Goal: Task Accomplishment & Management: Complete application form

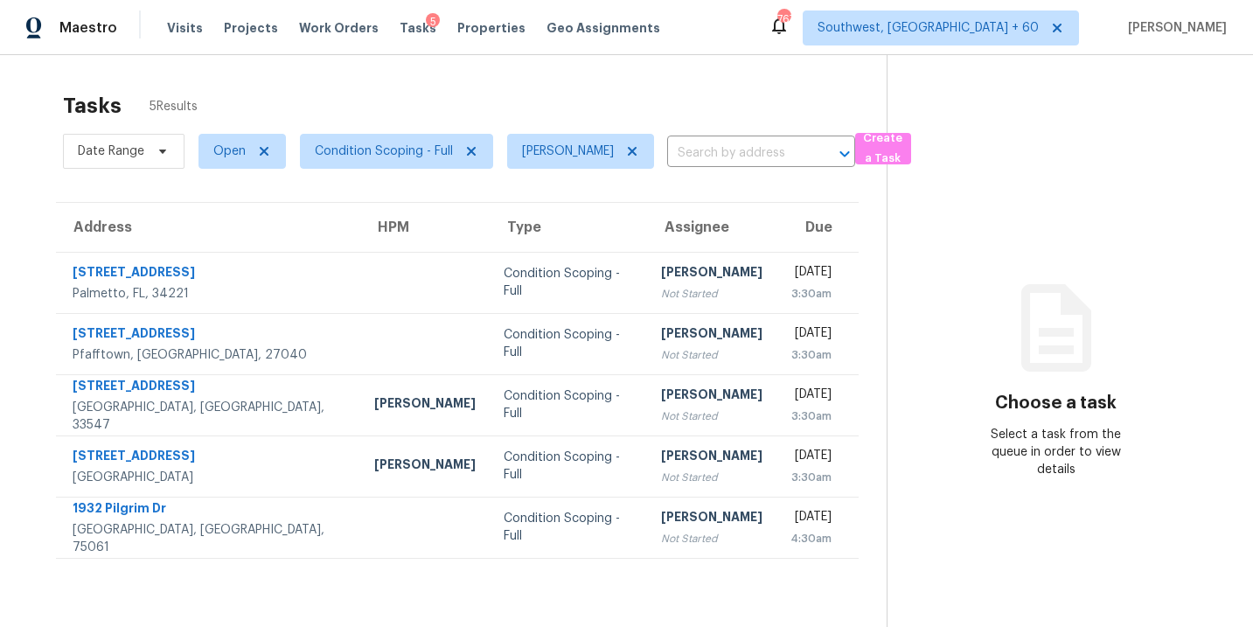
scroll to position [55, 0]
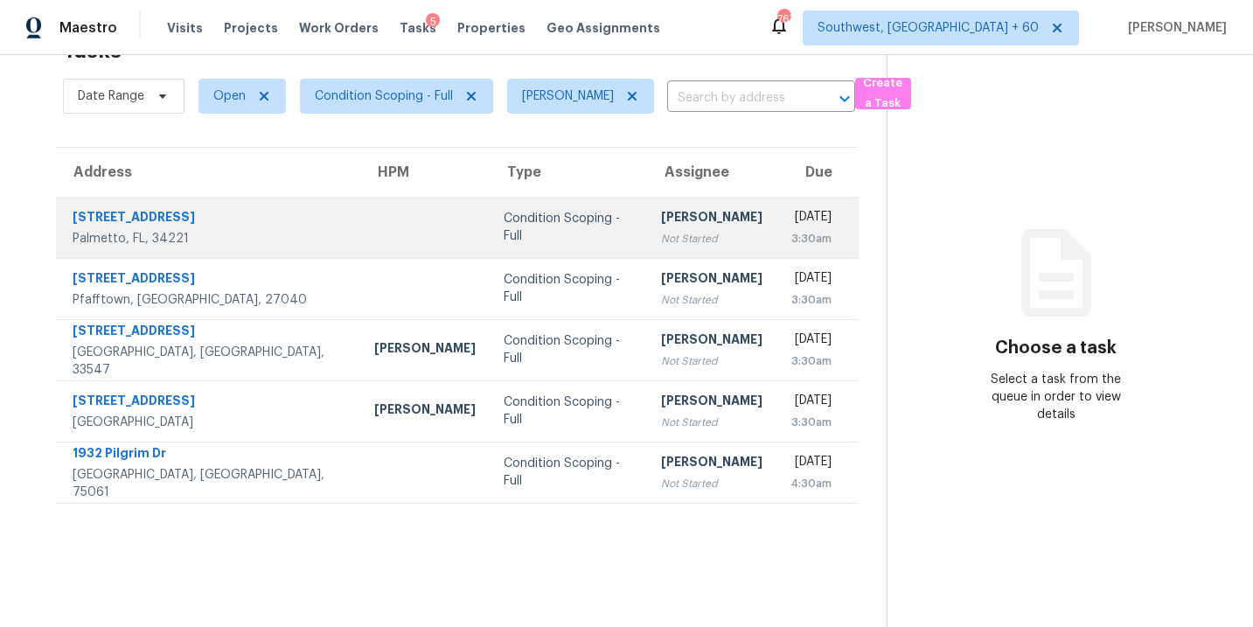
click at [661, 237] on div "Not Started" at bounding box center [711, 238] width 101 height 17
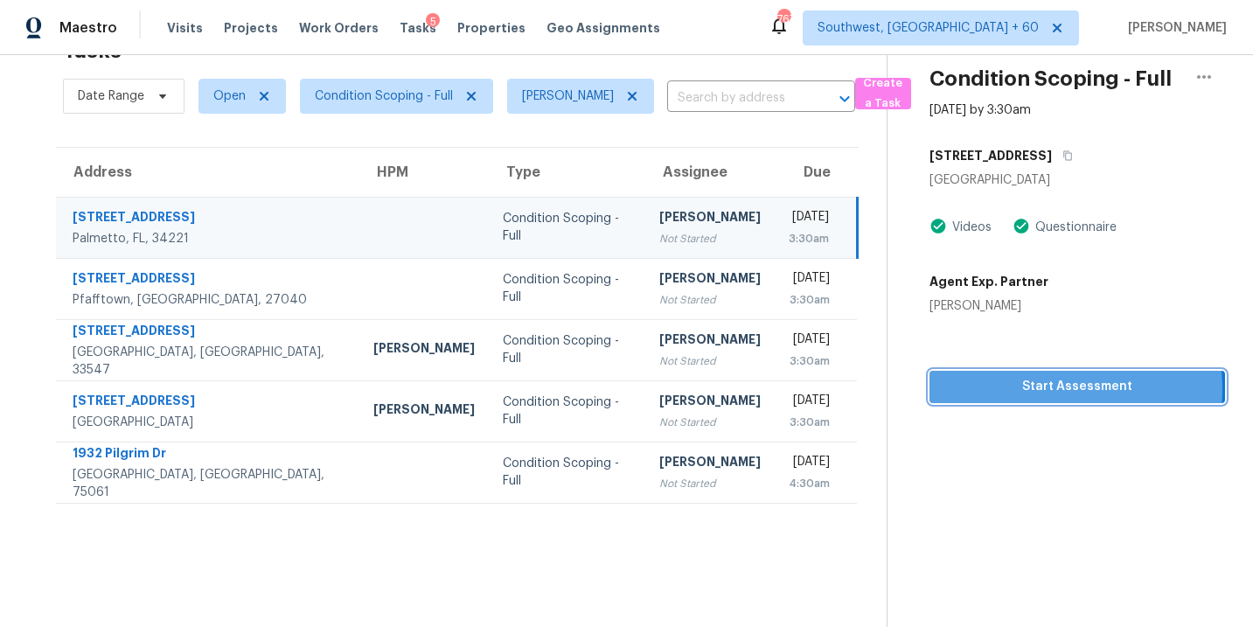
click at [1034, 389] on span "Start Assessment" at bounding box center [1078, 387] width 268 height 22
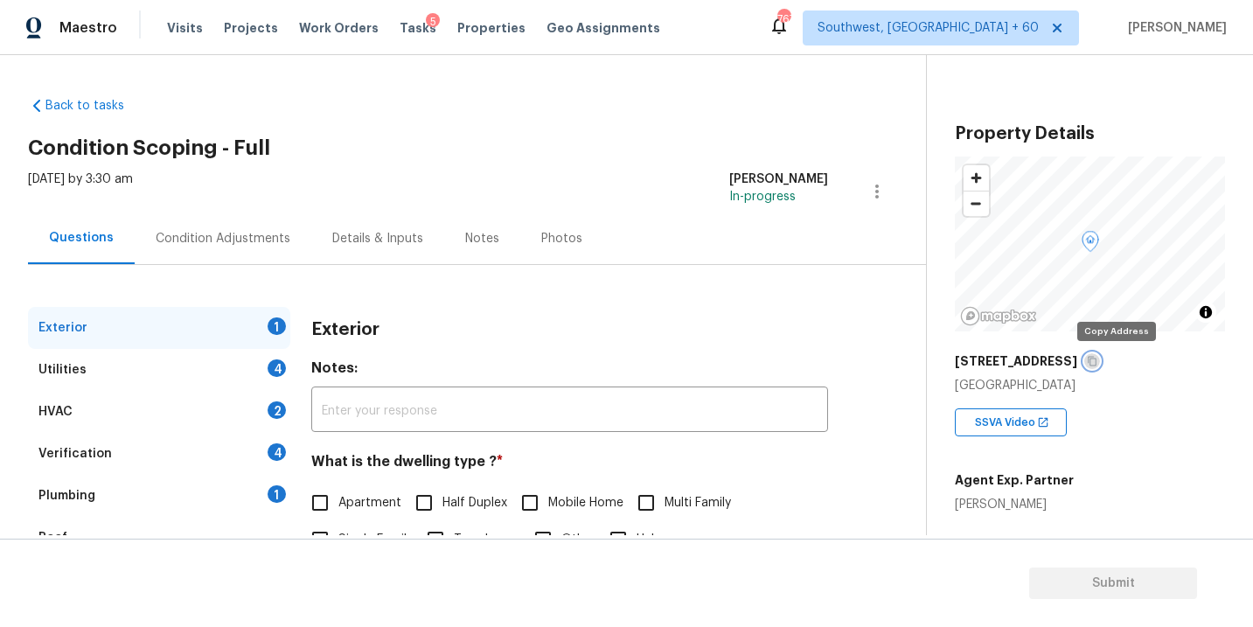
click at [1097, 361] on icon "button" at bounding box center [1092, 361] width 10 height 10
click at [490, 321] on div "Exterior" at bounding box center [569, 329] width 517 height 45
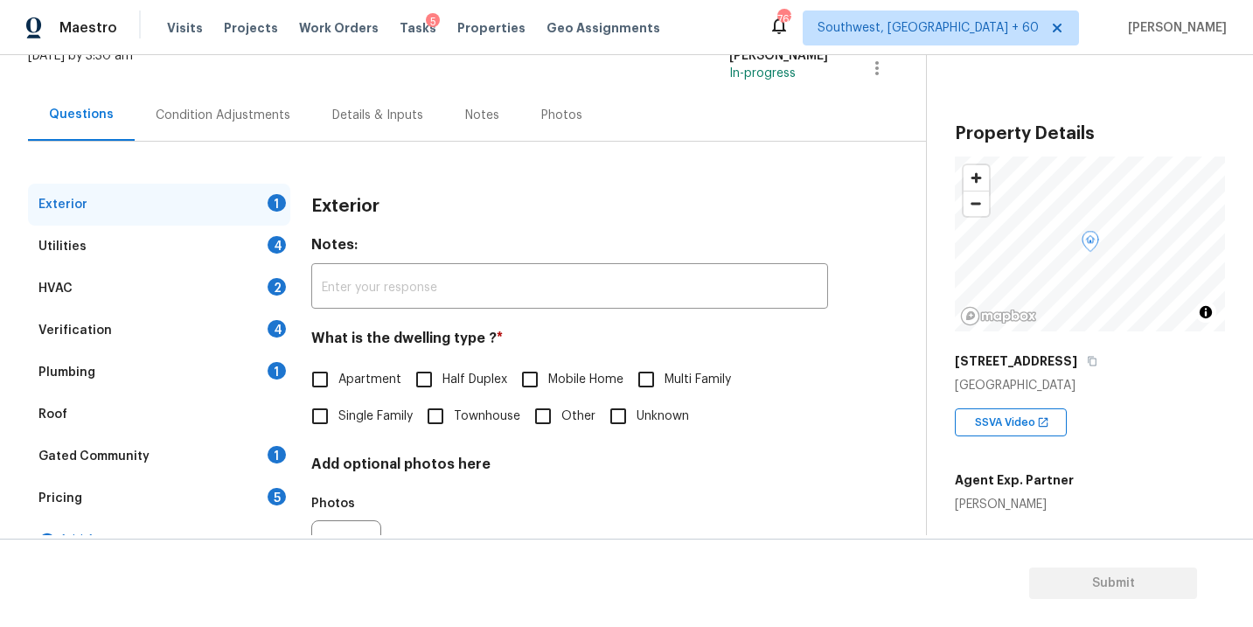
scroll to position [136, 0]
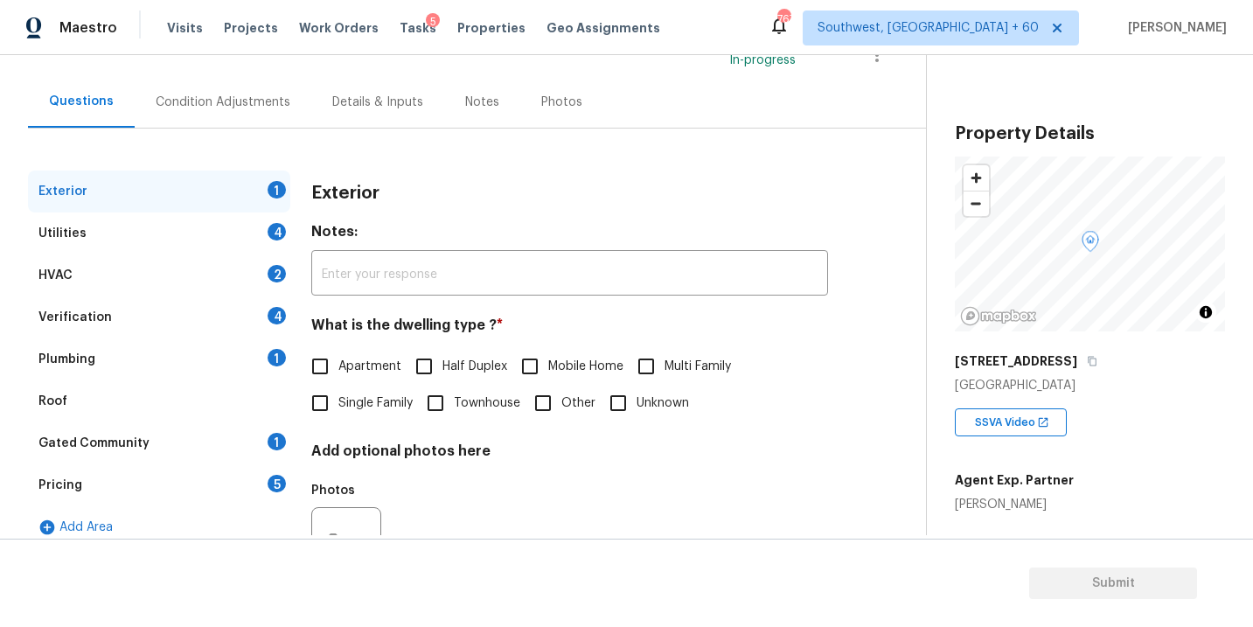
click at [362, 407] on span "Single Family" at bounding box center [375, 403] width 74 height 18
click at [338, 407] on input "Single Family" at bounding box center [320, 403] width 37 height 37
checkbox input "true"
click at [184, 225] on div "Utilities 4" at bounding box center [159, 233] width 262 height 42
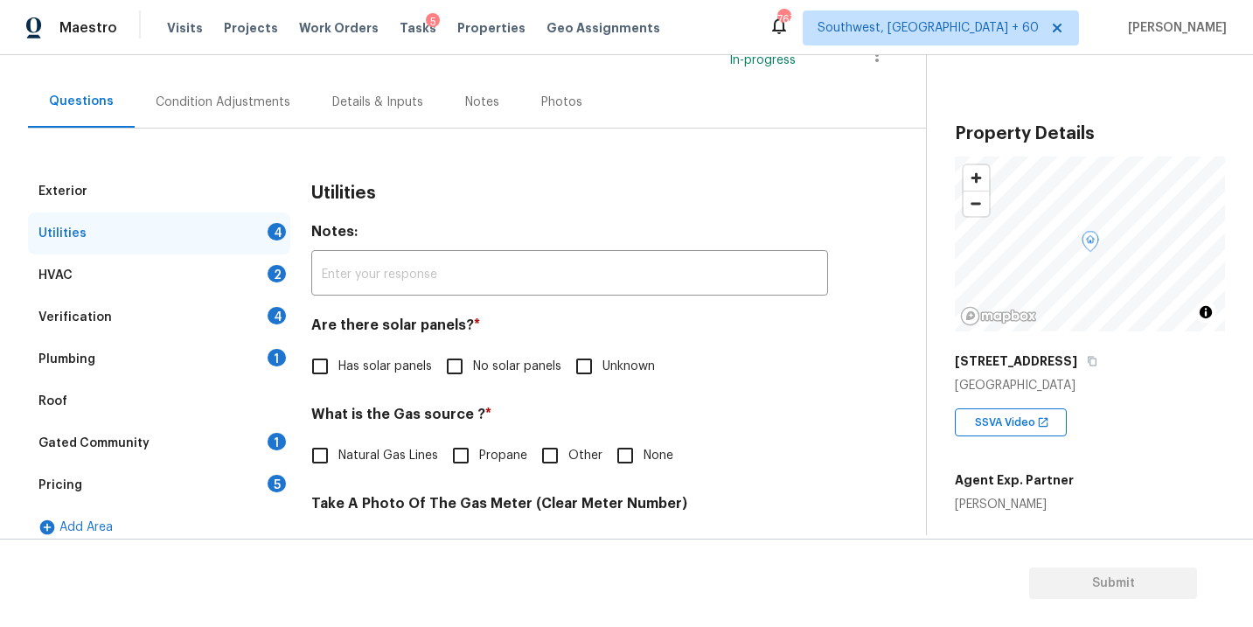
click at [499, 358] on span "No solar panels" at bounding box center [517, 367] width 88 height 18
click at [473, 357] on input "No solar panels" at bounding box center [454, 366] width 37 height 37
checkbox input "true"
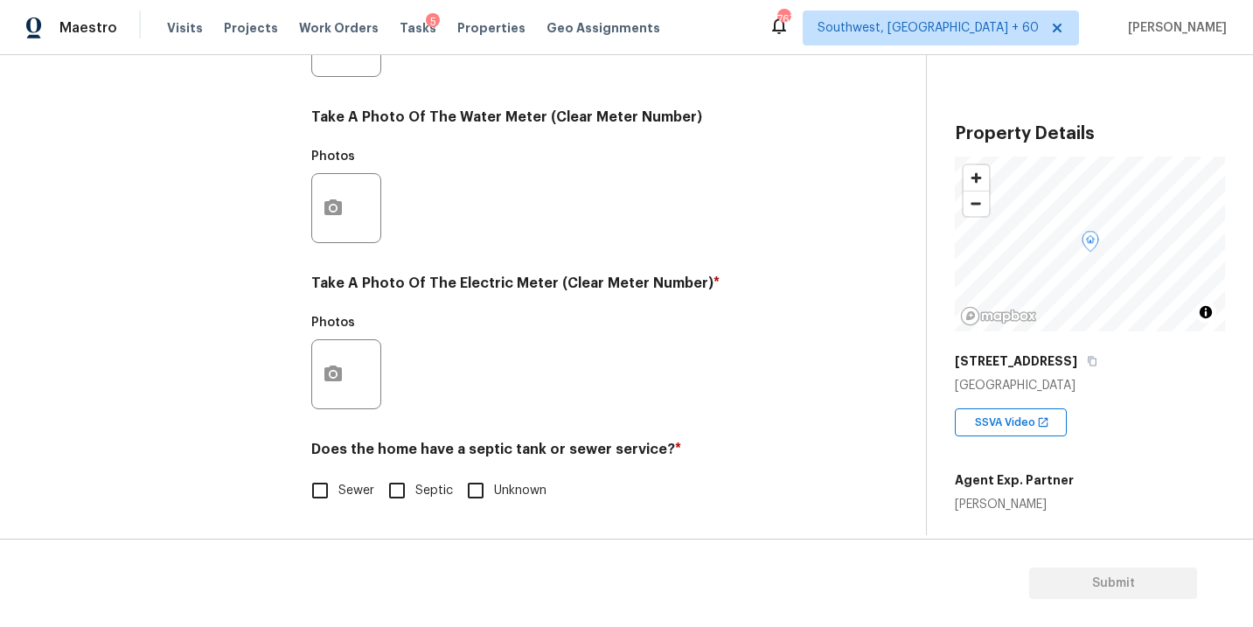
scroll to position [689, 0]
click at [318, 480] on input "Sewer" at bounding box center [320, 490] width 37 height 37
checkbox input "true"
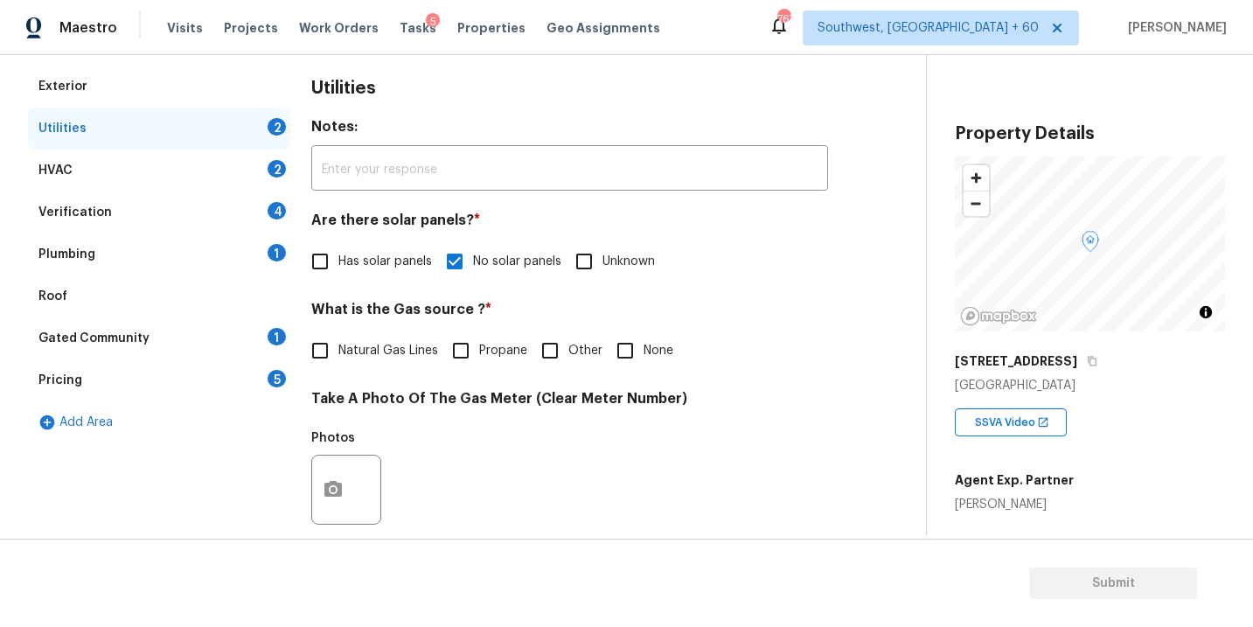
scroll to position [190, 0]
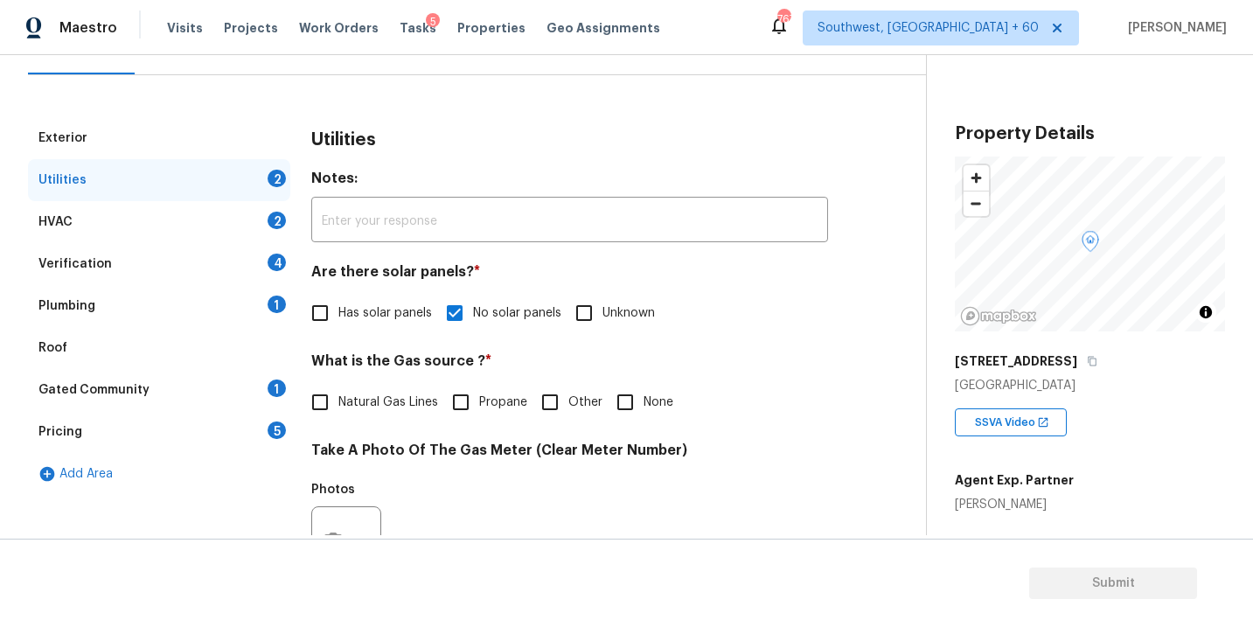
click at [129, 302] on div "Plumbing 1" at bounding box center [159, 306] width 262 height 42
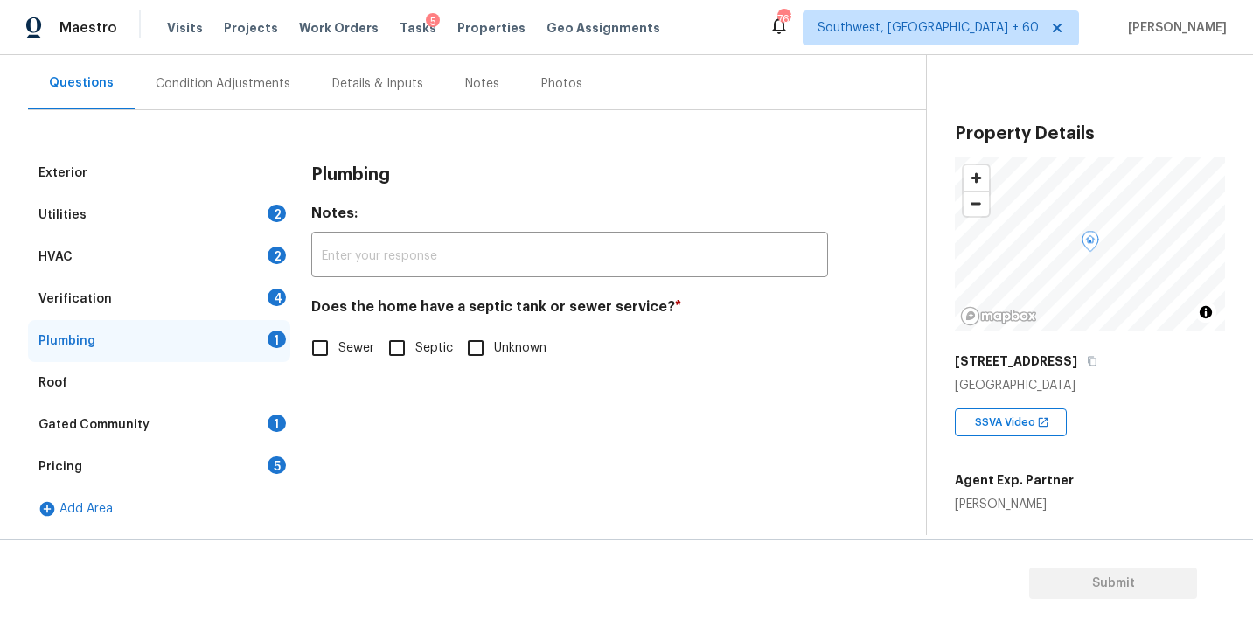
scroll to position [155, 0]
click at [334, 343] on input "Sewer" at bounding box center [320, 348] width 37 height 37
checkbox input "true"
click at [171, 432] on div "Gated Community 1" at bounding box center [159, 425] width 262 height 42
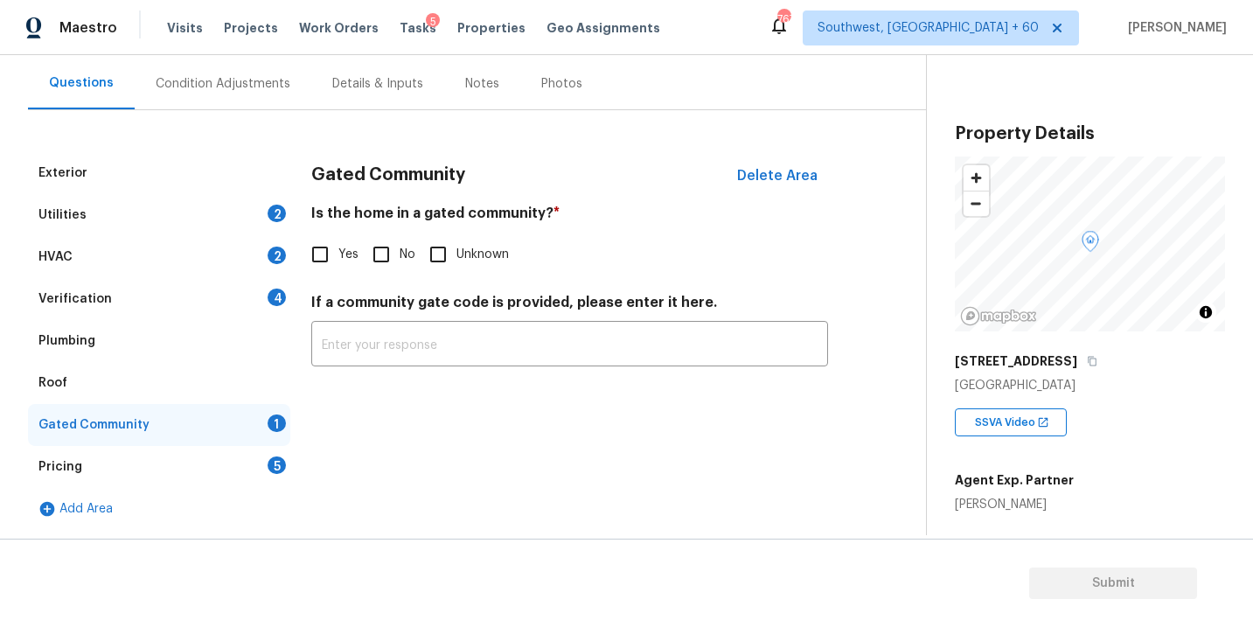
click at [363, 291] on div "Gated Community Delete Area Is the home in a gated community? * Yes No Unknown …" at bounding box center [569, 269] width 517 height 235
click at [387, 242] on input "No" at bounding box center [381, 254] width 37 height 37
checkbox input "true"
click at [242, 90] on div "Condition Adjustments" at bounding box center [223, 83] width 135 height 17
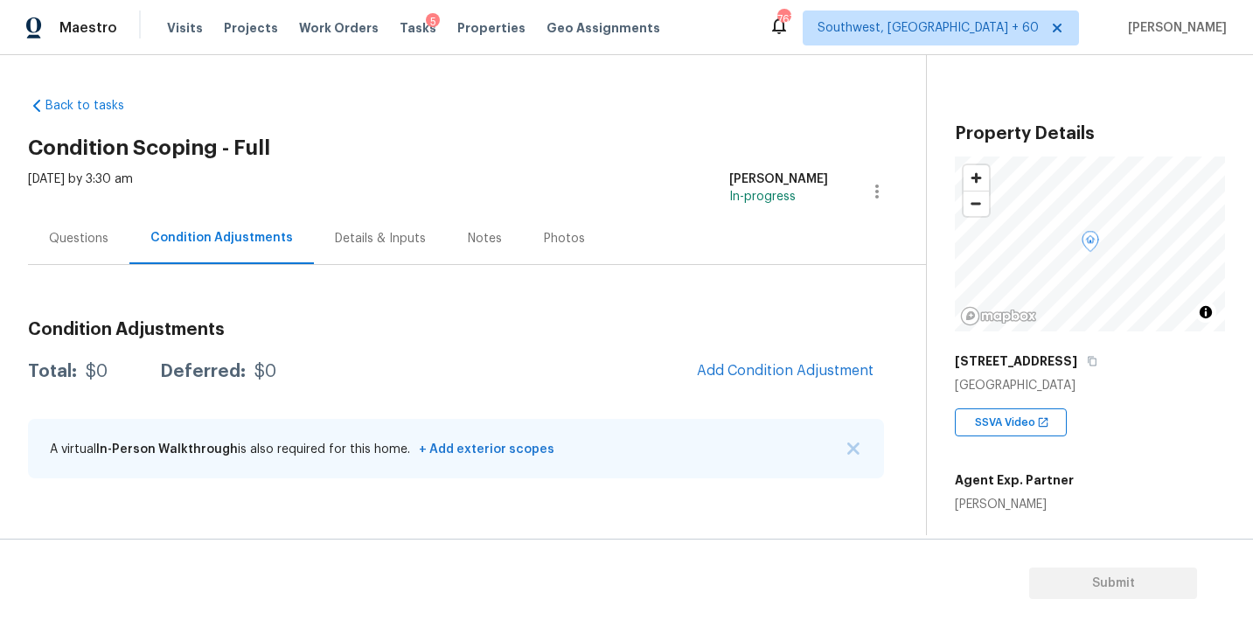
click at [82, 260] on div "Questions" at bounding box center [78, 238] width 101 height 52
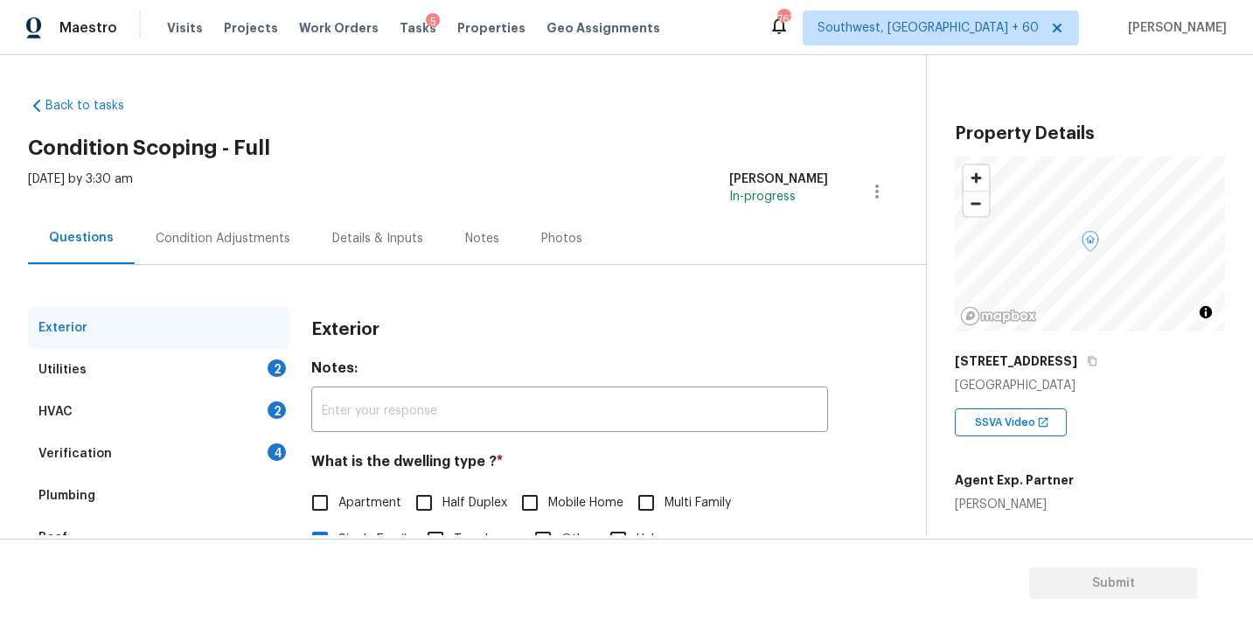
click at [79, 368] on div "Utilities" at bounding box center [62, 369] width 48 height 17
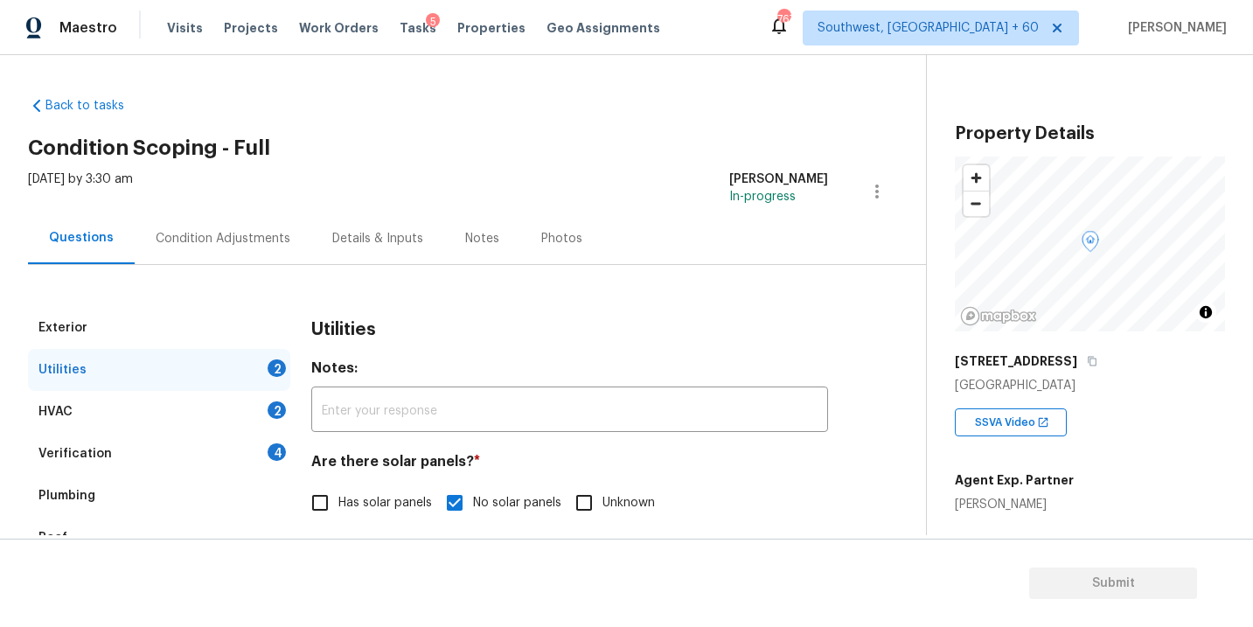
scroll to position [116, 0]
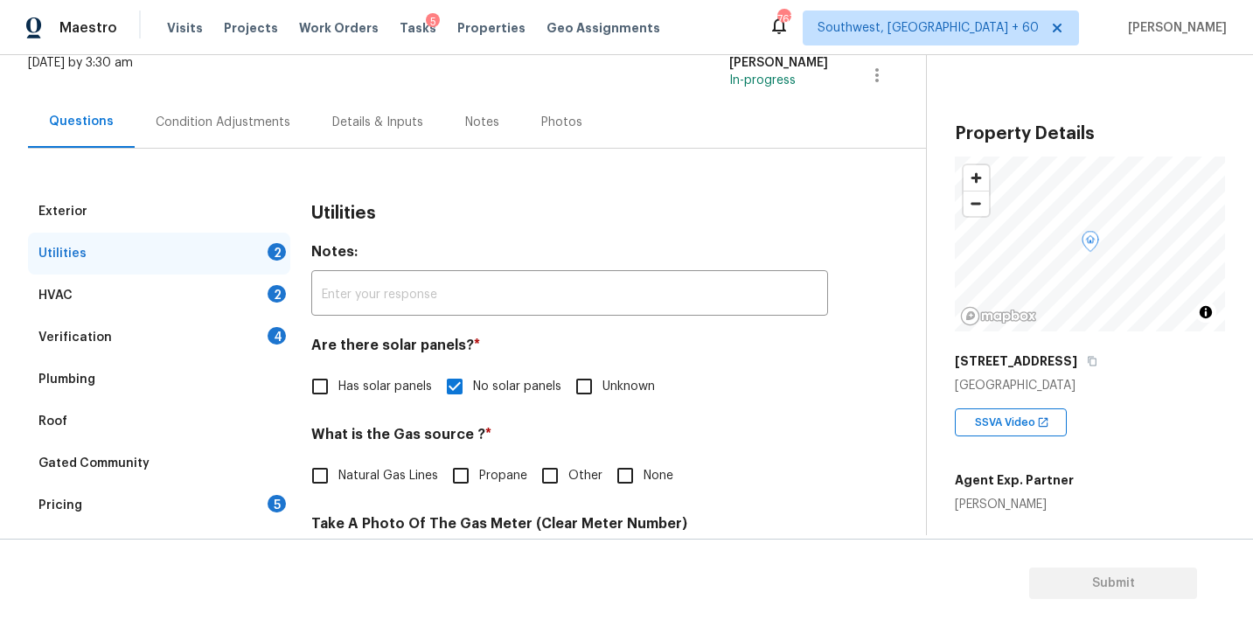
click at [340, 481] on span "Natural Gas Lines" at bounding box center [388, 476] width 100 height 18
click at [338, 481] on input "Natural Gas Lines" at bounding box center [320, 475] width 37 height 37
checkbox input "true"
click at [219, 122] on div "Condition Adjustments" at bounding box center [223, 122] width 135 height 17
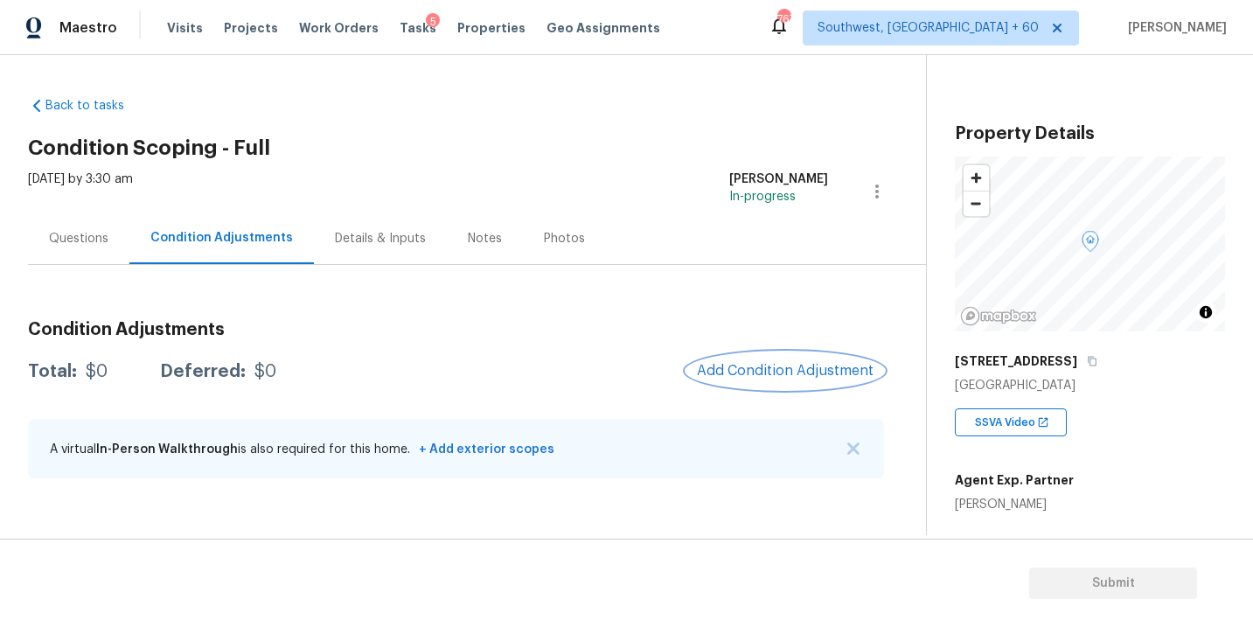
click at [735, 368] on span "Add Condition Adjustment" at bounding box center [785, 371] width 177 height 16
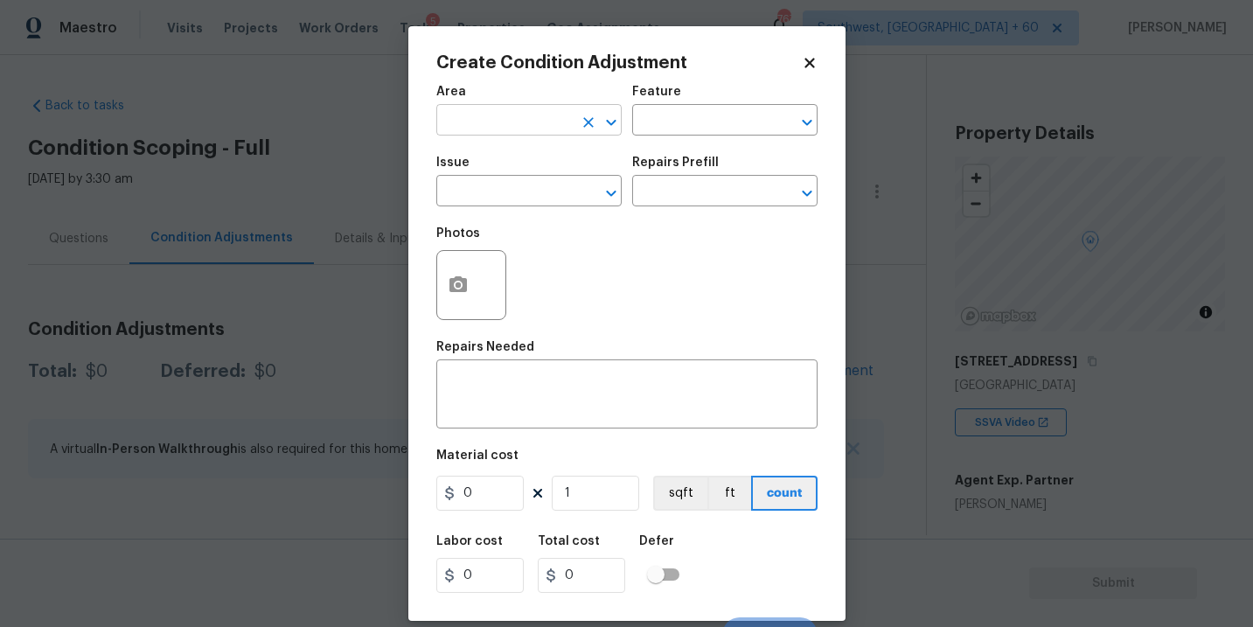
click at [509, 121] on input "text" at bounding box center [504, 121] width 136 height 27
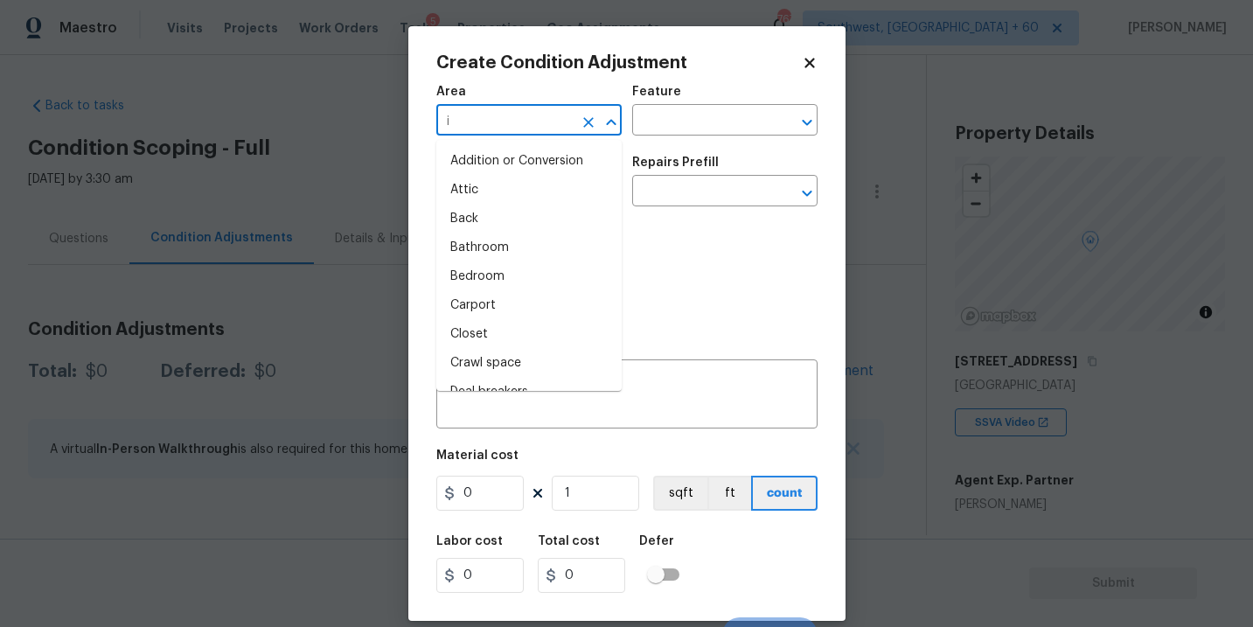
type input "in"
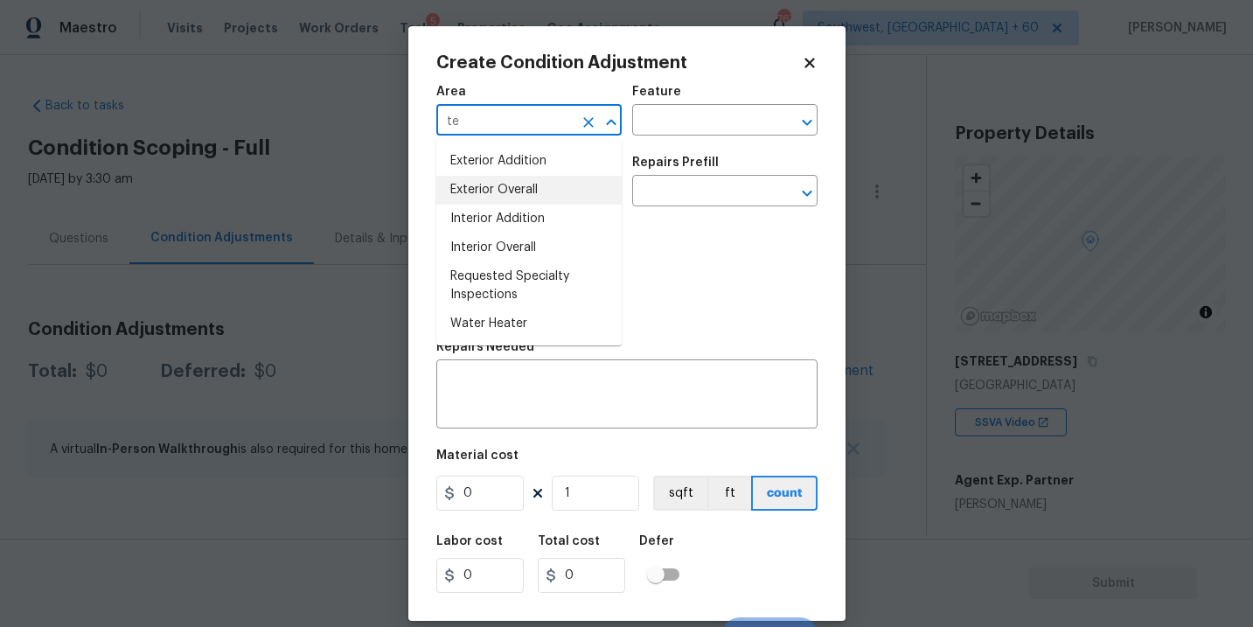
click at [524, 190] on li "Exterior Overall" at bounding box center [528, 190] width 185 height 29
type input "Exterior Overall"
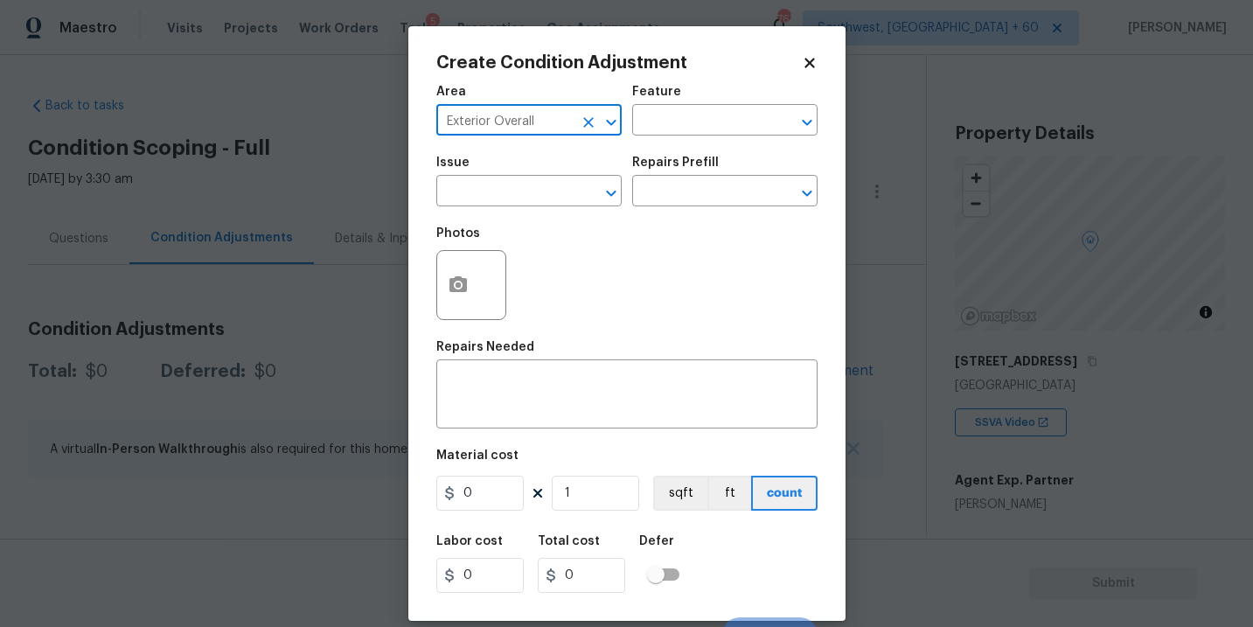
click at [584, 118] on icon "Clear" at bounding box center [588, 122] width 10 height 10
click at [552, 198] on li "Interior Overall" at bounding box center [528, 190] width 185 height 29
type input "Interior Overall"
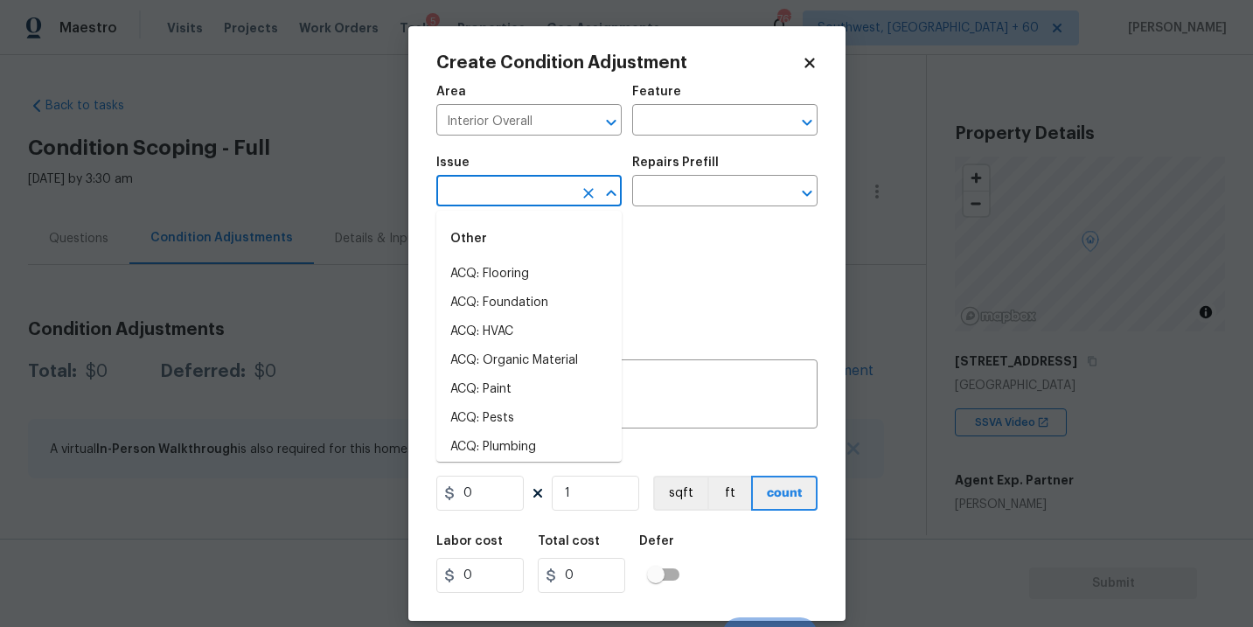
click at [545, 187] on input "text" at bounding box center [504, 192] width 136 height 27
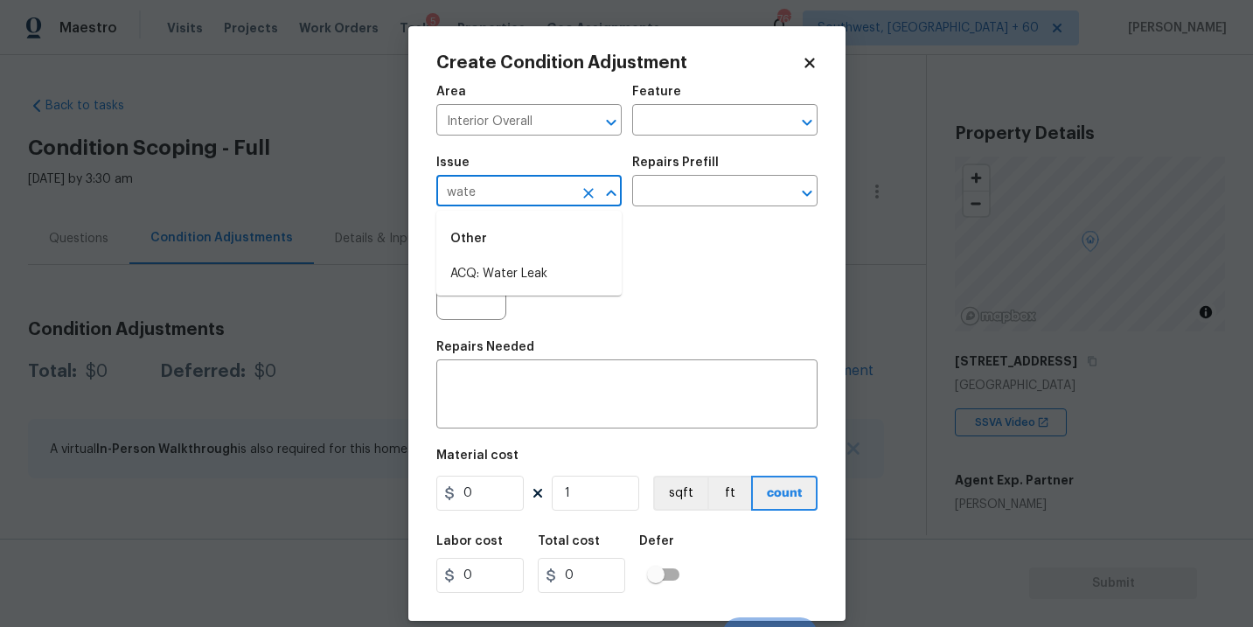
click at [513, 268] on li "ACQ: Water Leak" at bounding box center [528, 274] width 185 height 29
type input "ACQ: Water Leak"
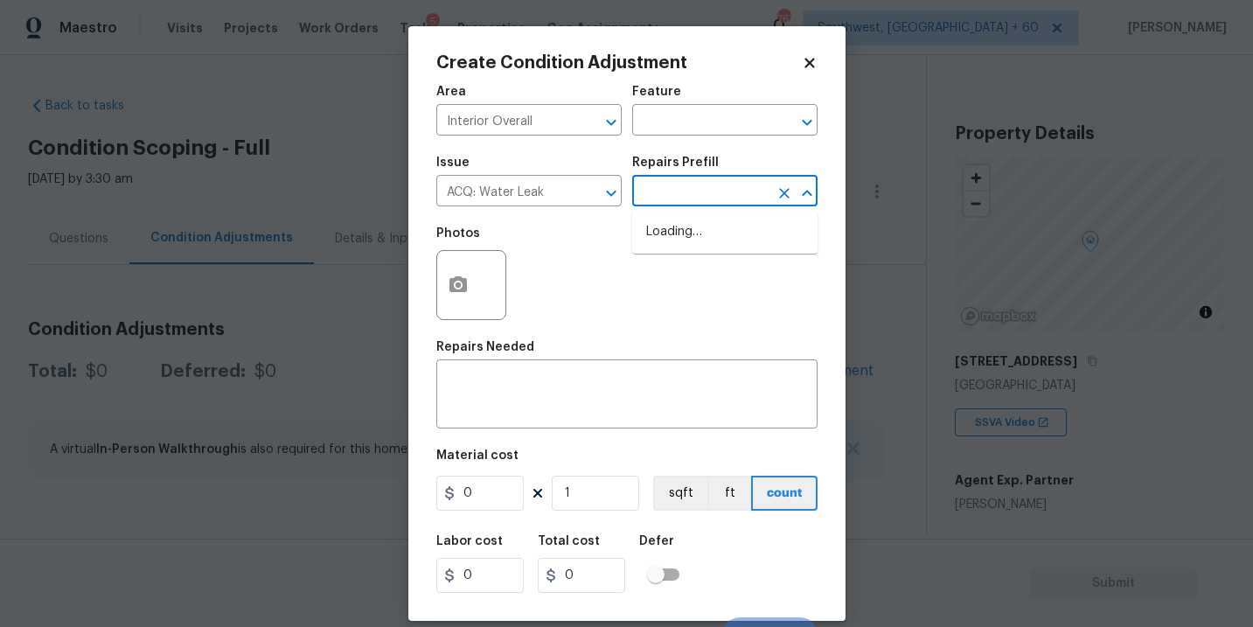
click at [712, 185] on input "text" at bounding box center [700, 192] width 136 height 27
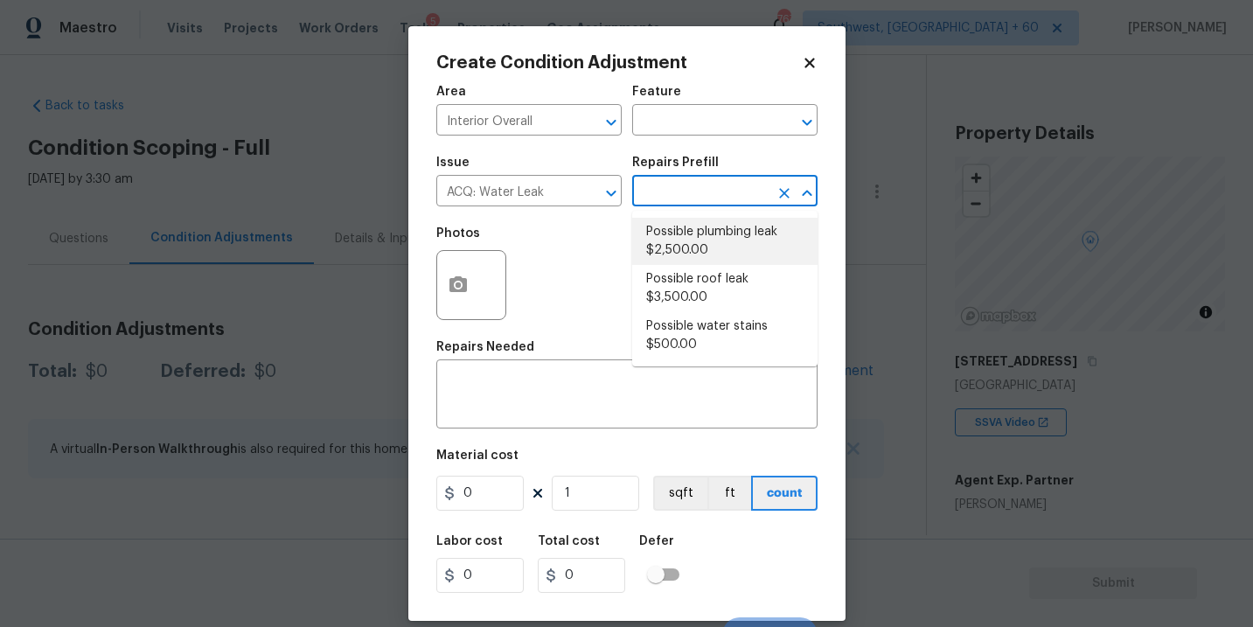
click at [701, 240] on li "Possible plumbing leak $2,500.00" at bounding box center [724, 241] width 185 height 47
type input "Acquisition"
type textarea "Acquisition Scope: Possible plumbing leak"
type input "2500"
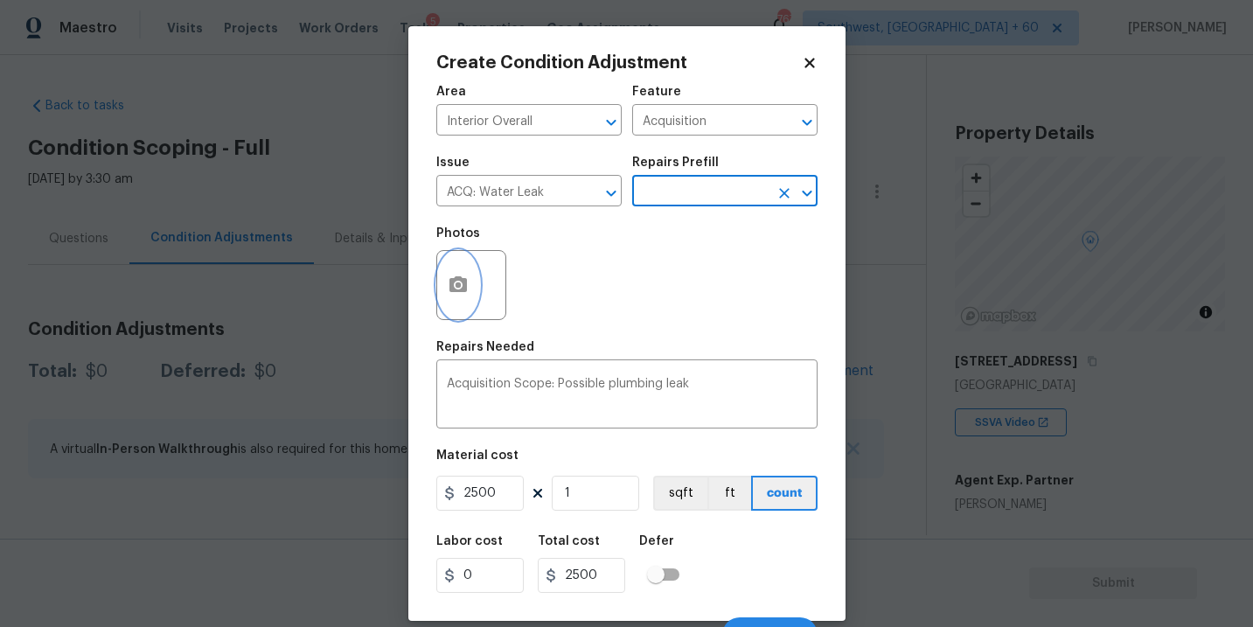
click at [449, 298] on button "button" at bounding box center [458, 285] width 42 height 68
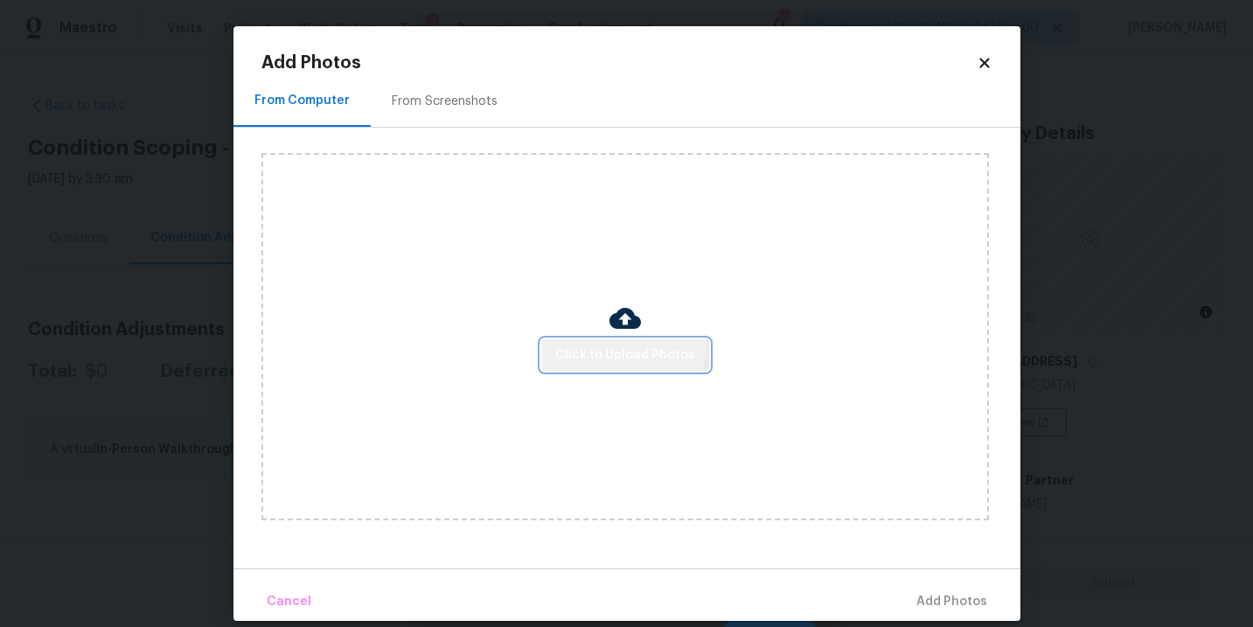
click at [613, 345] on span "Click to Upload Photos" at bounding box center [625, 356] width 140 height 22
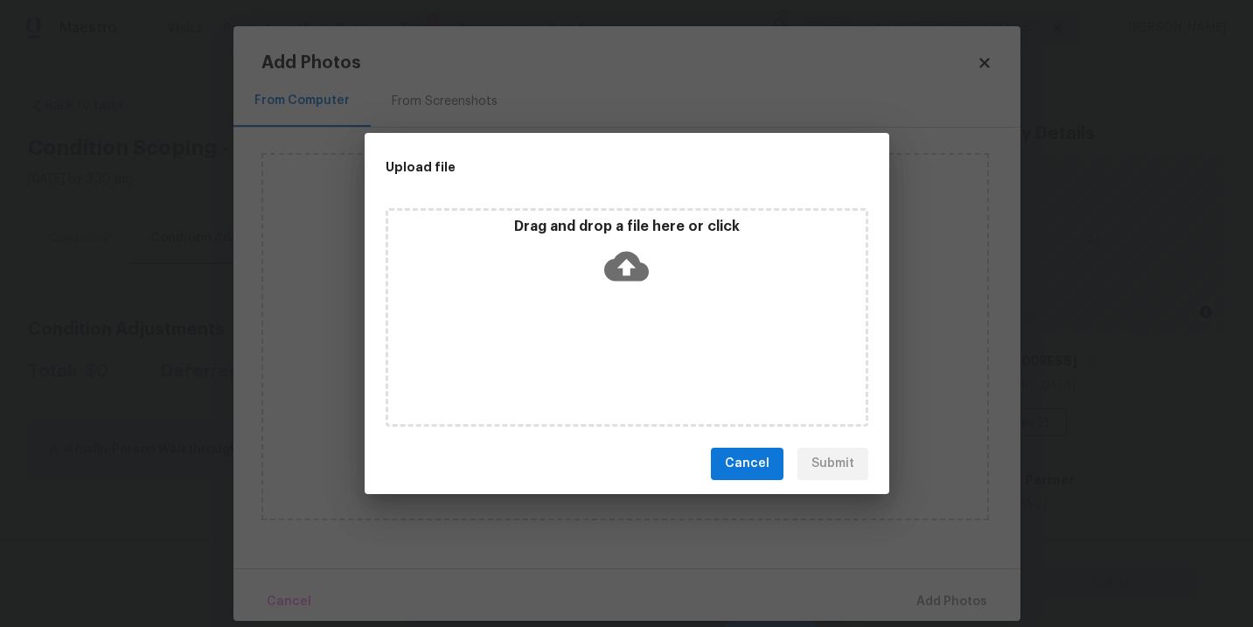
click at [616, 300] on div "Drag and drop a file here or click" at bounding box center [627, 317] width 483 height 219
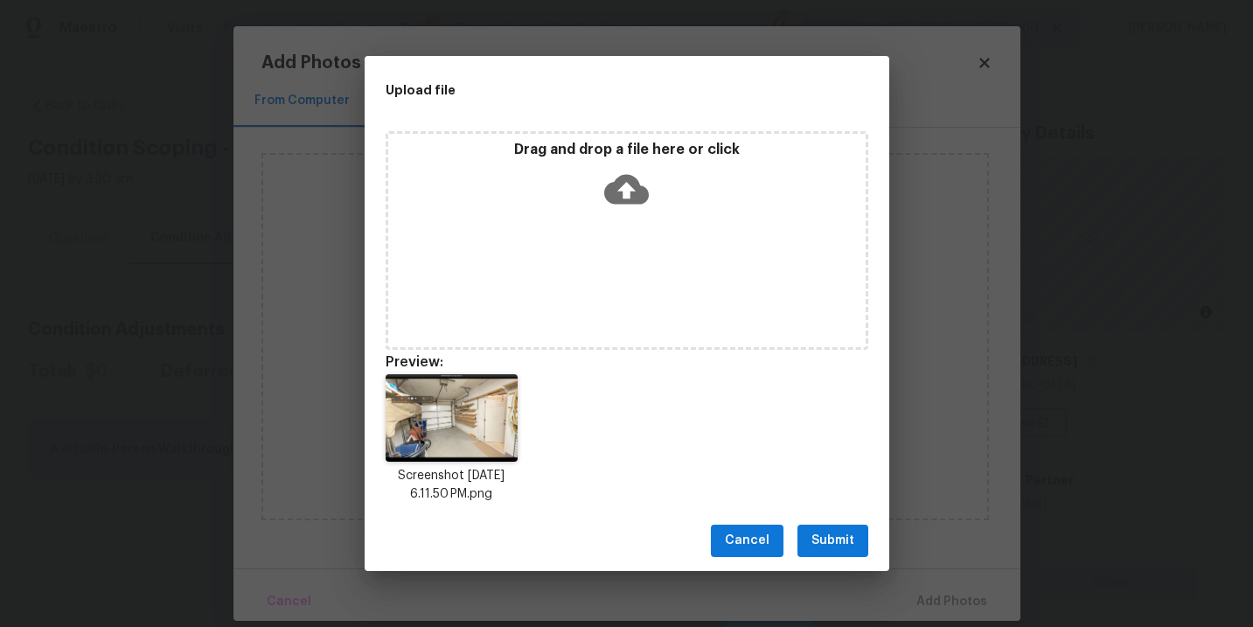
click at [827, 535] on span "Submit" at bounding box center [832, 541] width 43 height 22
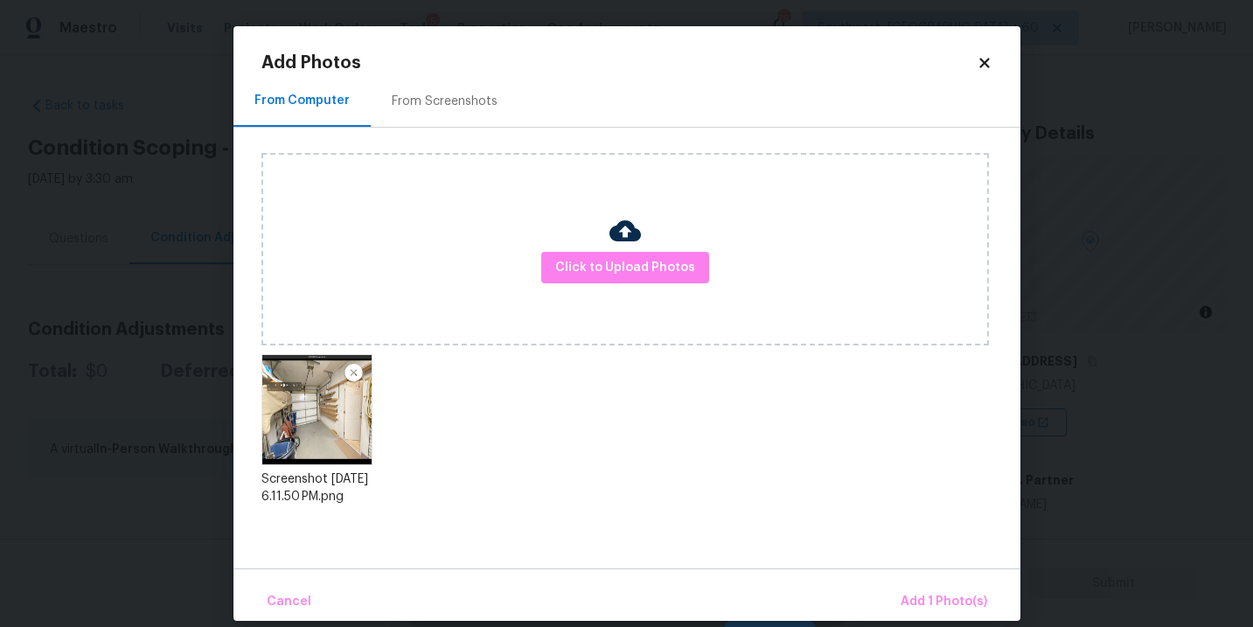
click at [895, 586] on div "Cancel Add 1 Photo(s)" at bounding box center [626, 594] width 787 height 52
click at [924, 597] on span "Add 1 Photo(s)" at bounding box center [944, 602] width 87 height 22
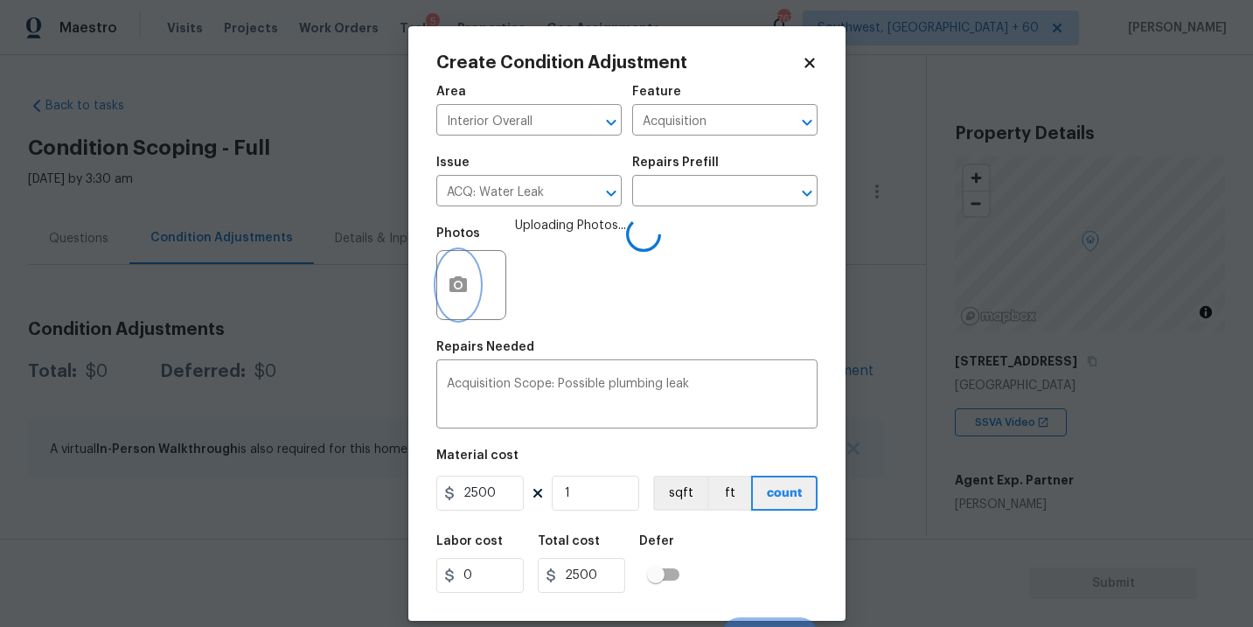
scroll to position [26, 0]
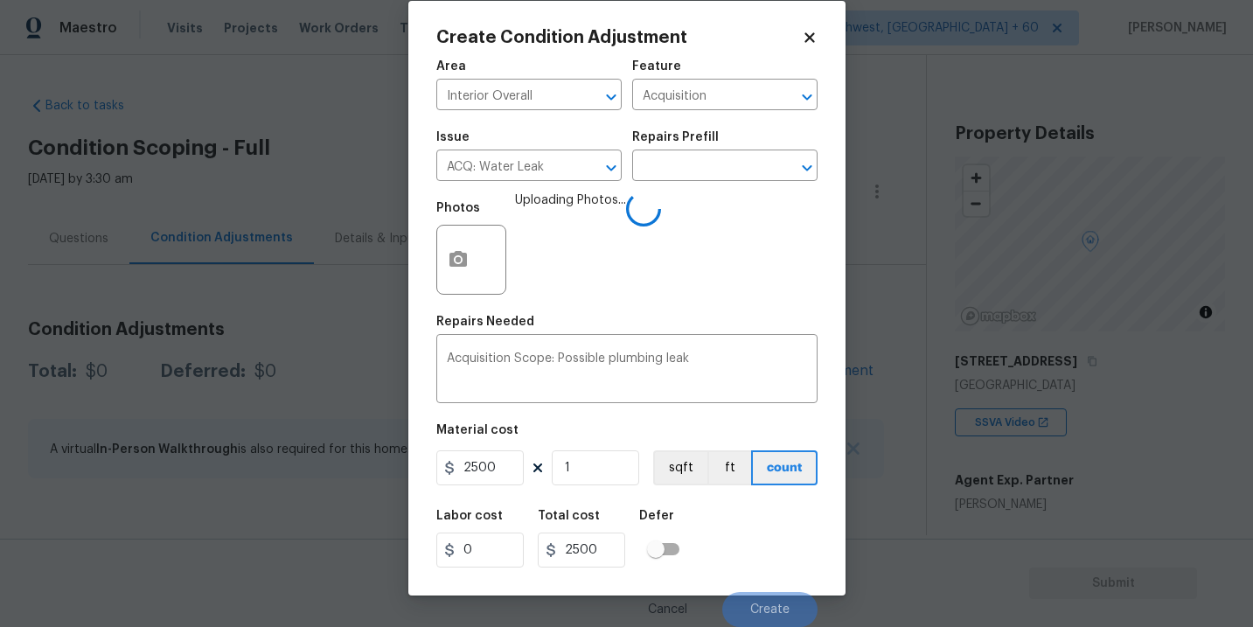
click at [765, 543] on div "Labor cost 0 Total cost 2500 Defer" at bounding box center [626, 538] width 381 height 79
click at [770, 556] on div "Labor cost 0 Total cost 2500 Defer" at bounding box center [626, 538] width 381 height 79
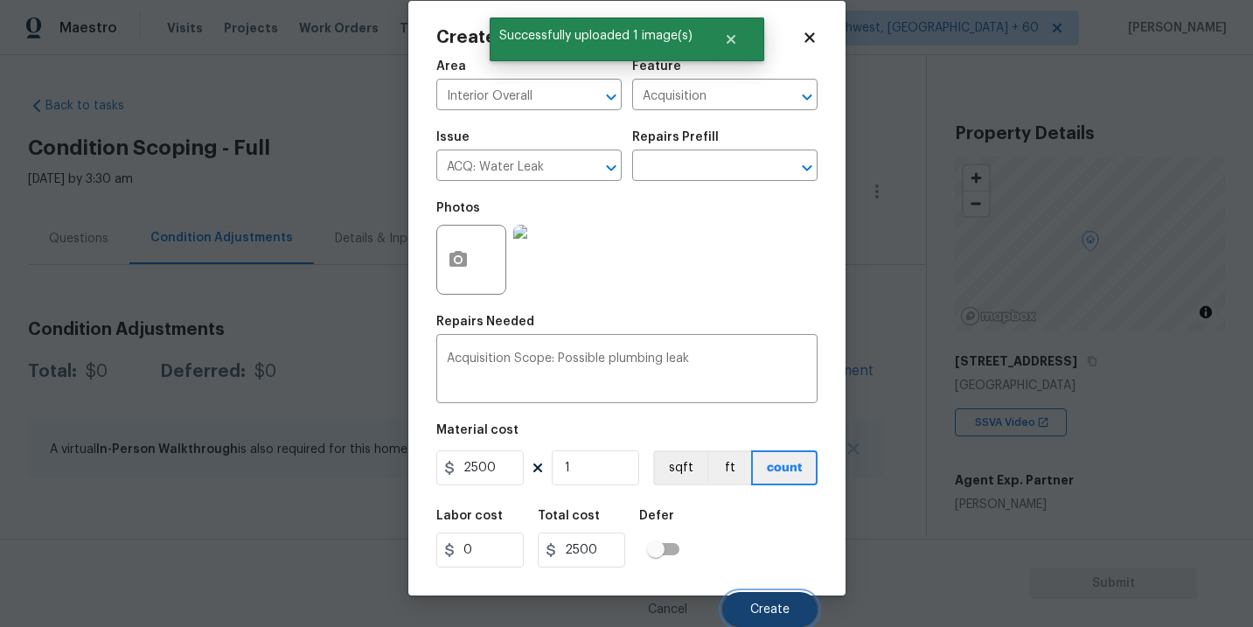
click at [776, 598] on button "Create" at bounding box center [769, 609] width 95 height 35
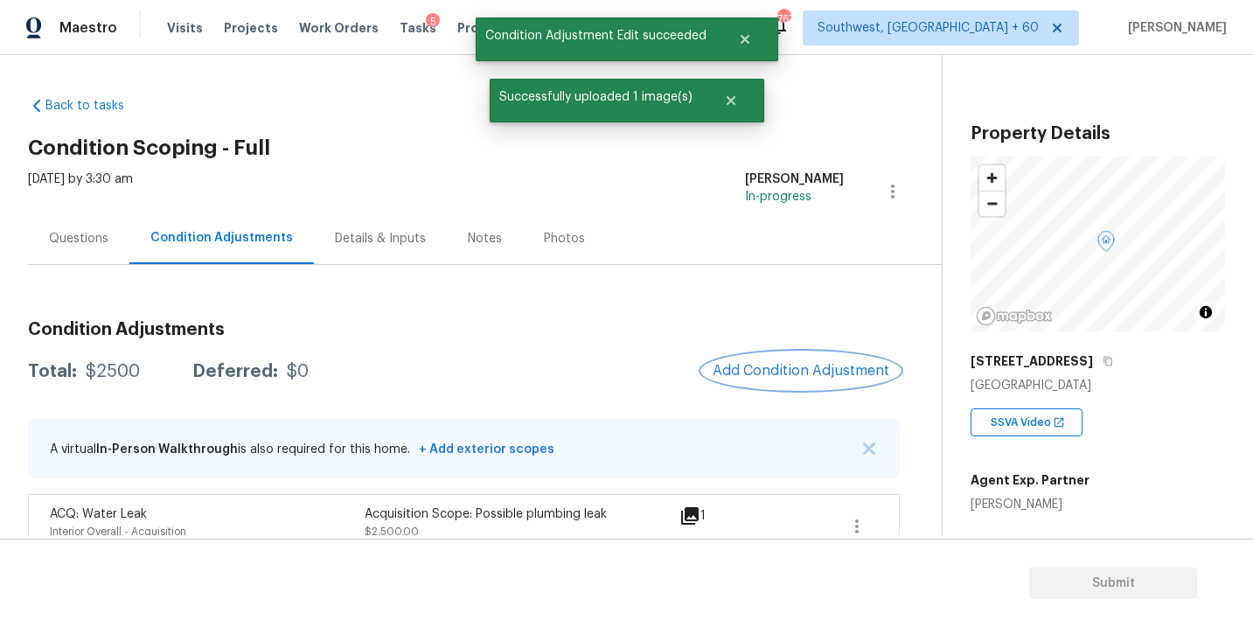
scroll to position [0, 0]
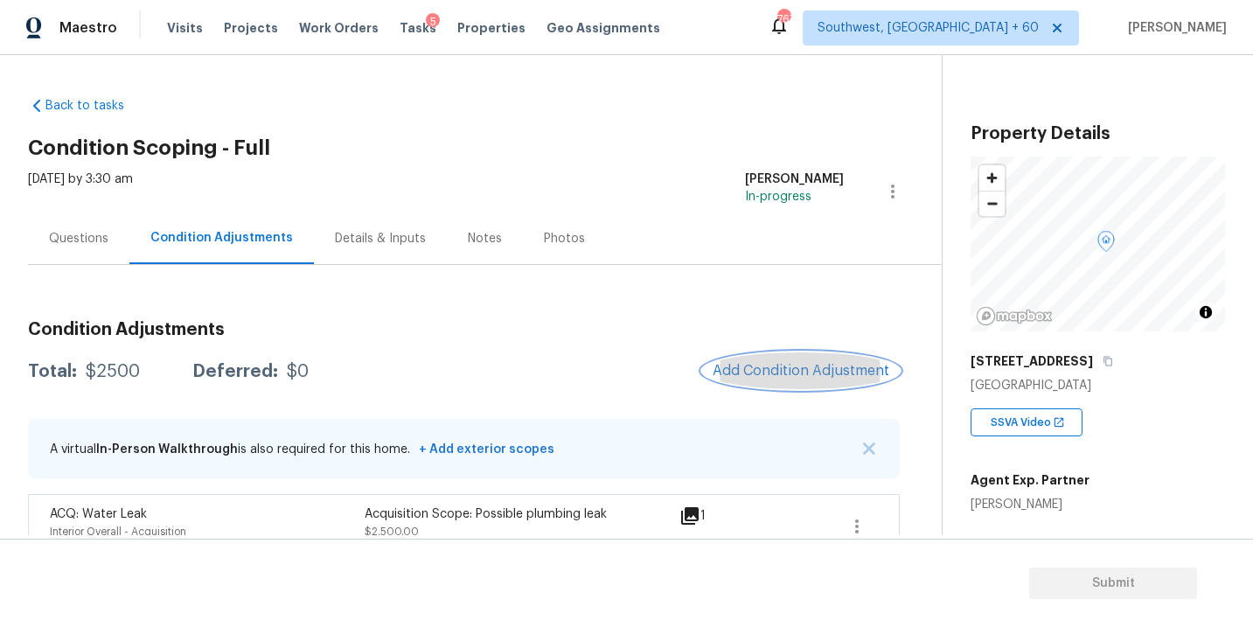
click at [747, 373] on span "Add Condition Adjustment" at bounding box center [801, 371] width 177 height 16
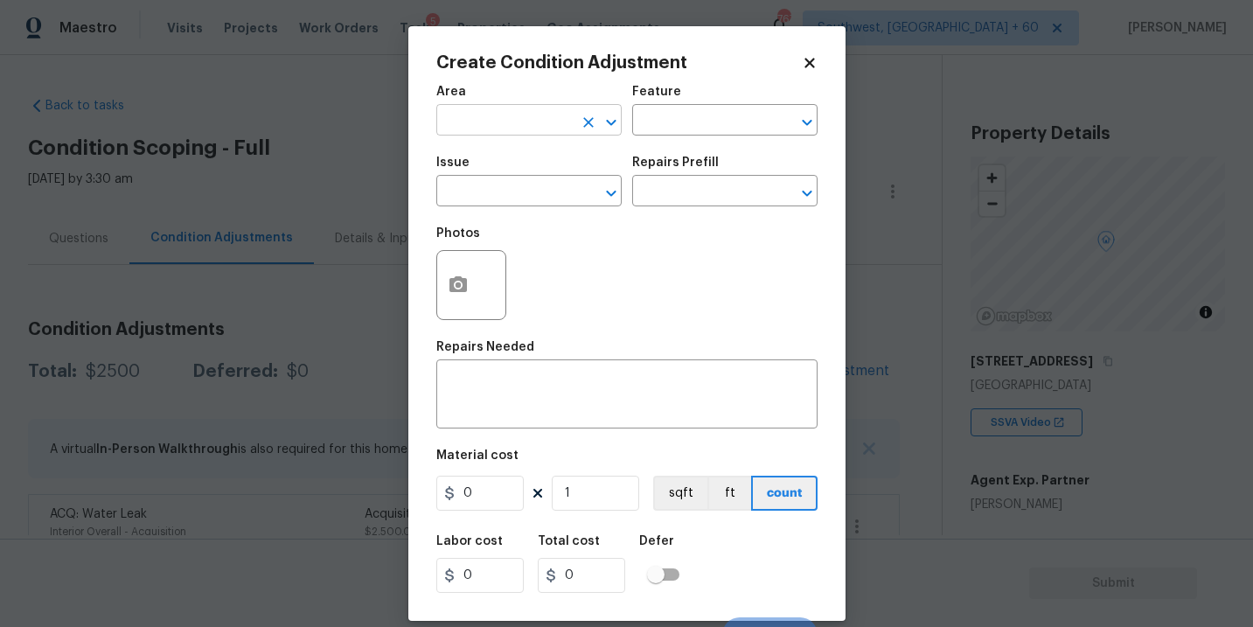
click at [480, 112] on input "text" at bounding box center [504, 121] width 136 height 27
click at [521, 194] on li "Interior Overall" at bounding box center [528, 190] width 185 height 29
type input "Interior Overall"
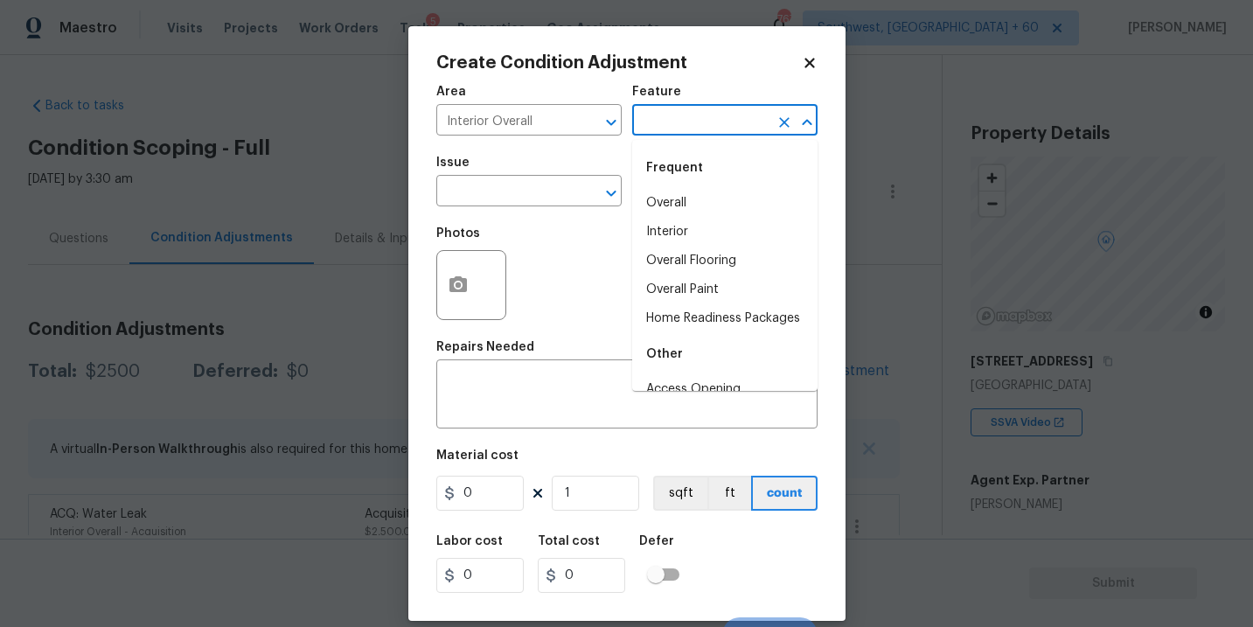
click at [674, 117] on input "text" at bounding box center [700, 121] width 136 height 27
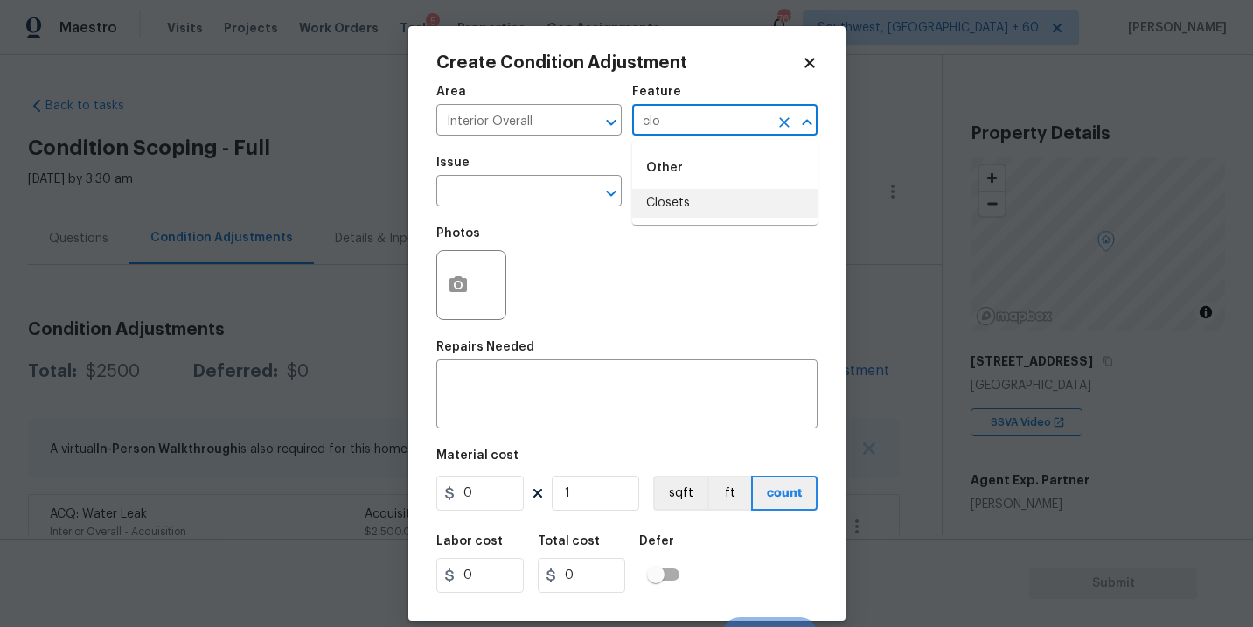
click at [651, 211] on li "Closets" at bounding box center [724, 203] width 185 height 29
type input "Closets"
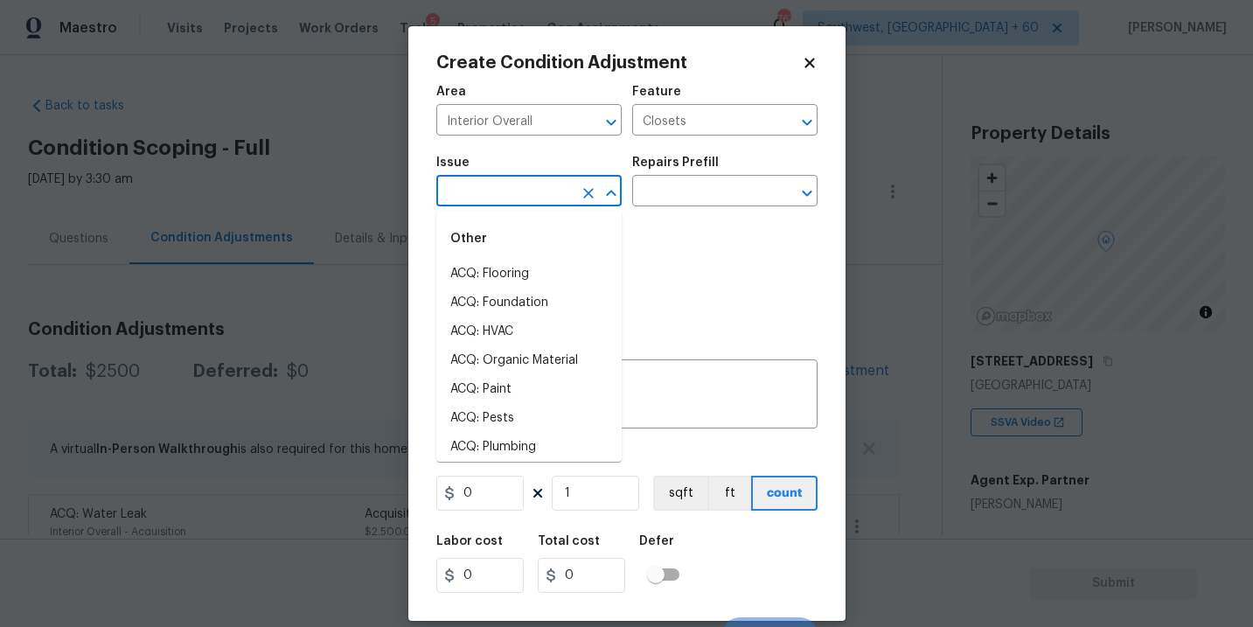
click at [541, 180] on input "text" at bounding box center [504, 192] width 136 height 27
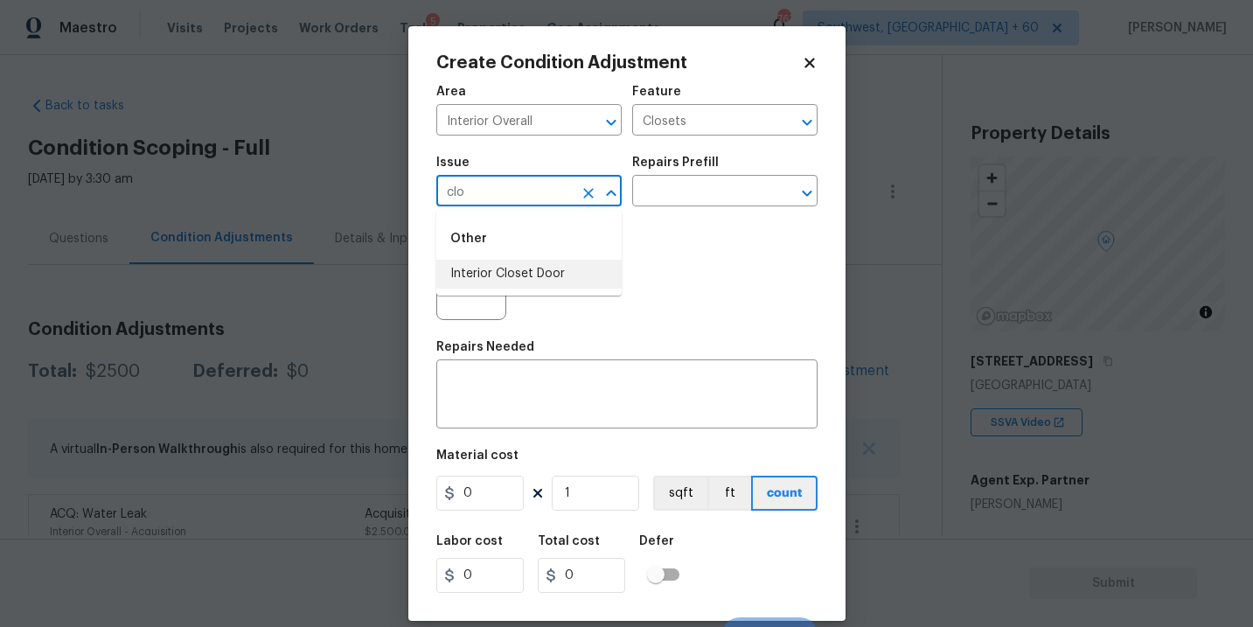
click at [605, 283] on li "Interior Closet Door" at bounding box center [528, 274] width 185 height 29
type input "Interior Closet Door"
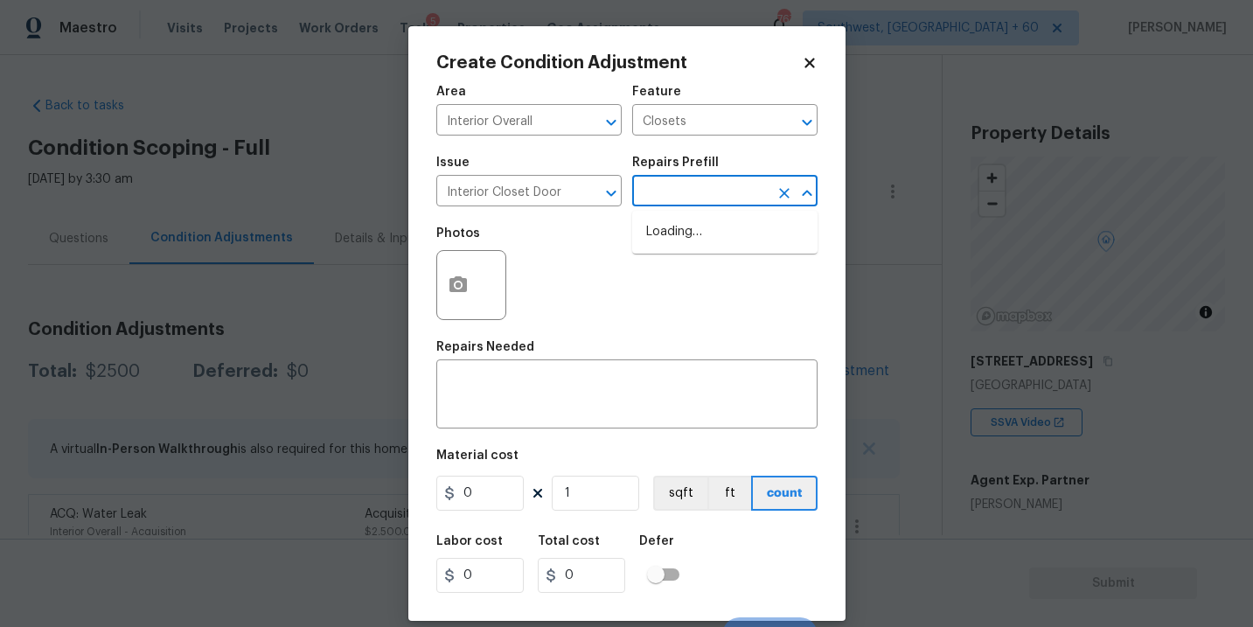
click at [703, 185] on input "text" at bounding box center [700, 192] width 136 height 27
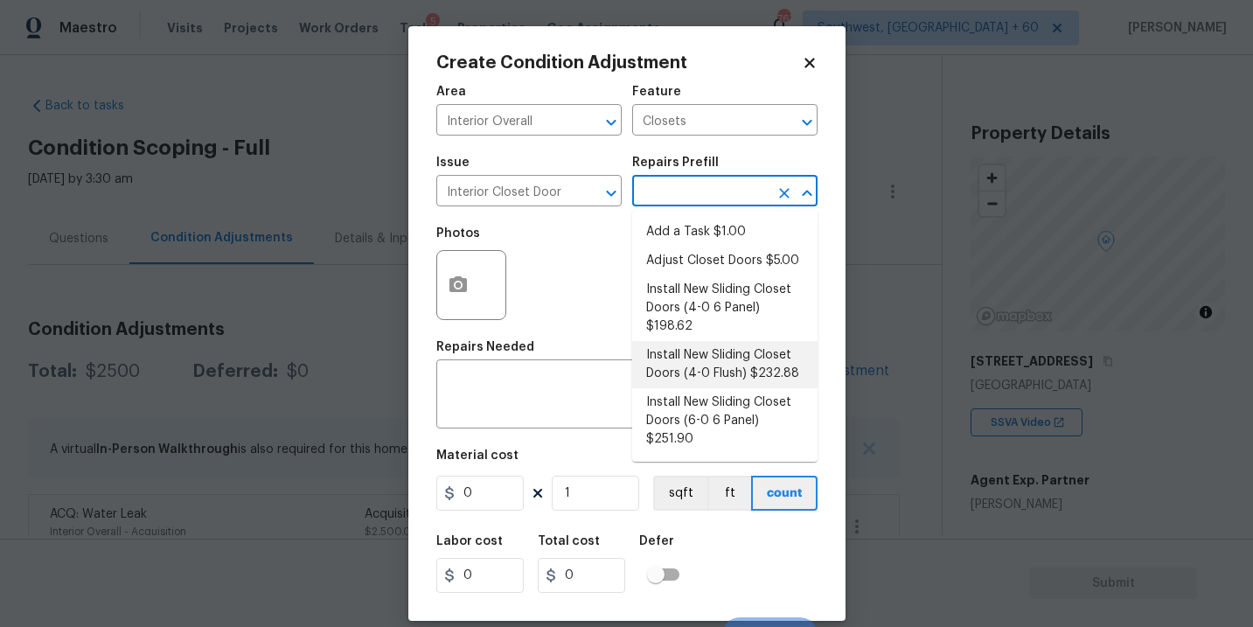
click at [714, 384] on li "Install New Sliding Closet Doors (4-0 Flush) $232.88" at bounding box center [724, 364] width 185 height 47
type input "Interior Door"
type textarea "Remove the existing door (if present). Install a new 4-0 bi-fold flush panel in…"
type input "232.88"
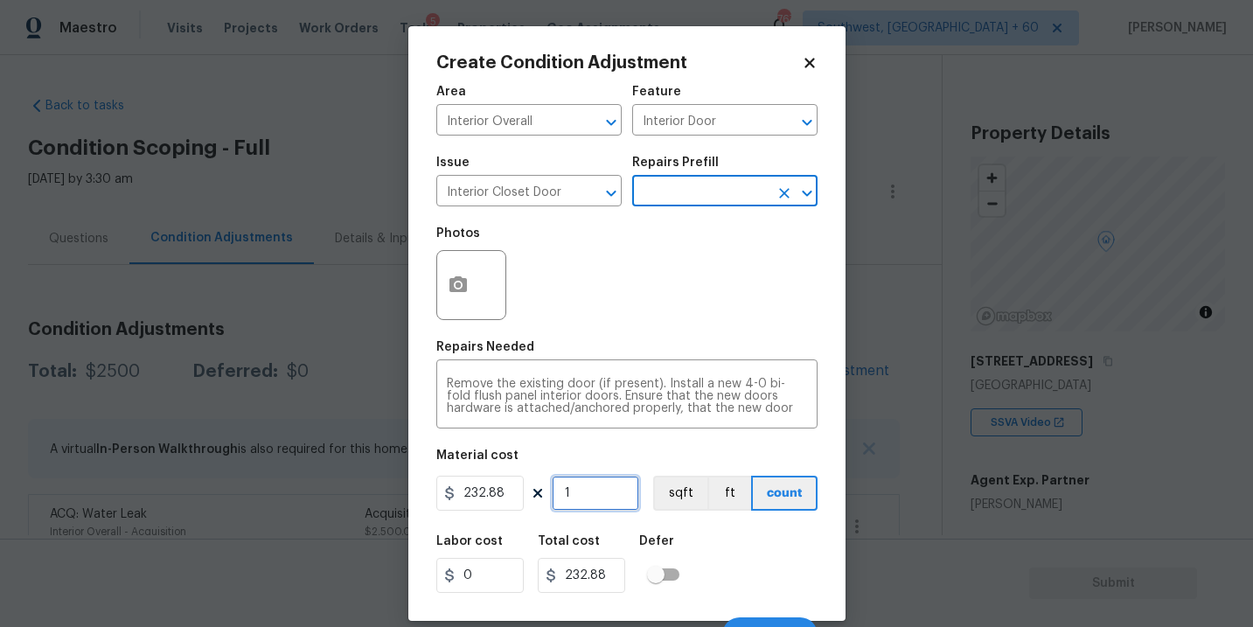
click at [583, 491] on input "1" at bounding box center [595, 493] width 87 height 35
type input "0"
type input "3"
type input "698.64"
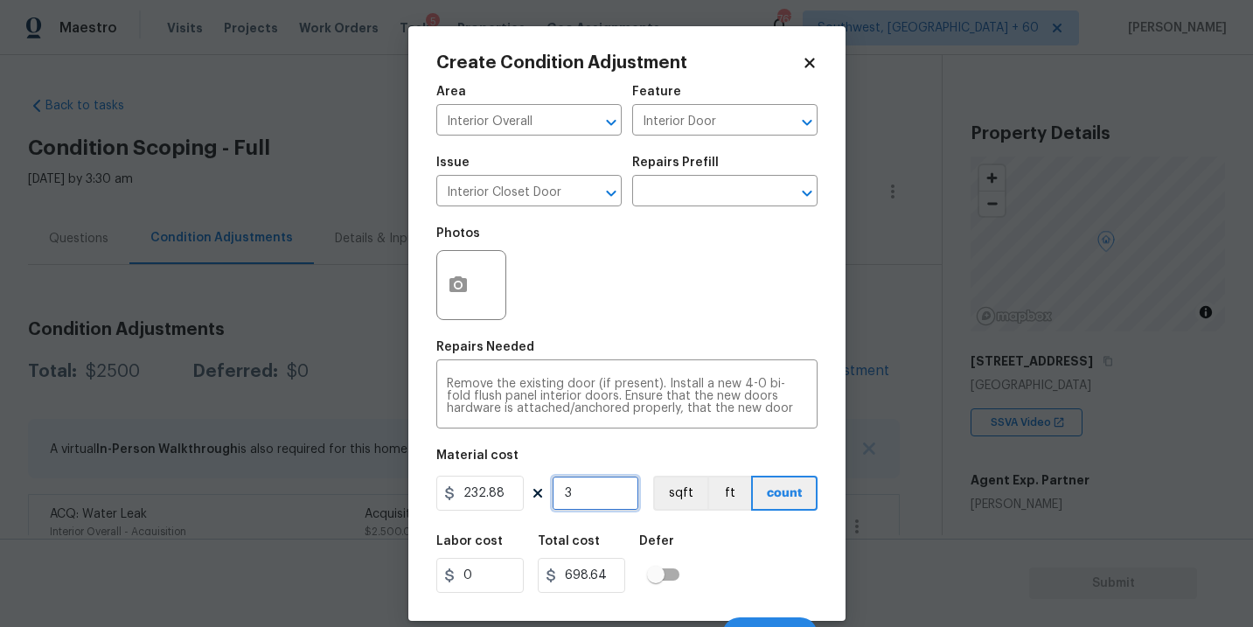
type input "3"
click at [461, 299] on button "button" at bounding box center [458, 285] width 42 height 68
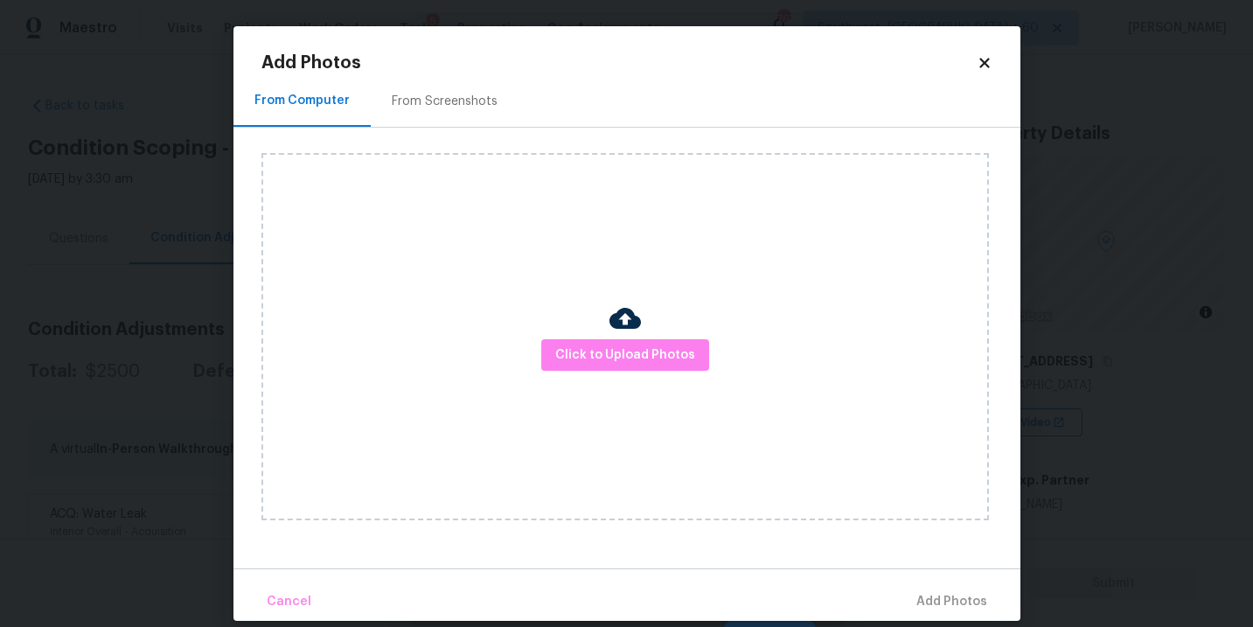
click at [569, 337] on div "Click to Upload Photos" at bounding box center [625, 336] width 728 height 367
click at [596, 355] on span "Click to Upload Photos" at bounding box center [625, 356] width 140 height 22
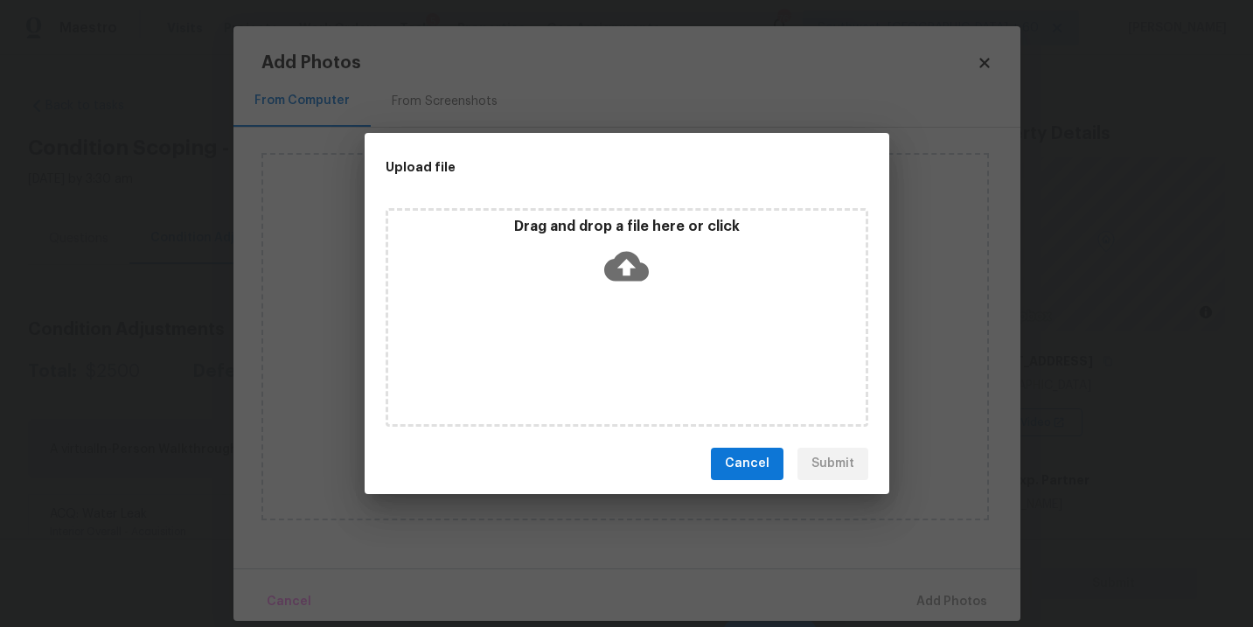
click at [607, 316] on div "Drag and drop a file here or click" at bounding box center [627, 317] width 483 height 219
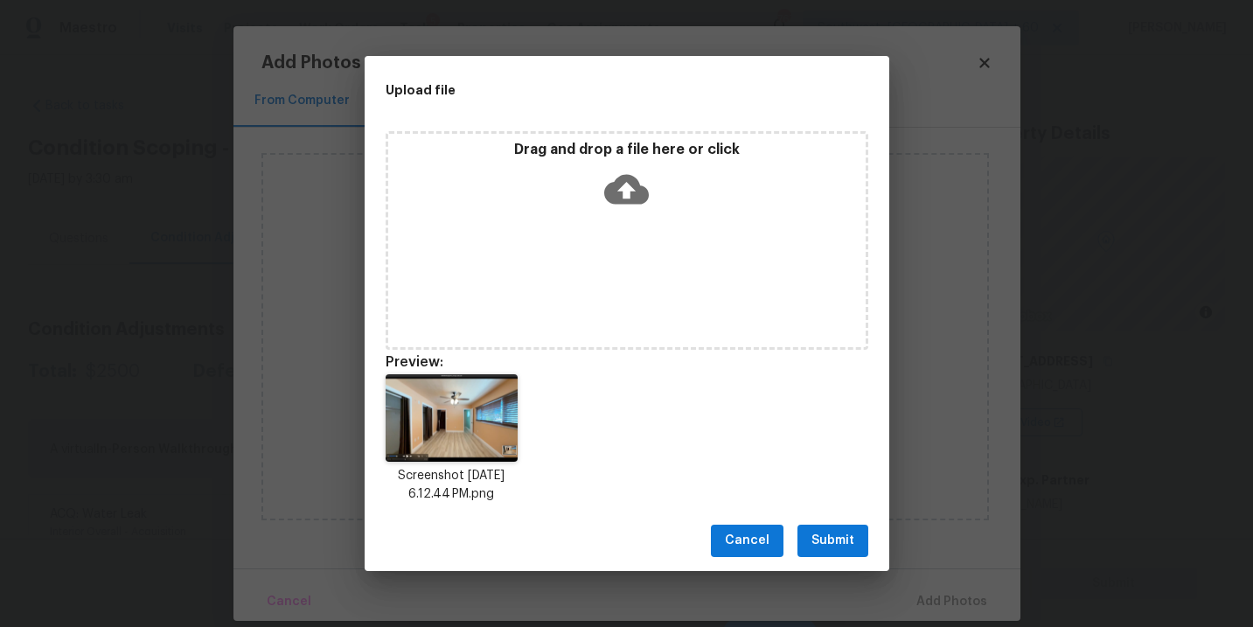
click at [825, 553] on button "Submit" at bounding box center [832, 541] width 71 height 32
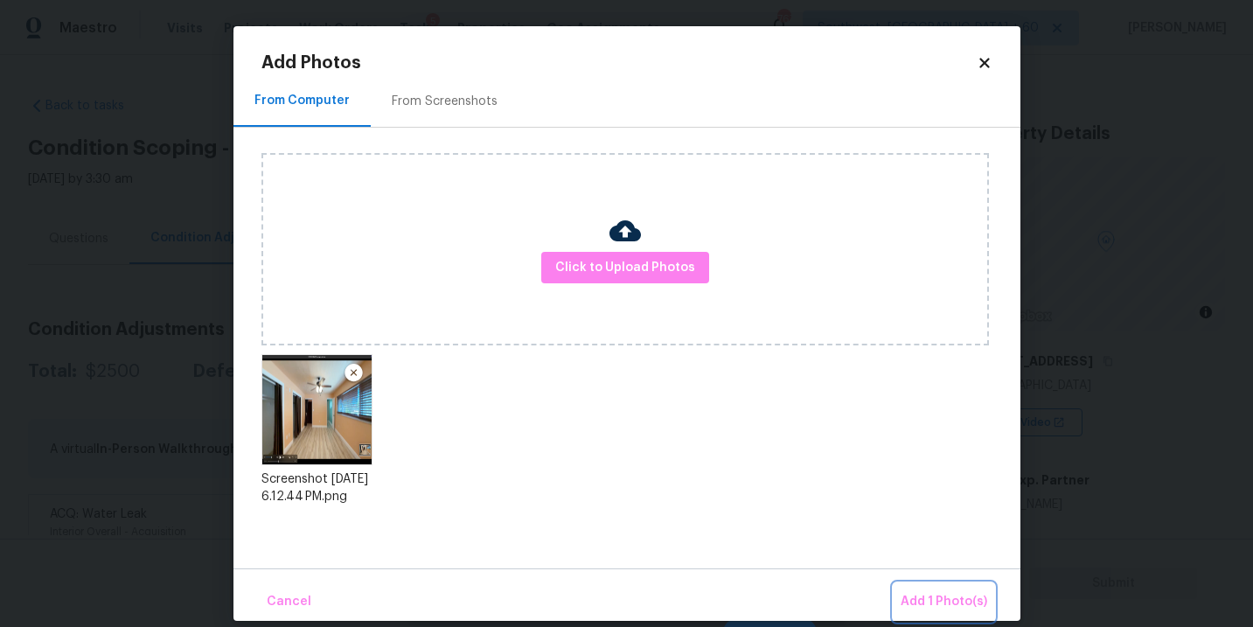
click at [911, 593] on span "Add 1 Photo(s)" at bounding box center [944, 602] width 87 height 22
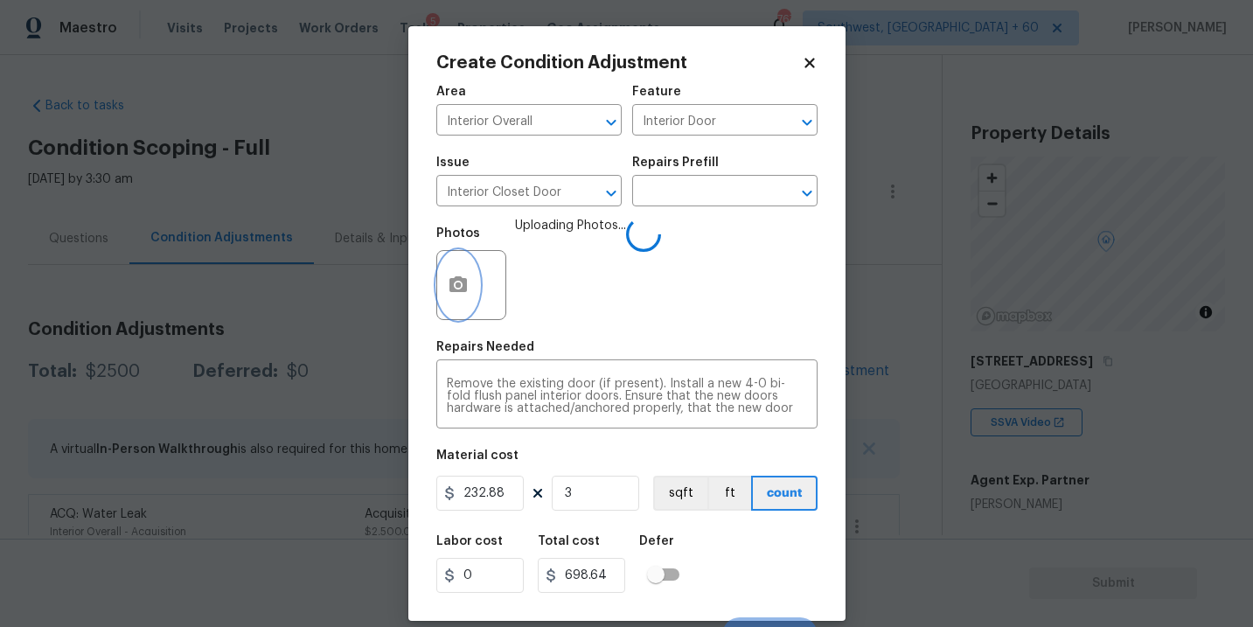
scroll to position [26, 0]
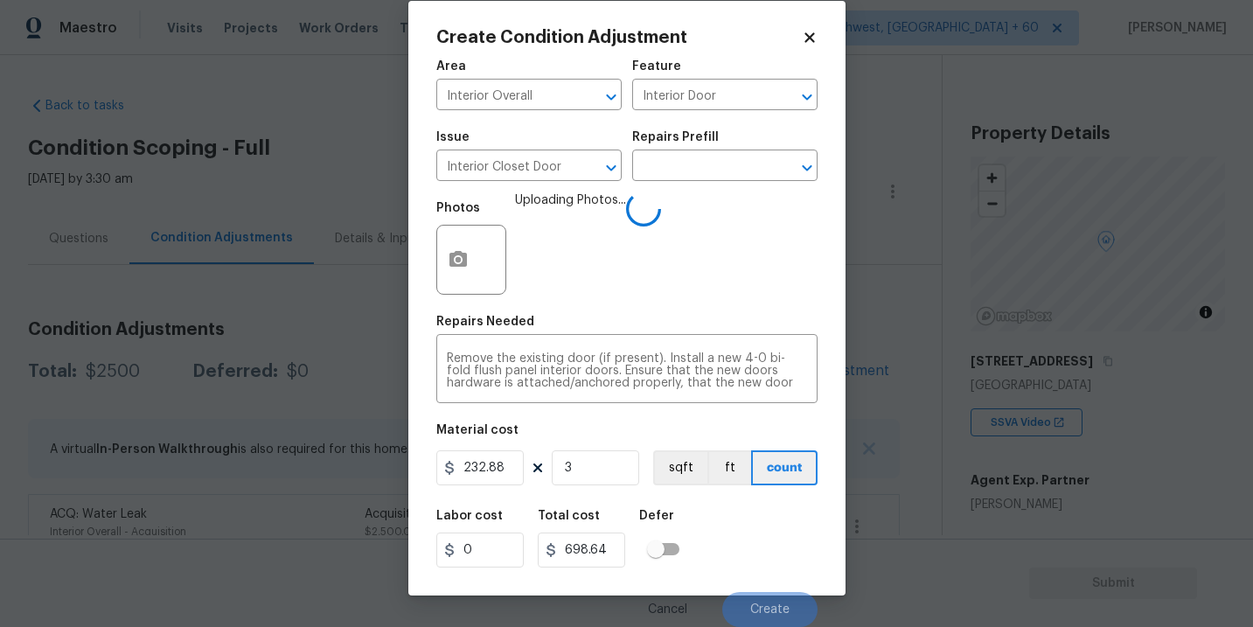
click at [788, 519] on div "Labor cost 0 Total cost 698.64 Defer" at bounding box center [626, 538] width 381 height 79
click at [772, 527] on div "Labor cost 0 Total cost 698.64 Defer" at bounding box center [626, 538] width 381 height 79
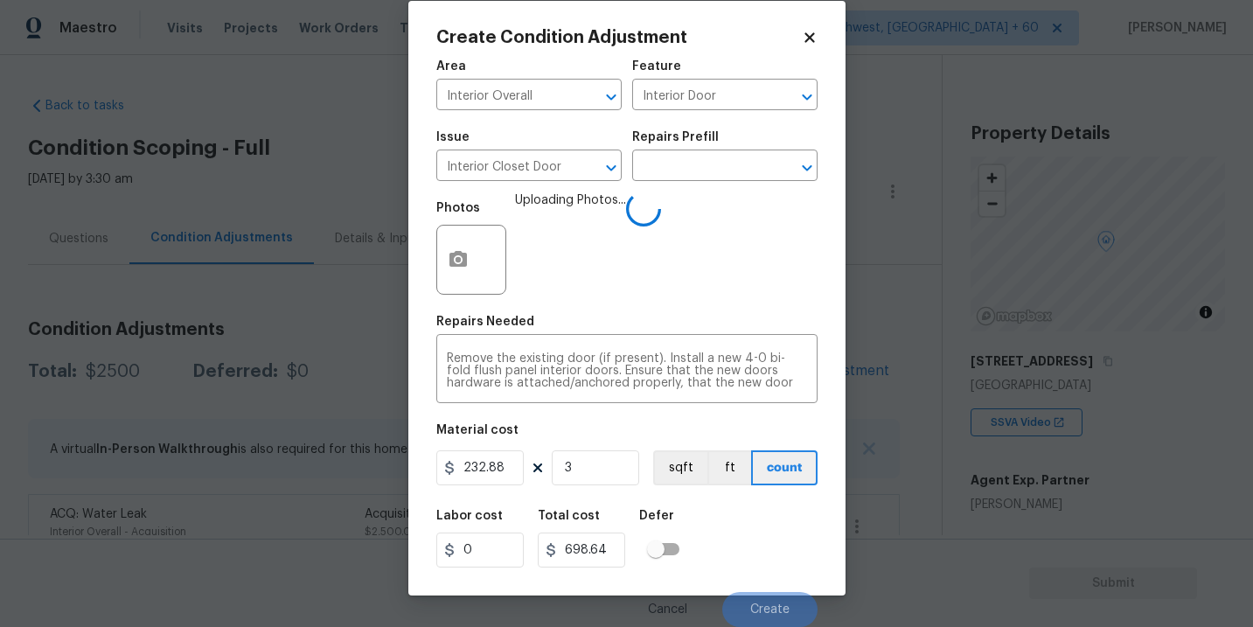
click at [782, 555] on div "Labor cost 0 Total cost 698.64 Defer" at bounding box center [626, 538] width 381 height 79
click at [765, 559] on div "Labor cost 0 Total cost 698.64 Defer" at bounding box center [626, 538] width 381 height 79
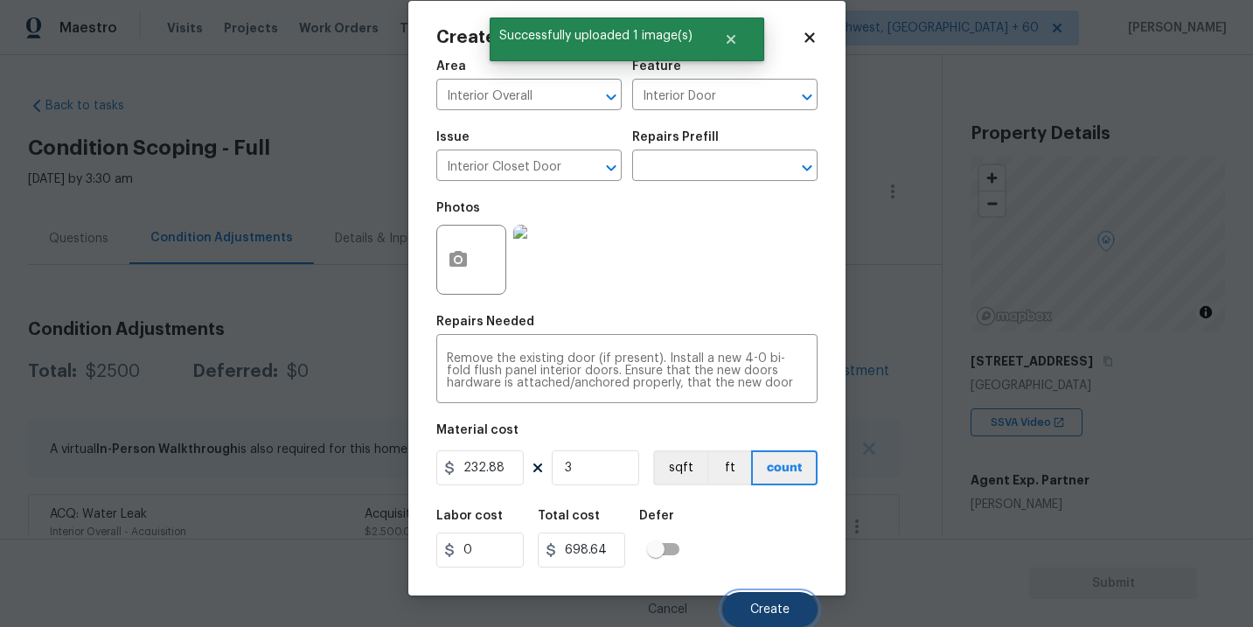
click at [770, 601] on button "Create" at bounding box center [769, 609] width 95 height 35
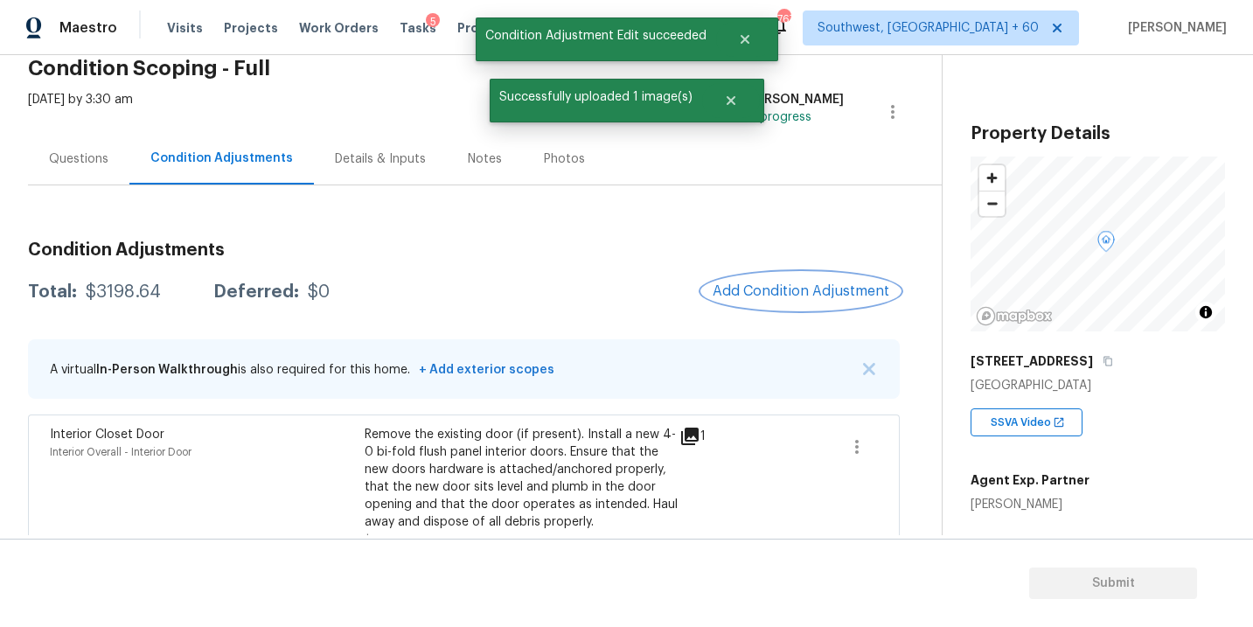
scroll to position [164, 0]
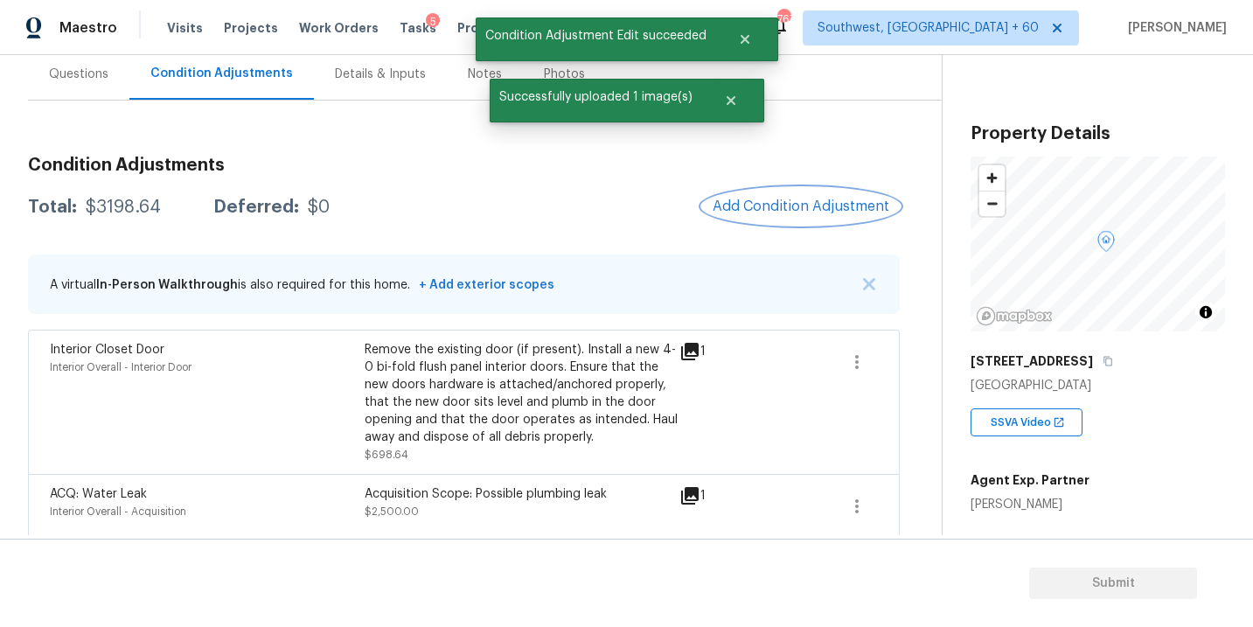
click at [816, 206] on span "Add Condition Adjustment" at bounding box center [801, 206] width 177 height 16
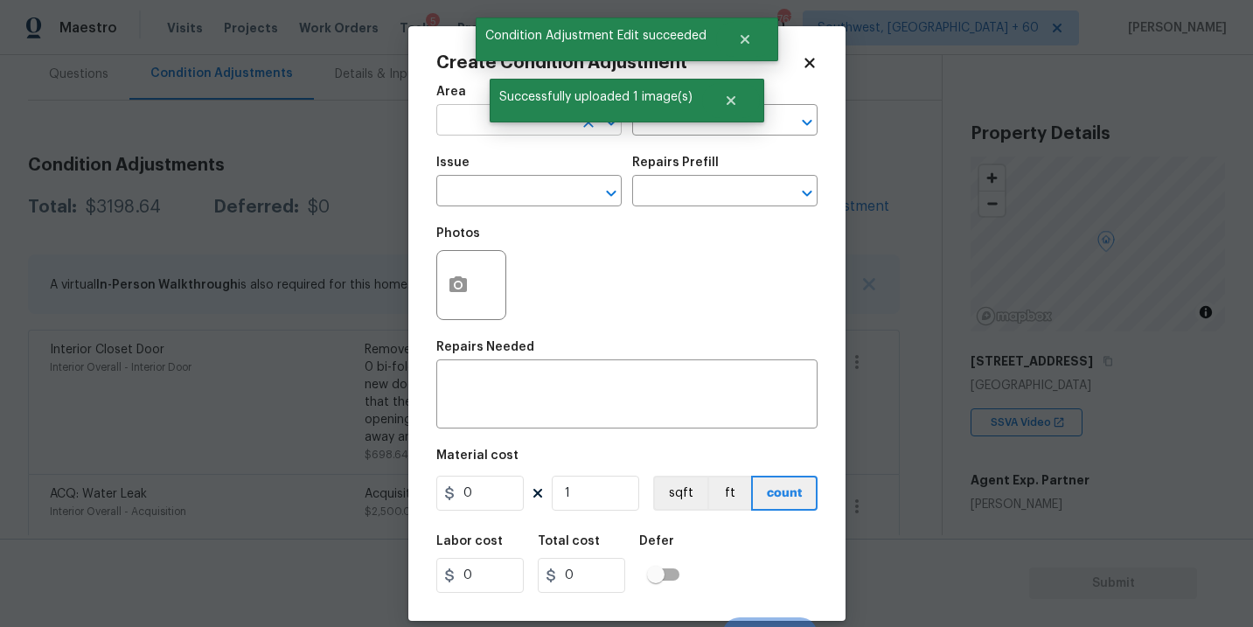
click at [474, 132] on input "text" at bounding box center [504, 121] width 136 height 27
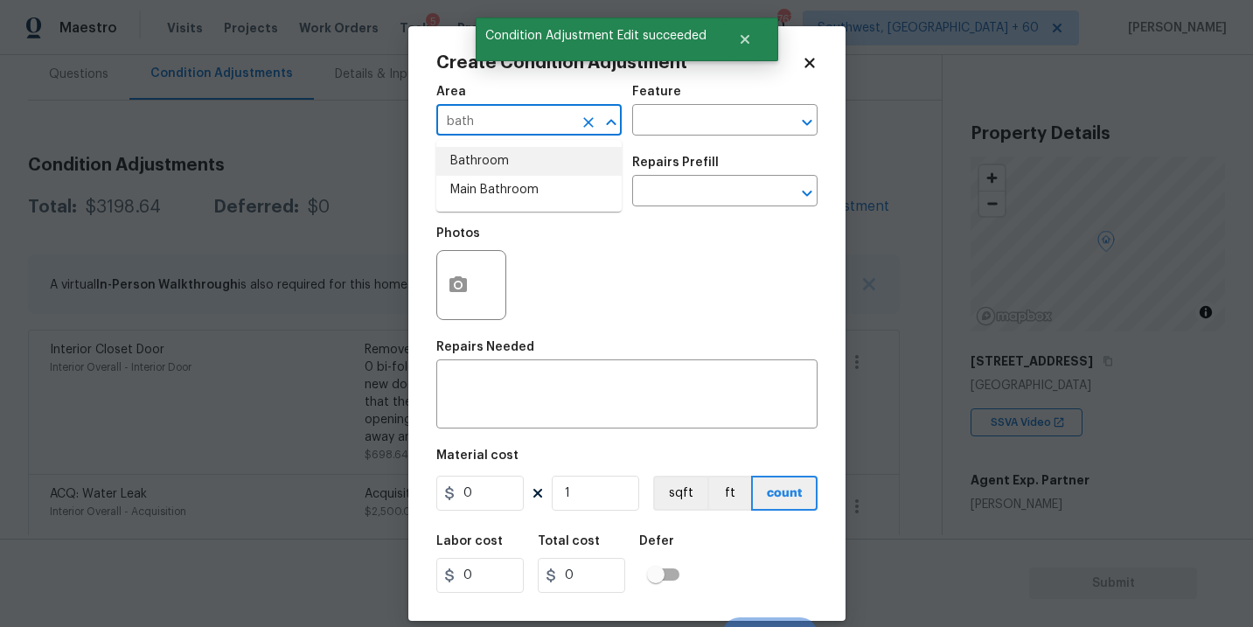
click at [475, 156] on li "Bathroom" at bounding box center [528, 161] width 185 height 29
type input "Bathroom"
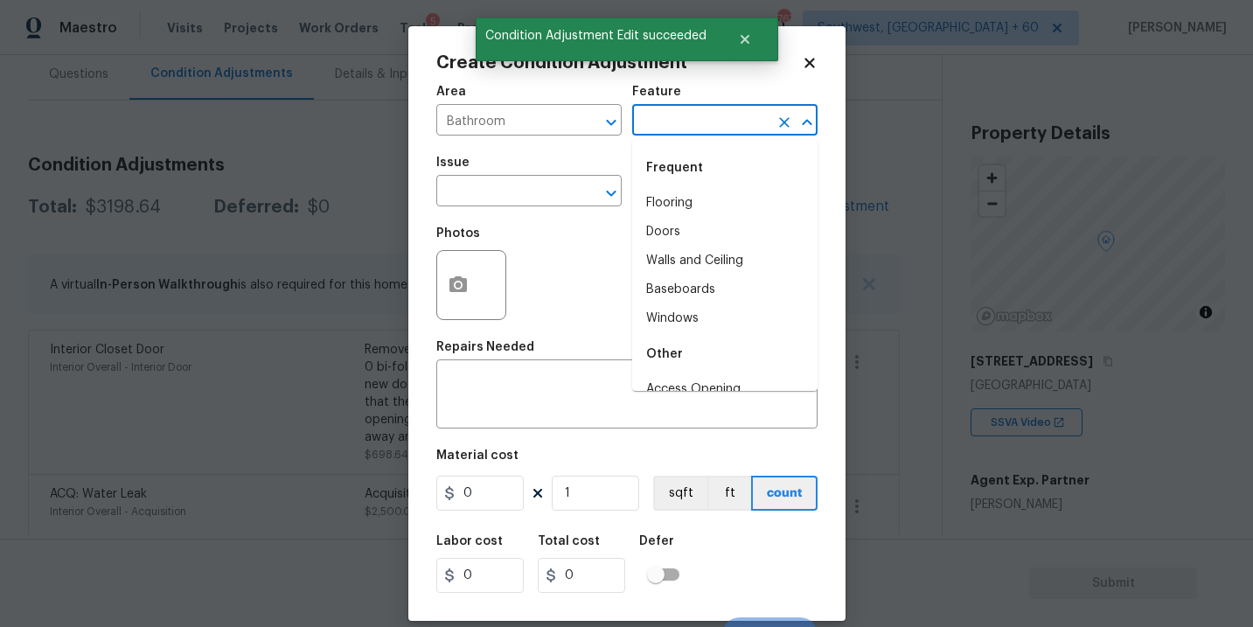
click at [715, 112] on input "text" at bounding box center [700, 121] width 136 height 27
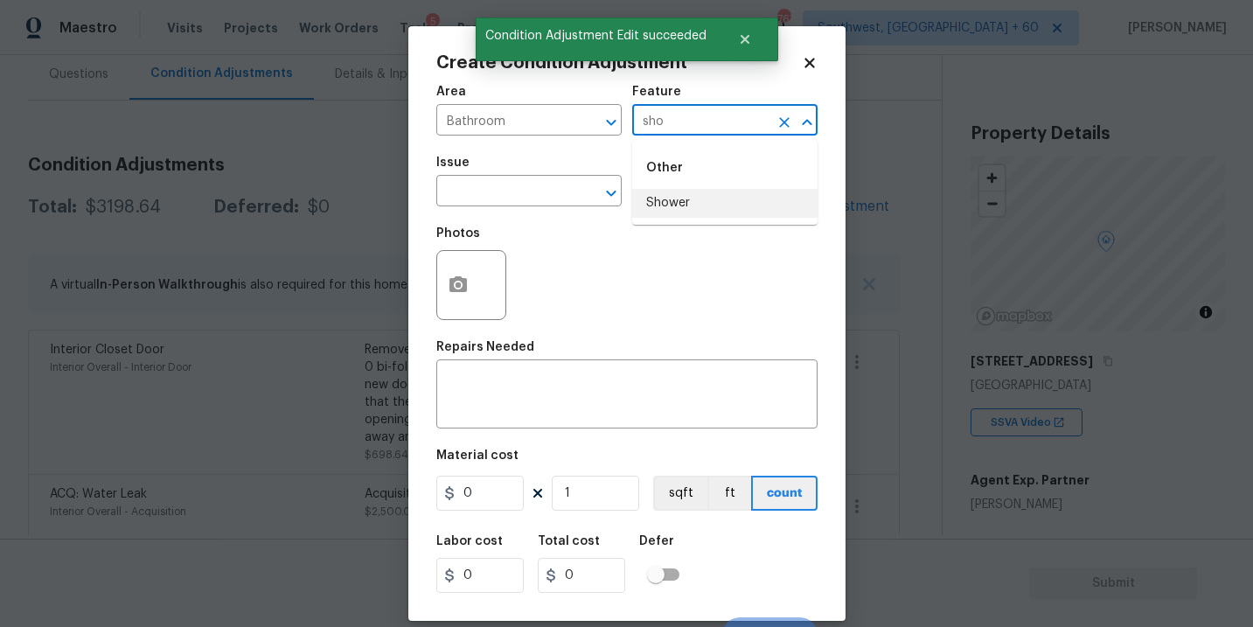
click at [707, 223] on ul "Other Shower" at bounding box center [724, 182] width 185 height 85
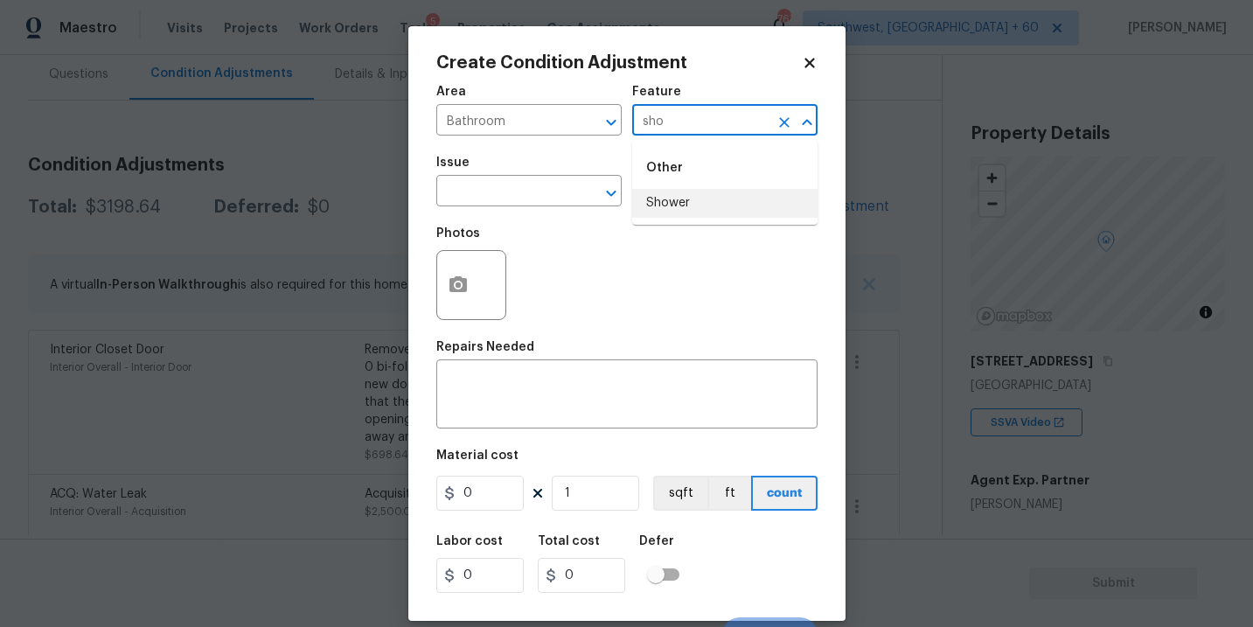
click at [651, 205] on li "Shower" at bounding box center [724, 203] width 185 height 29
type input "Shower"
drag, startPoint x: 547, startPoint y: 198, endPoint x: 533, endPoint y: 198, distance: 14.0
click at [533, 198] on input "text" at bounding box center [504, 192] width 136 height 27
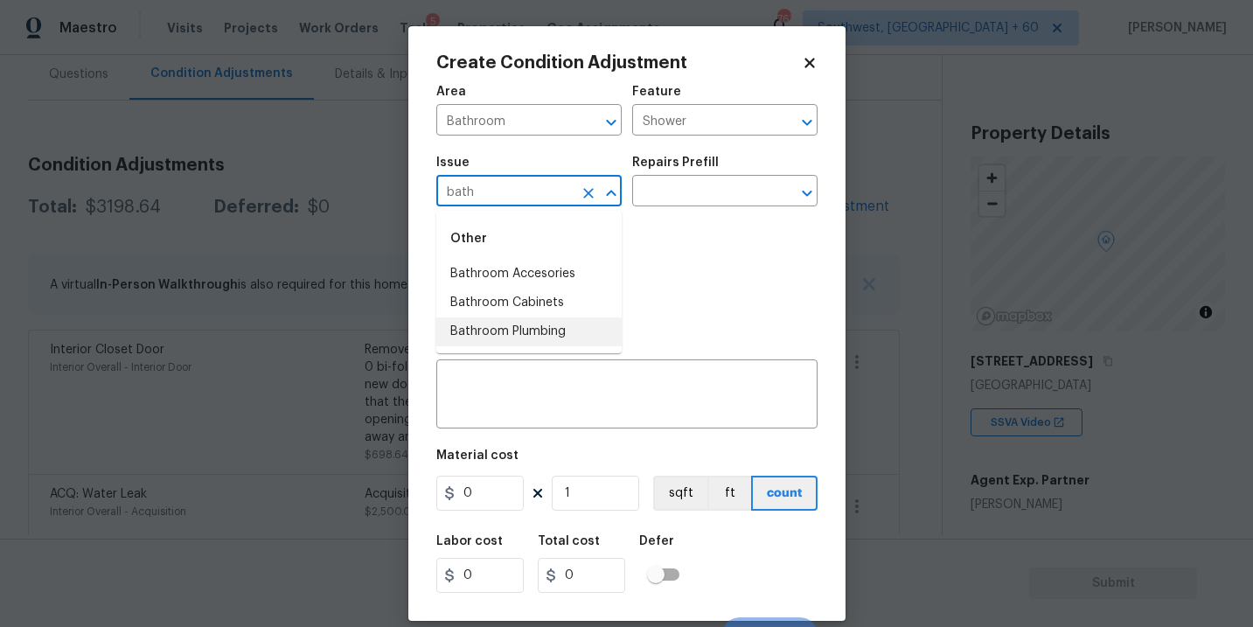
click at [533, 331] on li "Bathroom Plumbing" at bounding box center [528, 331] width 185 height 29
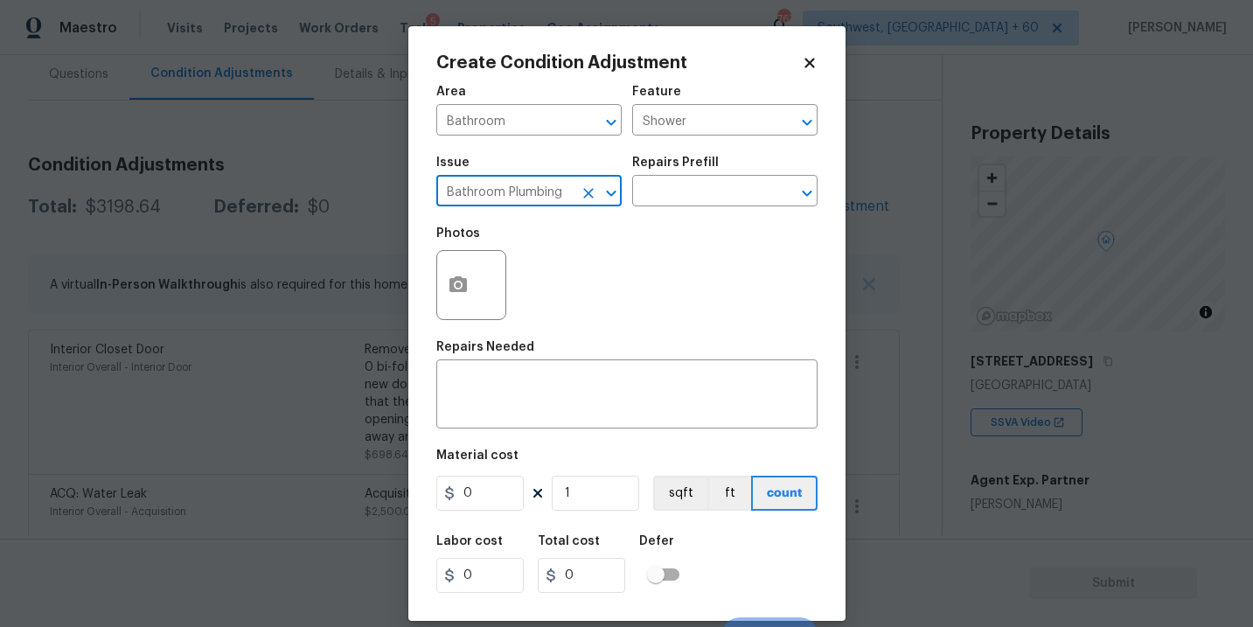
type input "Bathroom Plumbing"
click at [690, 159] on h5 "Repairs Prefill" at bounding box center [675, 163] width 87 height 12
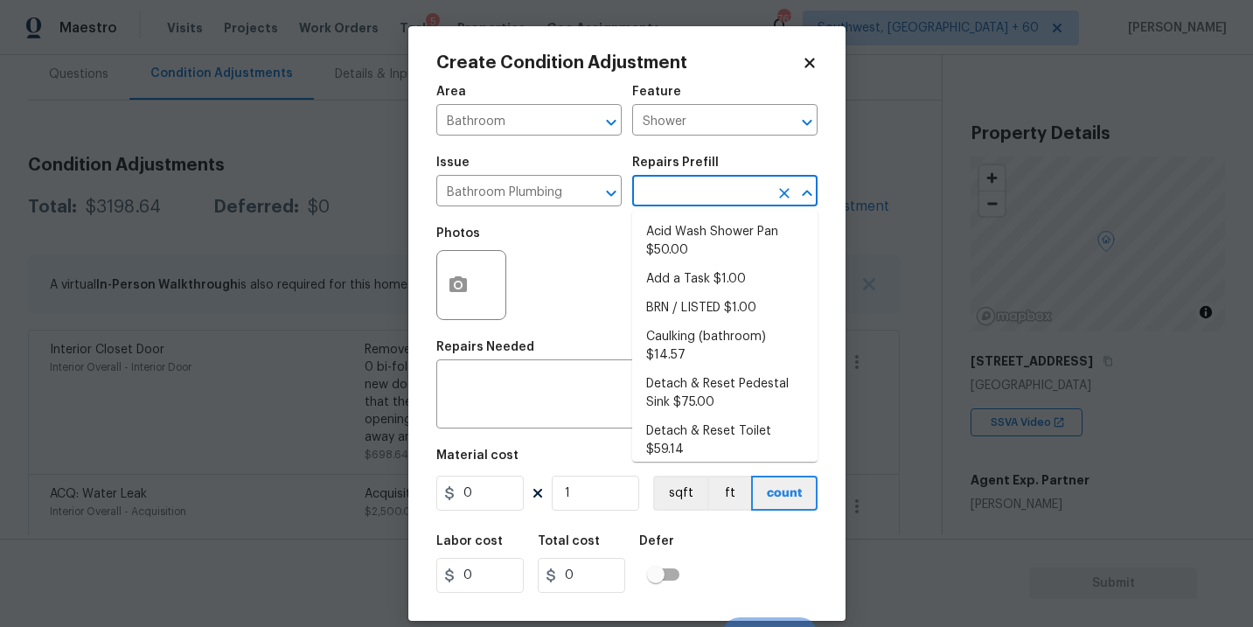
click at [667, 194] on input "text" at bounding box center [700, 192] width 136 height 27
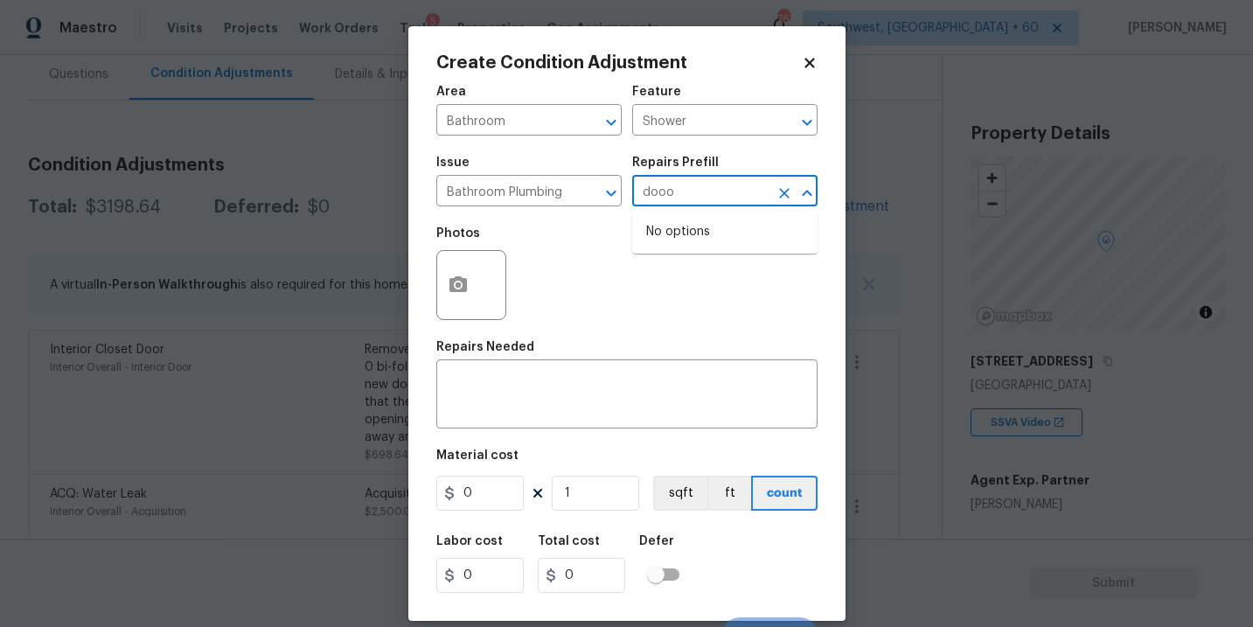
type input "doo"
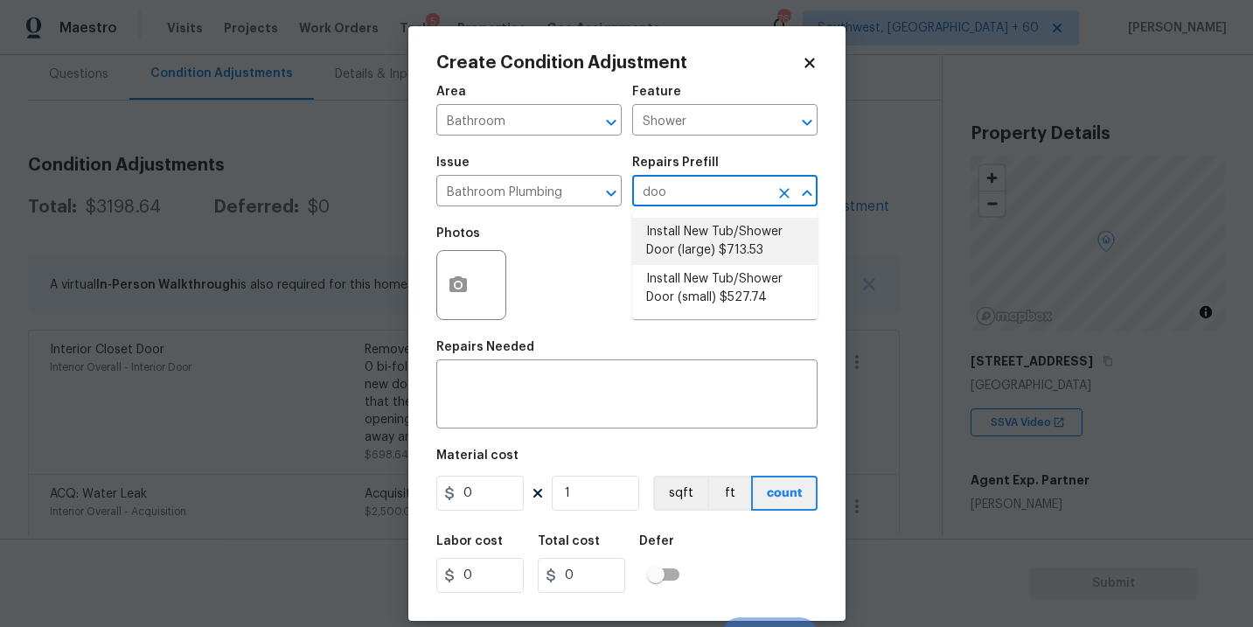
click at [724, 292] on li "Install New Tub/Shower Door (small) $527.74" at bounding box center [724, 288] width 185 height 47
type input "Plumbing"
type textarea "Prep the tub/shower surround and install a new 32''-36'' tempered shower door. …"
type input "527.74"
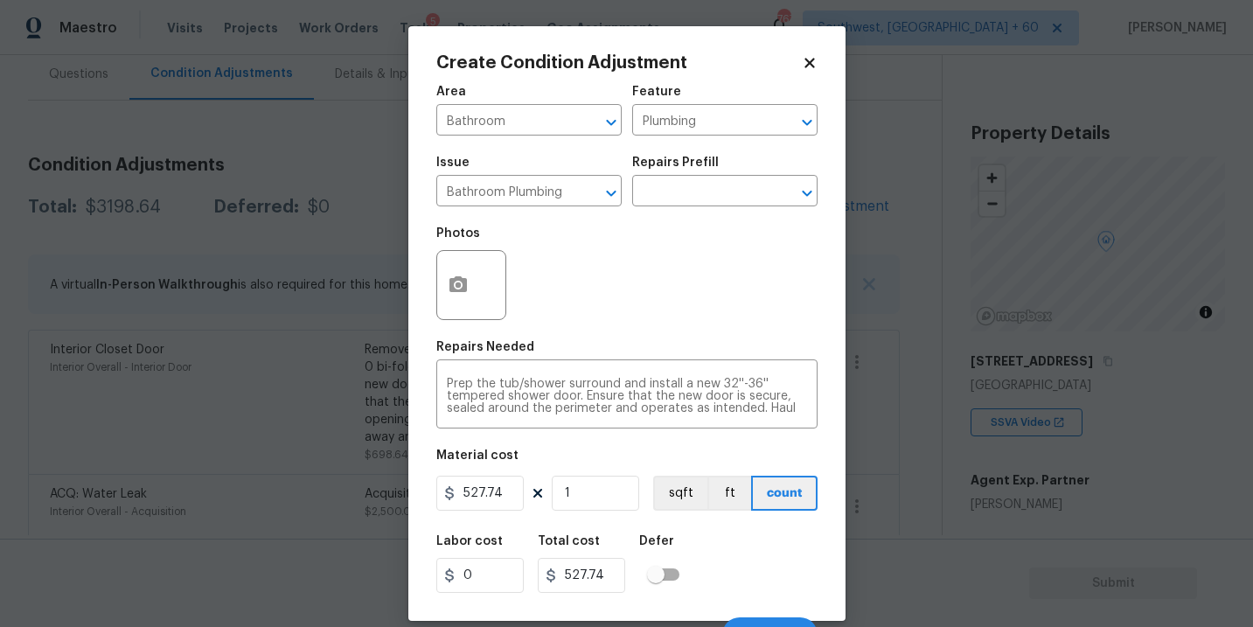
click at [482, 311] on div at bounding box center [471, 285] width 70 height 70
click at [465, 298] on button "button" at bounding box center [458, 285] width 42 height 68
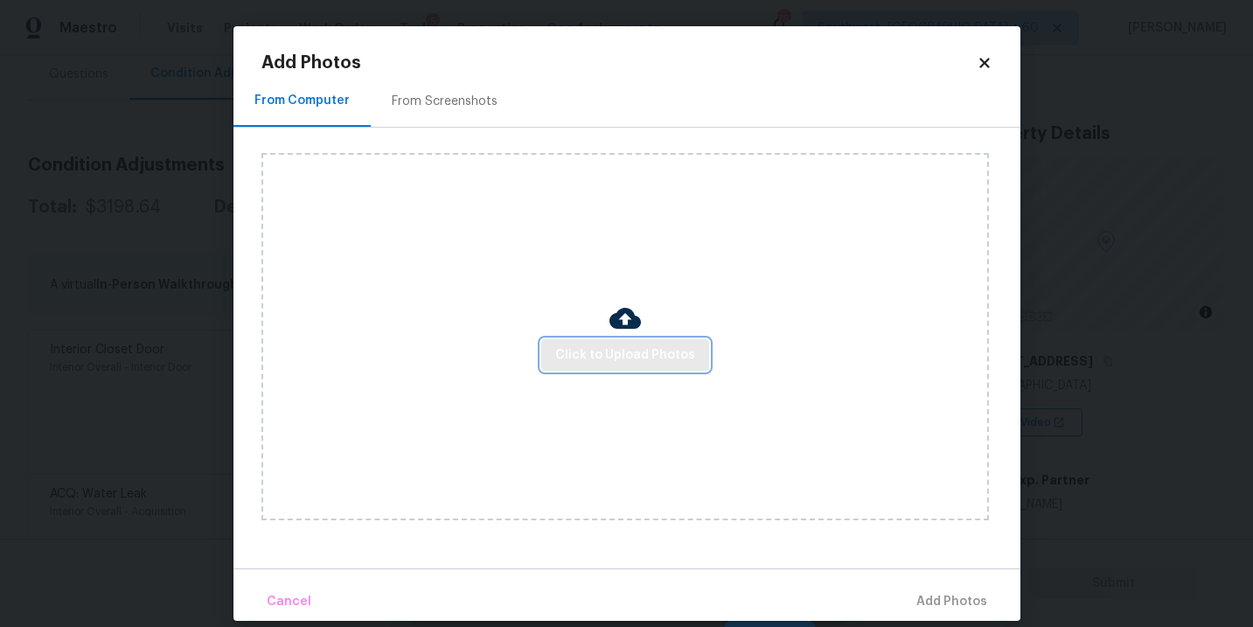
click at [623, 350] on span "Click to Upload Photos" at bounding box center [625, 356] width 140 height 22
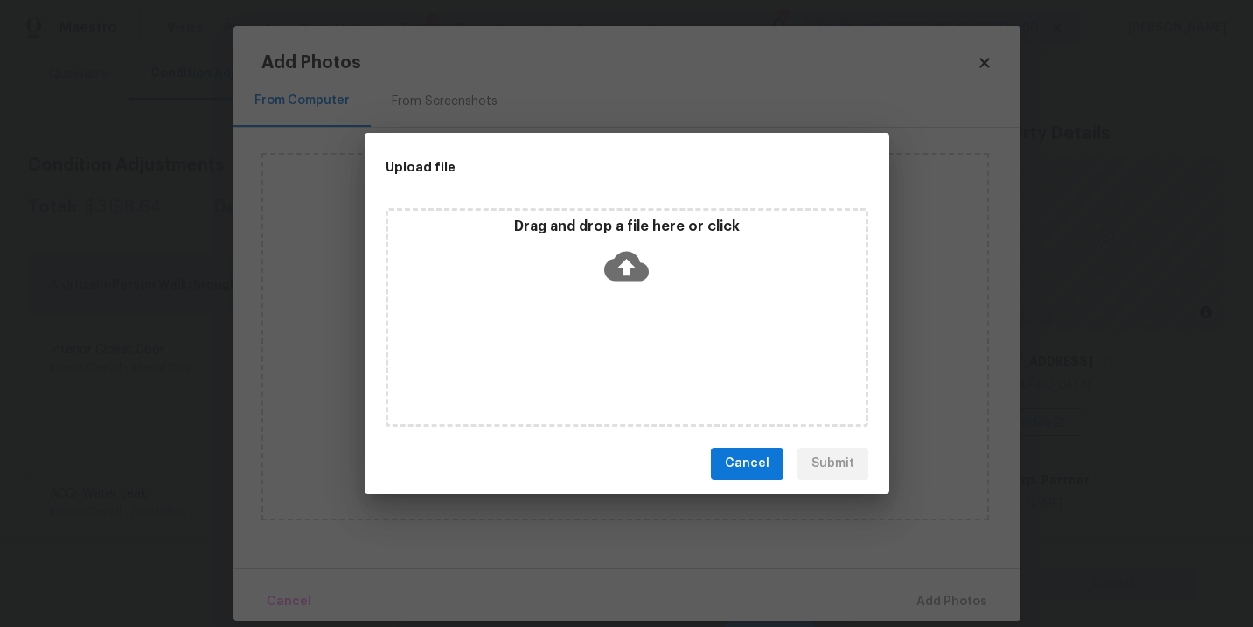
click at [629, 218] on p "Drag and drop a file here or click" at bounding box center [626, 227] width 477 height 18
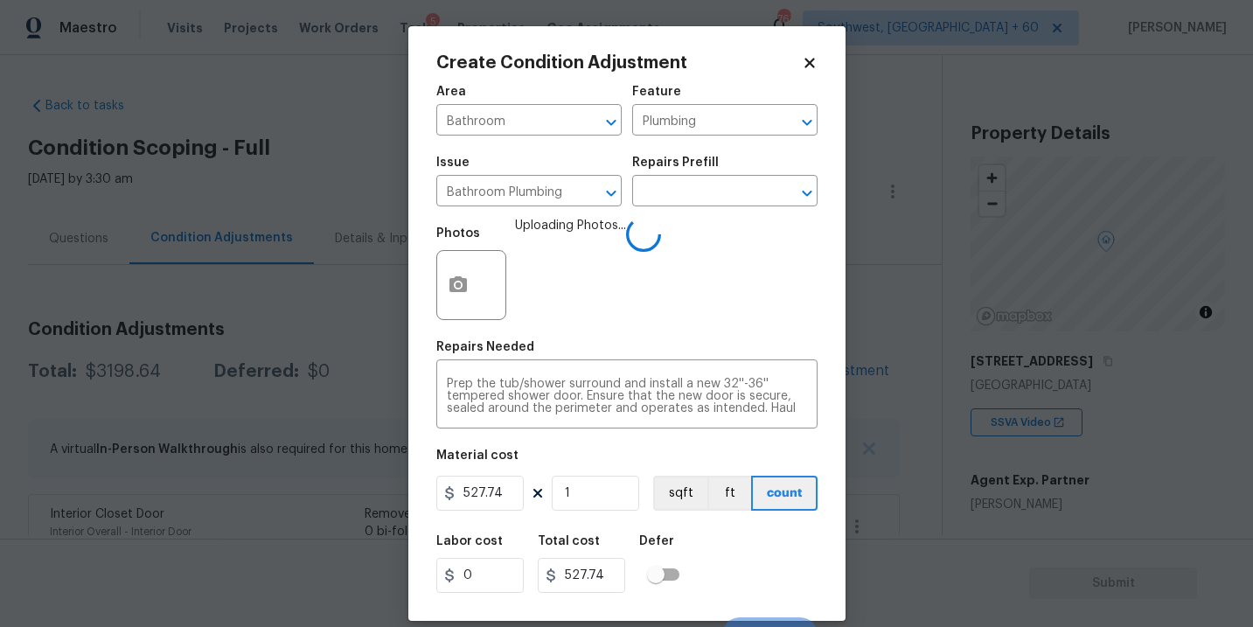
scroll to position [164, 0]
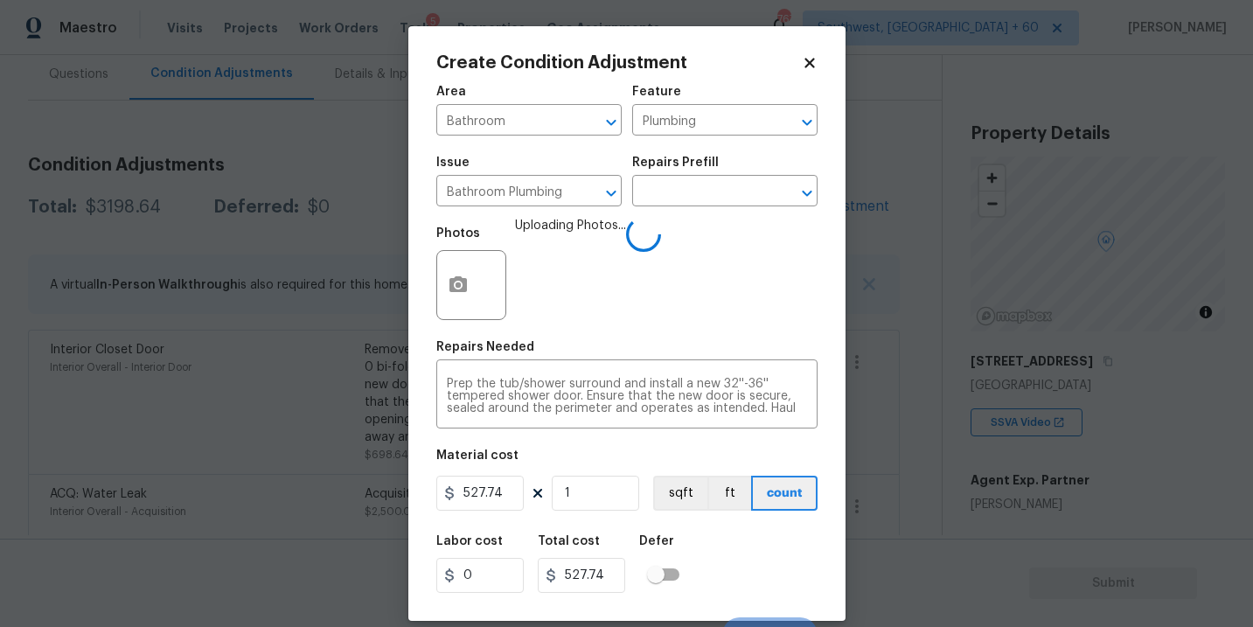
click at [744, 575] on div "Labor cost 0 Total cost 527.74 Defer" at bounding box center [626, 564] width 381 height 79
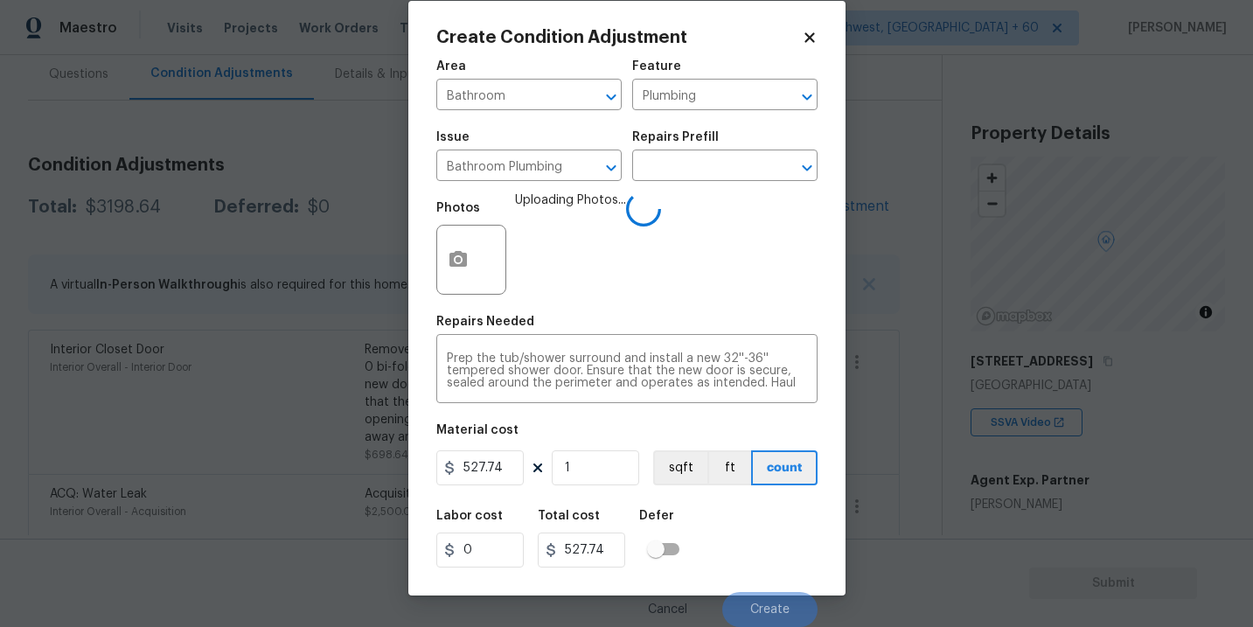
click at [744, 575] on div "Labor cost 0 Total cost 527.74 Defer" at bounding box center [626, 538] width 381 height 79
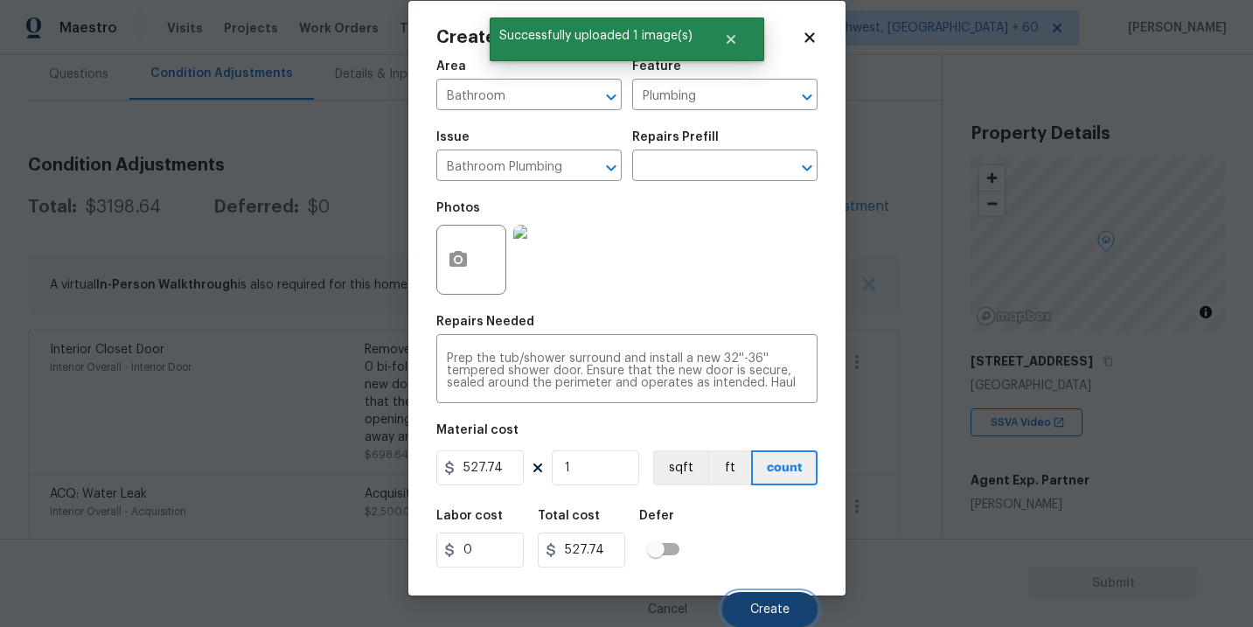
click at [766, 609] on span "Create" at bounding box center [769, 609] width 39 height 13
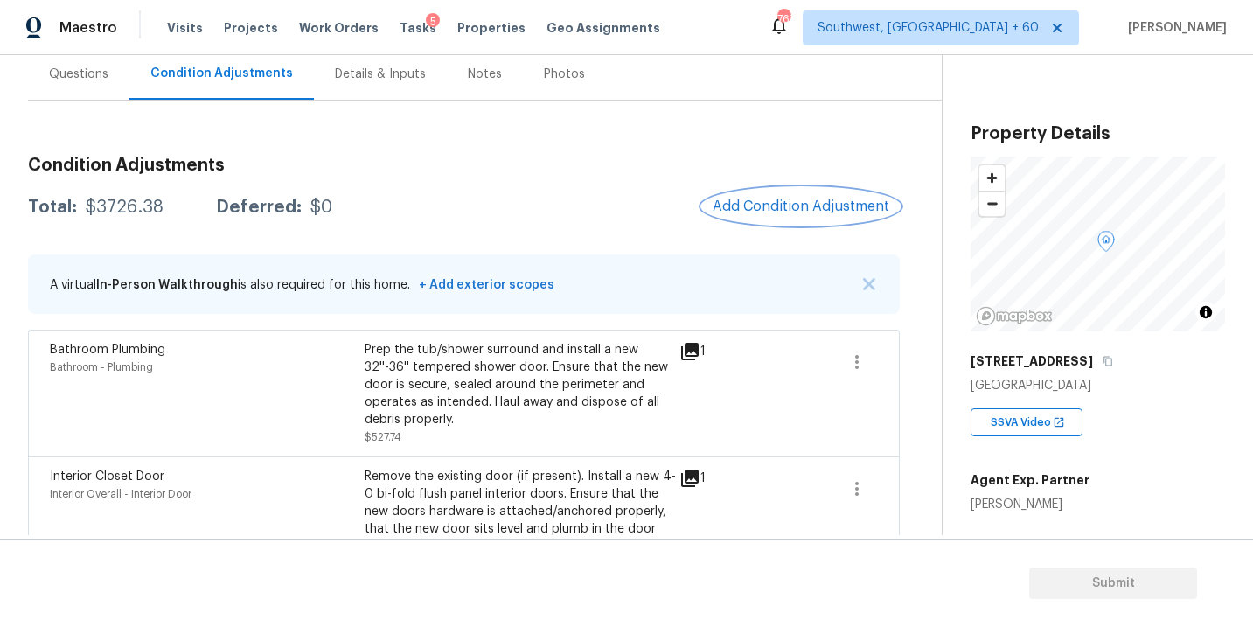
scroll to position [301, 0]
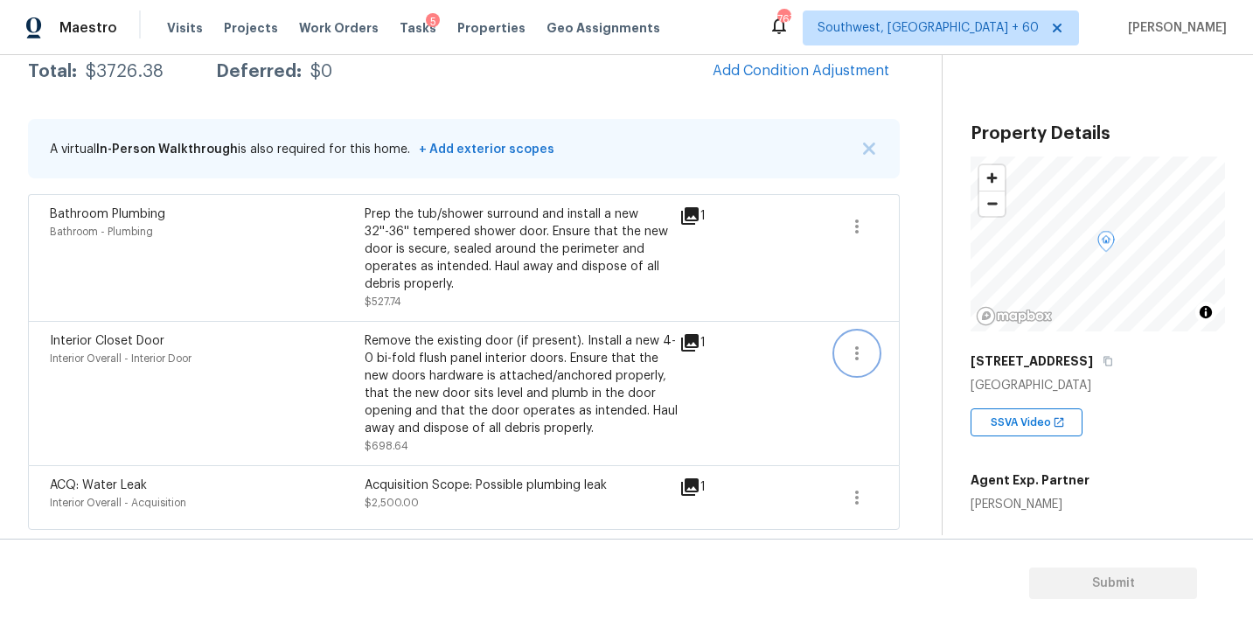
click at [848, 352] on icon "button" at bounding box center [856, 353] width 21 height 21
click at [906, 352] on div "Edit" at bounding box center [956, 349] width 136 height 17
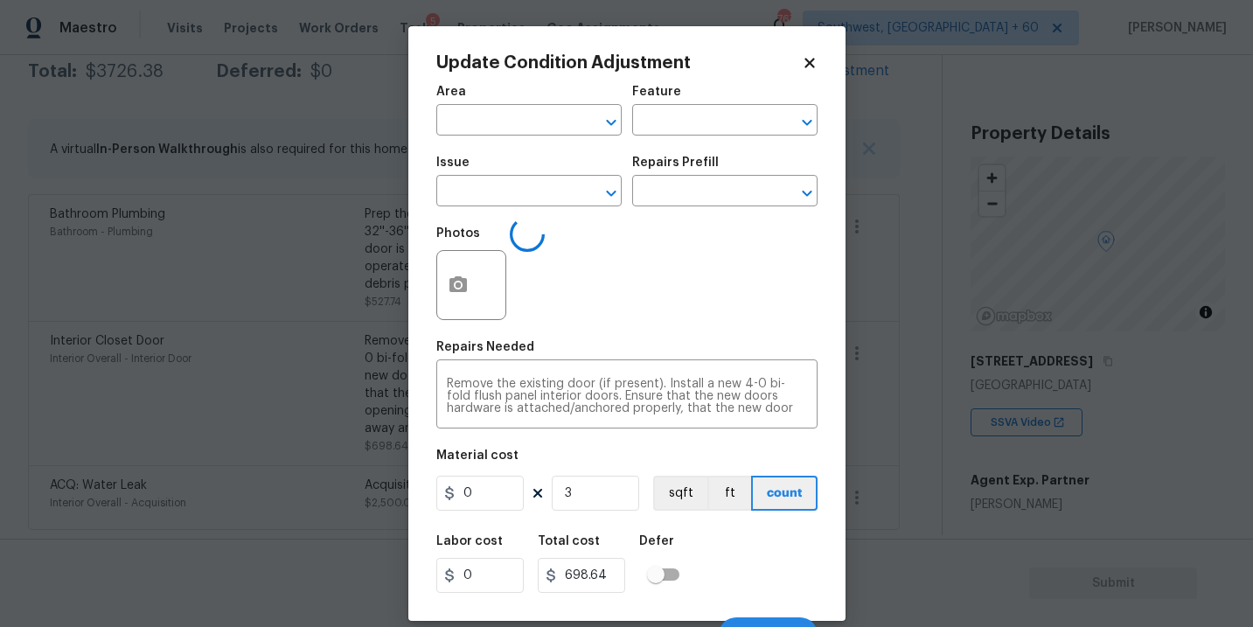
type input "Interior Overall"
type input "Interior Door"
type input "Interior Closet Door"
type input "232.88"
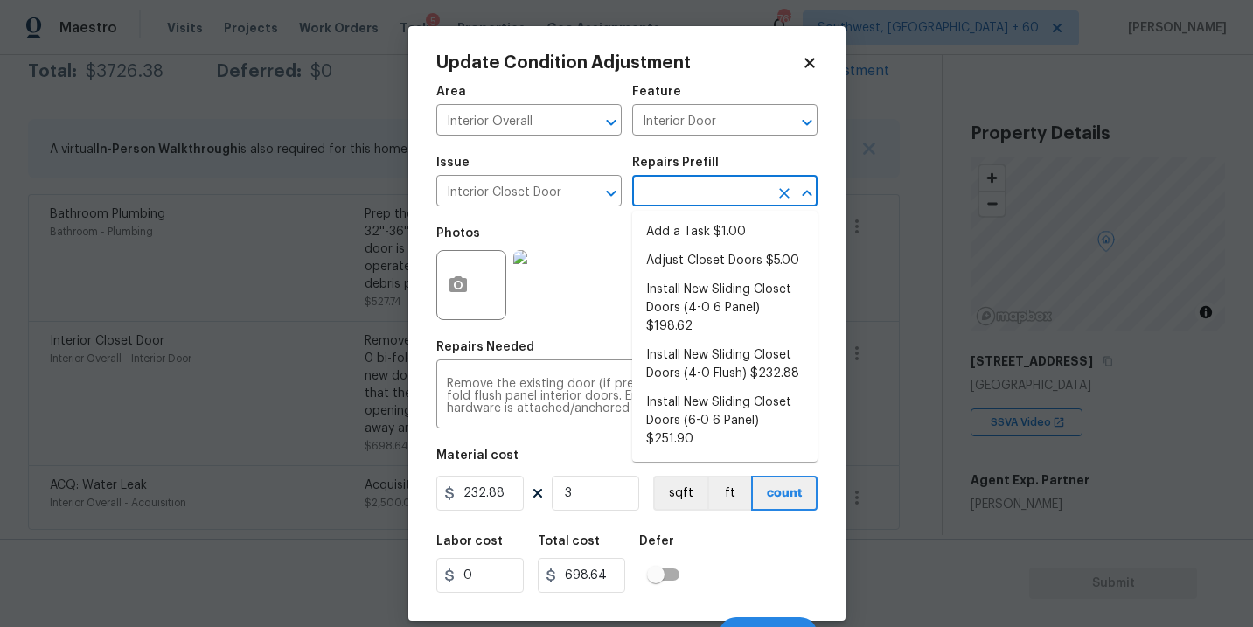
click at [686, 192] on input "text" at bounding box center [700, 192] width 136 height 27
click at [728, 402] on li "Install New Sliding Closet Doors (6-0 6 Panel) $251.90" at bounding box center [724, 421] width 185 height 66
type textarea "Remove the existing door (if present). Install a new 6-0 bi-fold 6 panel interi…"
type input "251.9"
type input "755.7"
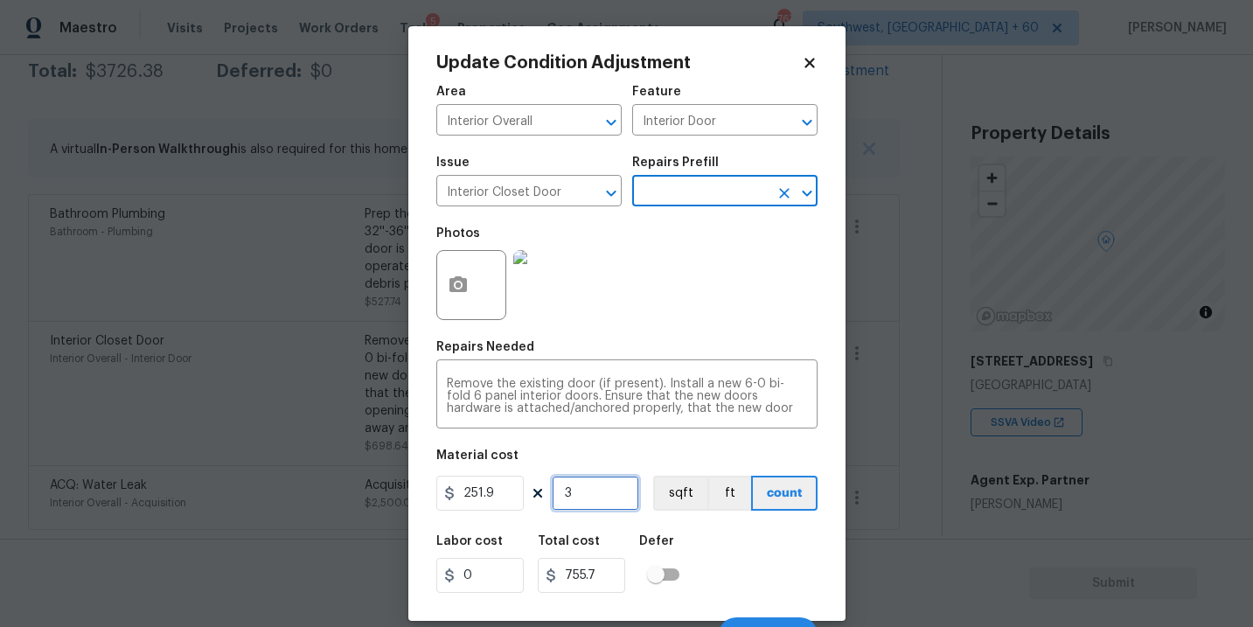
click at [595, 500] on input "3" at bounding box center [595, 493] width 87 height 35
type input "0"
type input "4"
type input "1007.6"
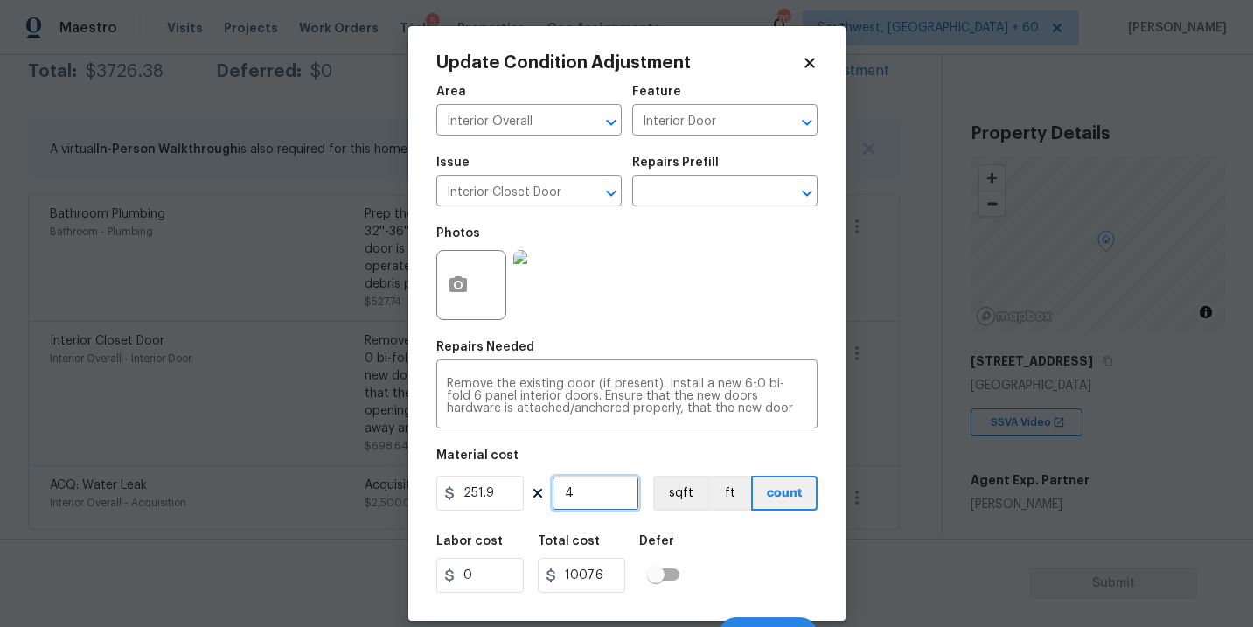
type input "4"
click at [462, 303] on button "button" at bounding box center [458, 285] width 42 height 68
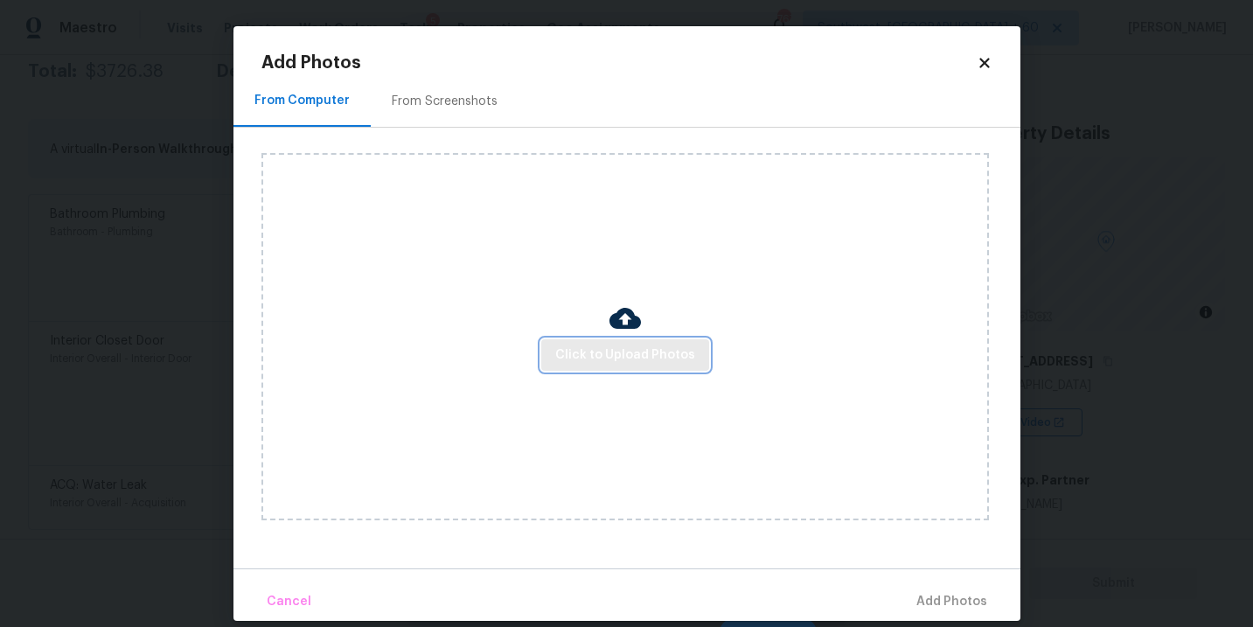
click at [594, 363] on span "Click to Upload Photos" at bounding box center [625, 356] width 140 height 22
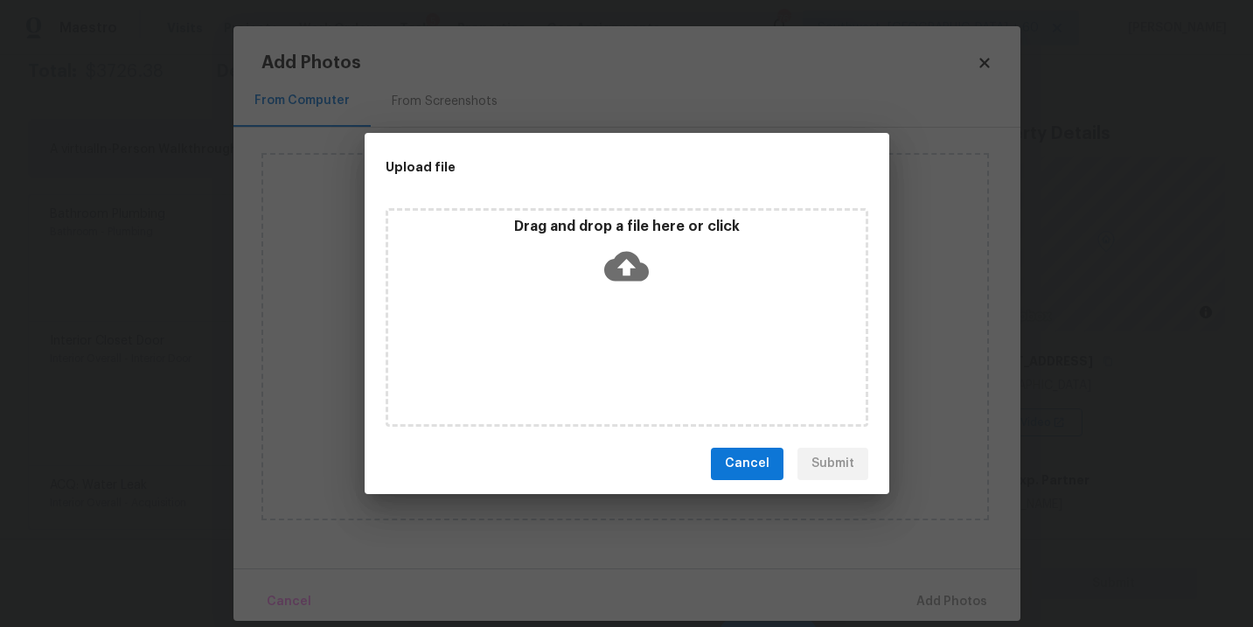
click at [626, 286] on div "Drag and drop a file here or click" at bounding box center [626, 255] width 477 height 75
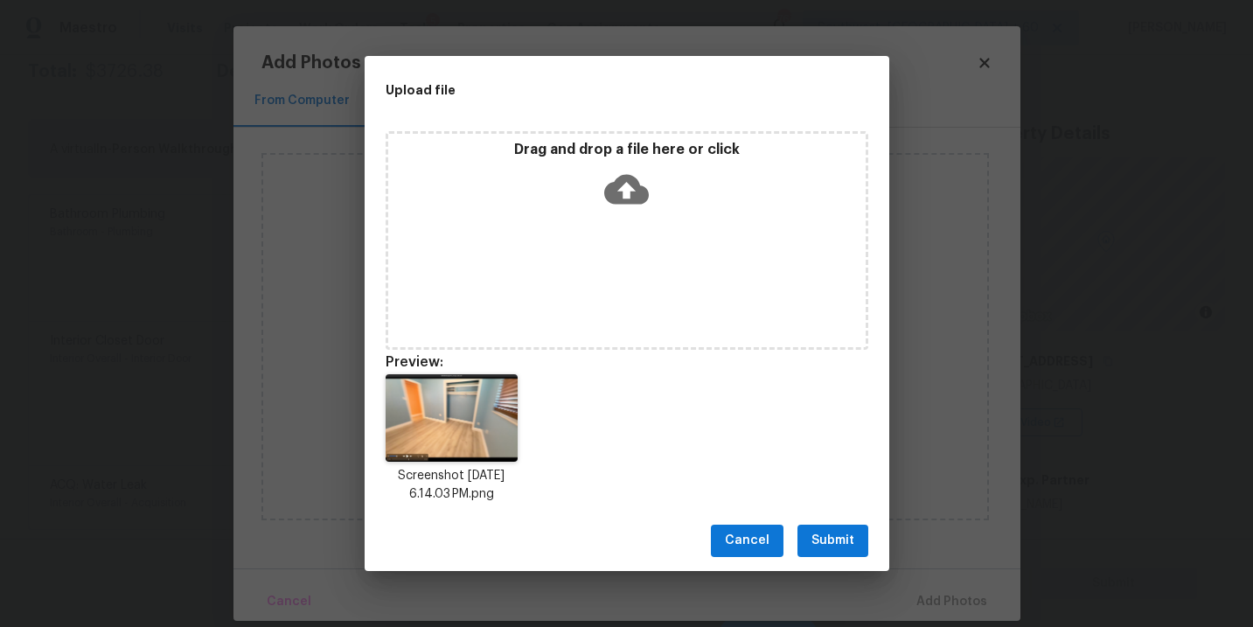
click at [824, 533] on span "Submit" at bounding box center [832, 541] width 43 height 22
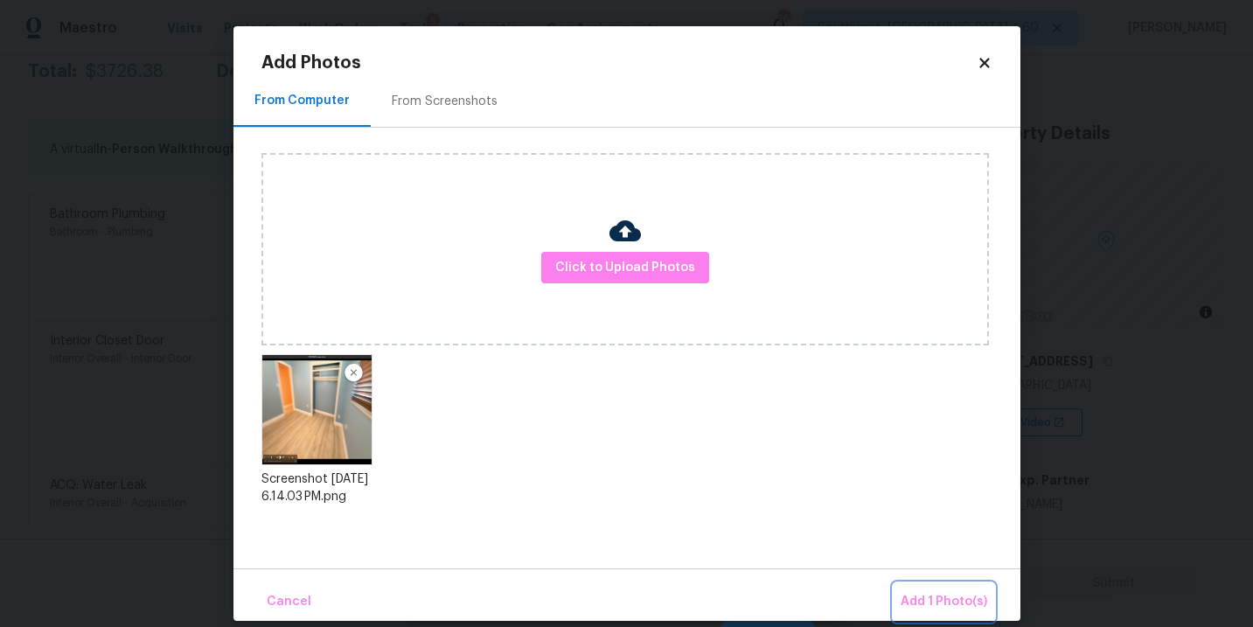
click at [927, 593] on span "Add 1 Photo(s)" at bounding box center [944, 602] width 87 height 22
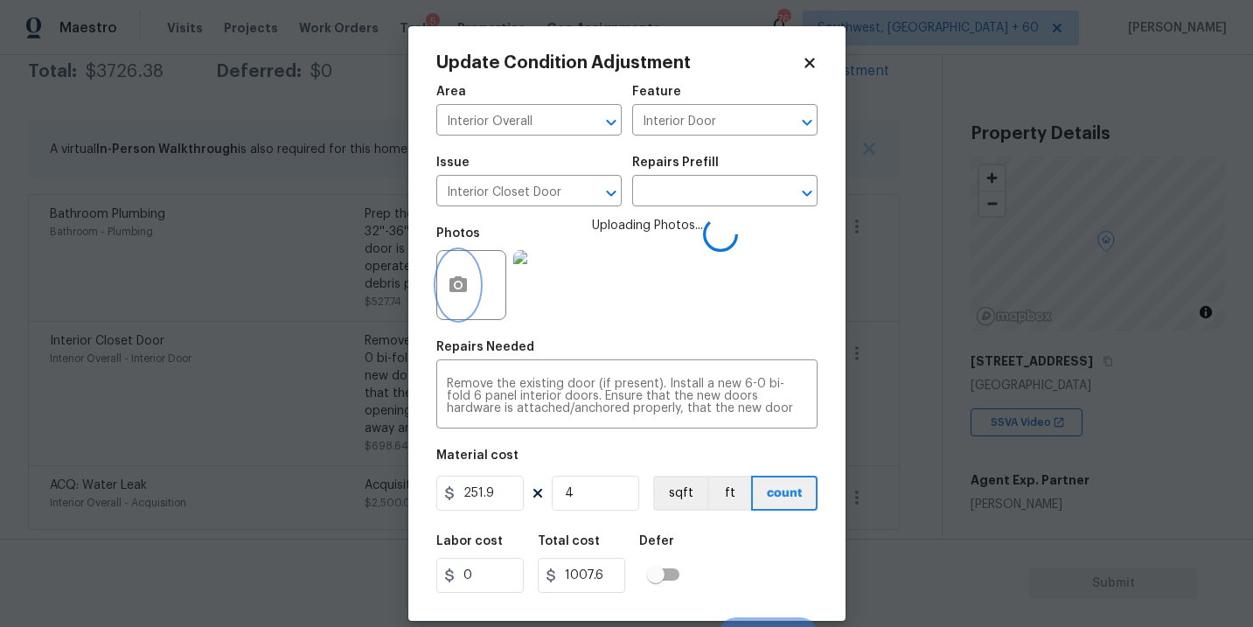
scroll to position [26, 0]
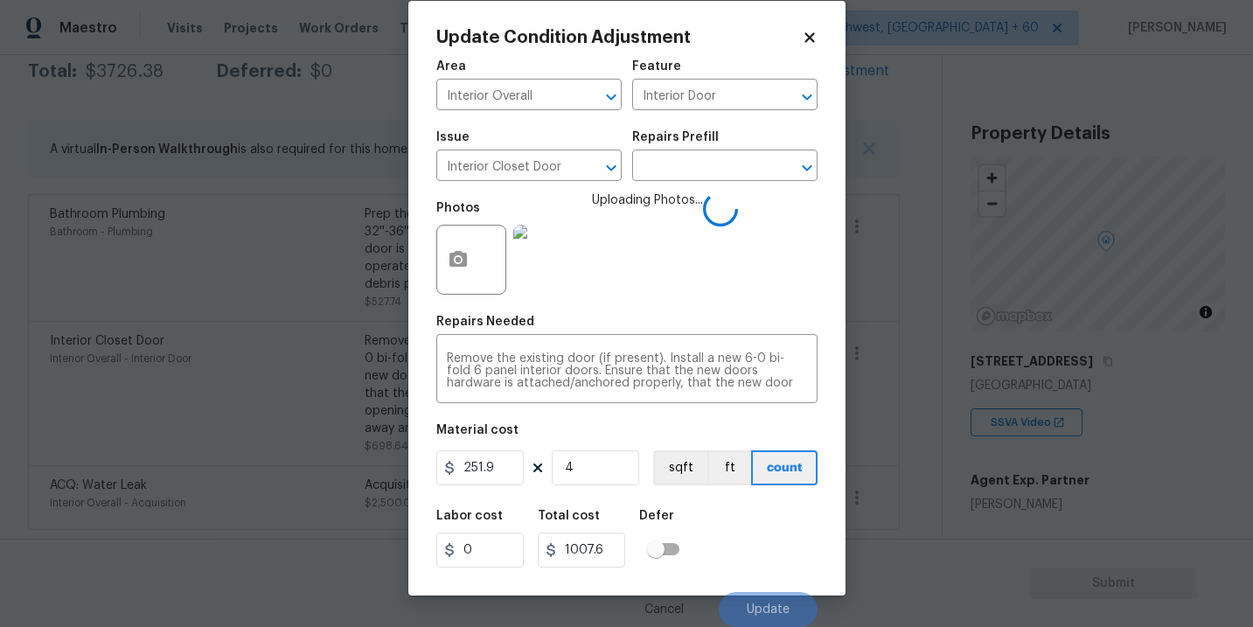
click at [784, 543] on div "Labor cost 0 Total cost 1007.6 Defer" at bounding box center [626, 538] width 381 height 79
click at [775, 544] on div "Labor cost 0 Total cost 1007.6 Defer" at bounding box center [626, 538] width 381 height 79
click at [772, 544] on div "Labor cost 0 Total cost 1007.6 Defer" at bounding box center [626, 538] width 381 height 79
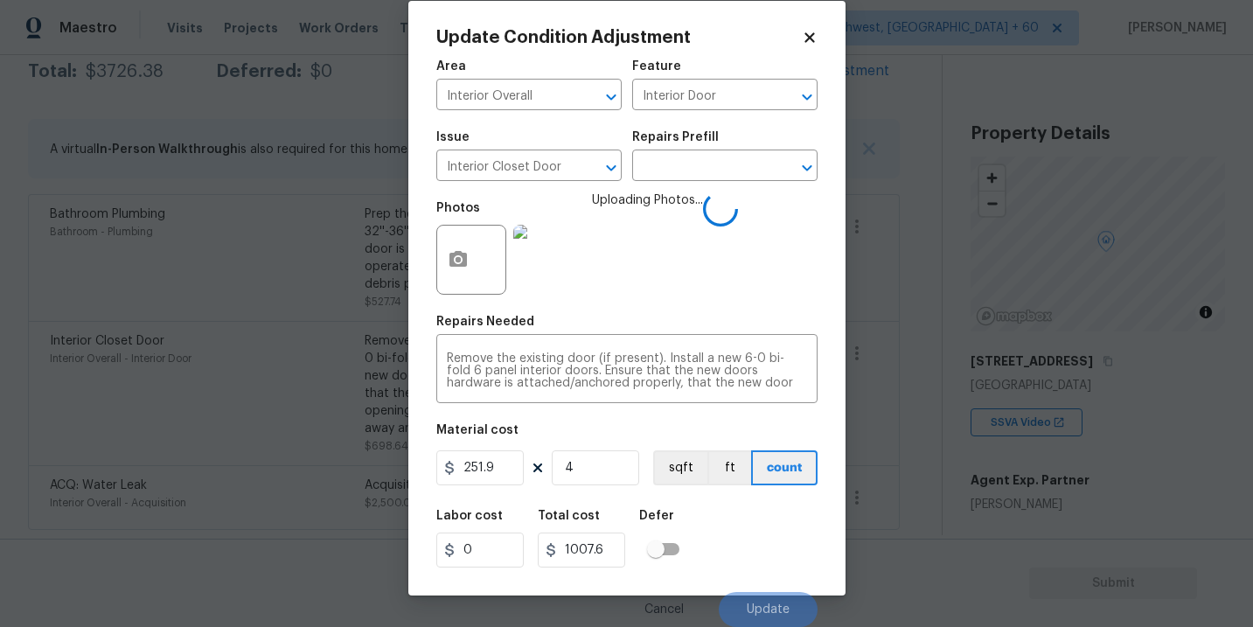
click at [770, 554] on div "Labor cost 0 Total cost 1007.6 Defer" at bounding box center [626, 538] width 381 height 79
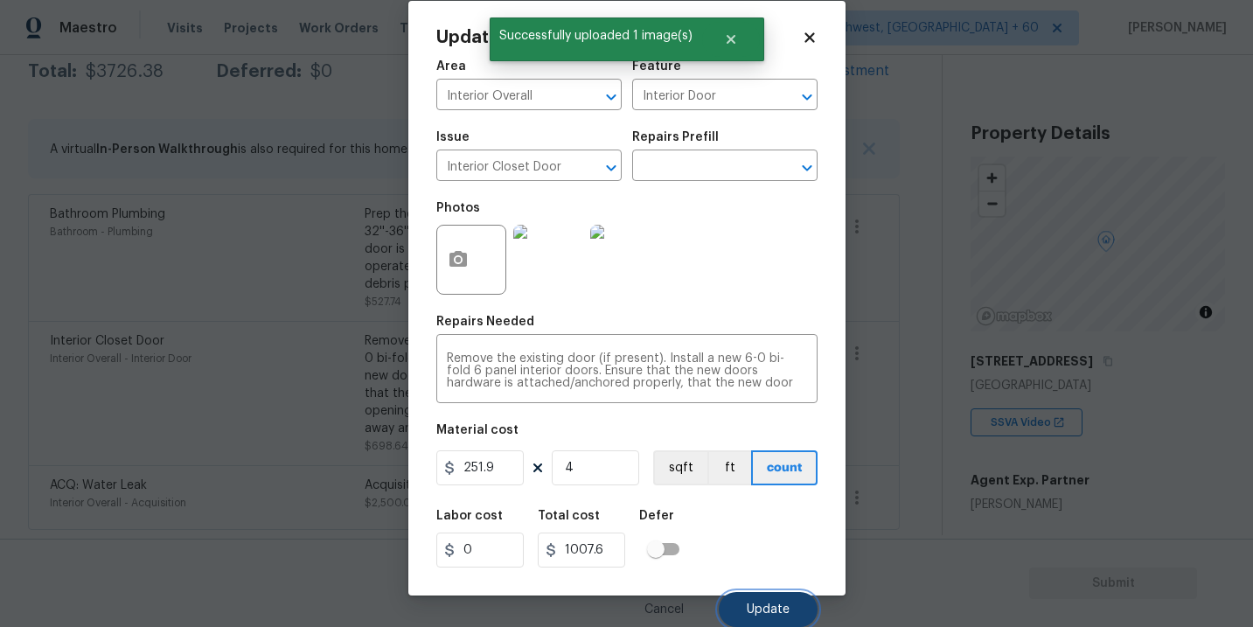
click at [764, 604] on span "Update" at bounding box center [768, 609] width 43 height 13
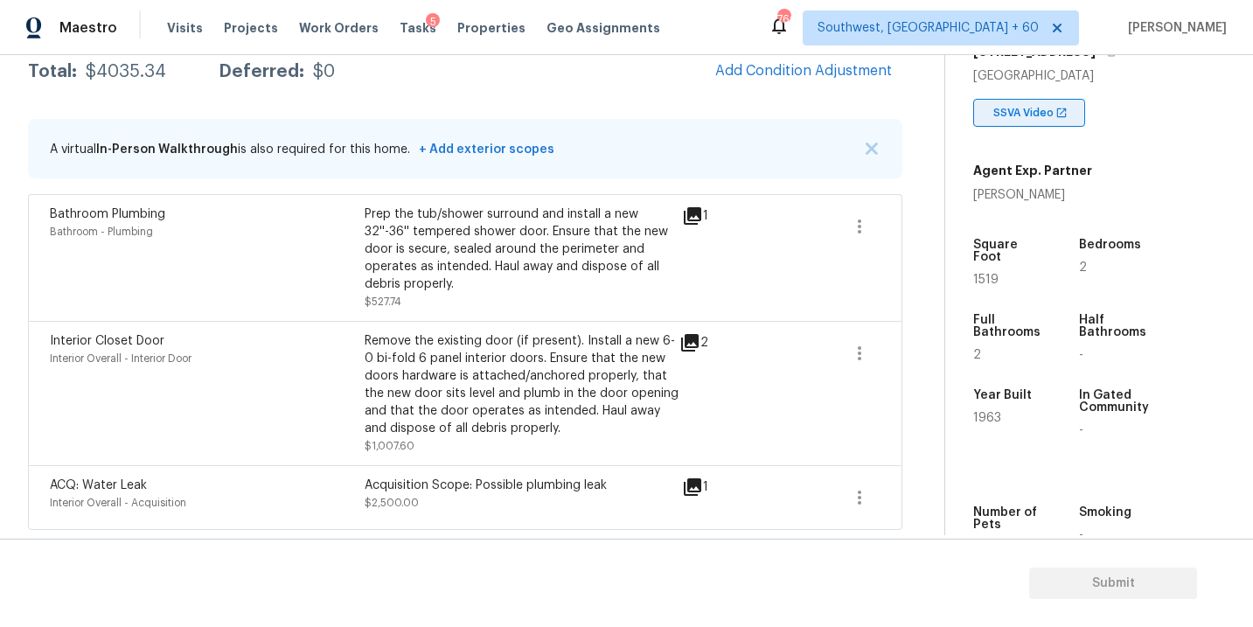
scroll to position [258, 0]
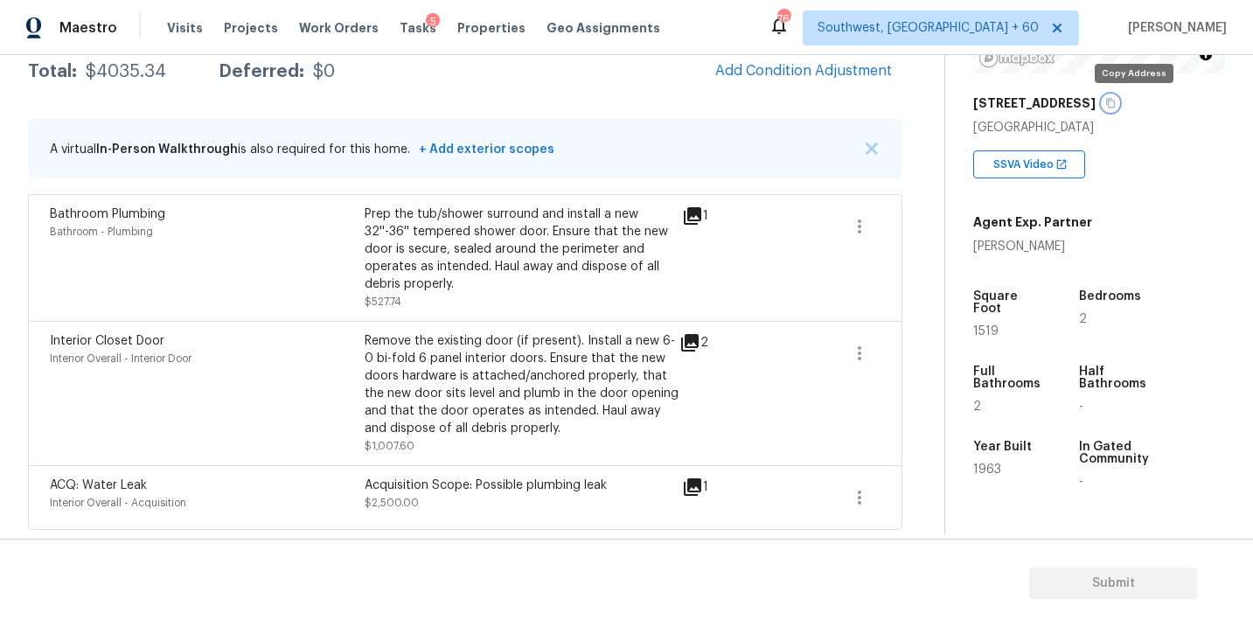
click at [1116, 106] on icon "button" at bounding box center [1110, 103] width 10 height 10
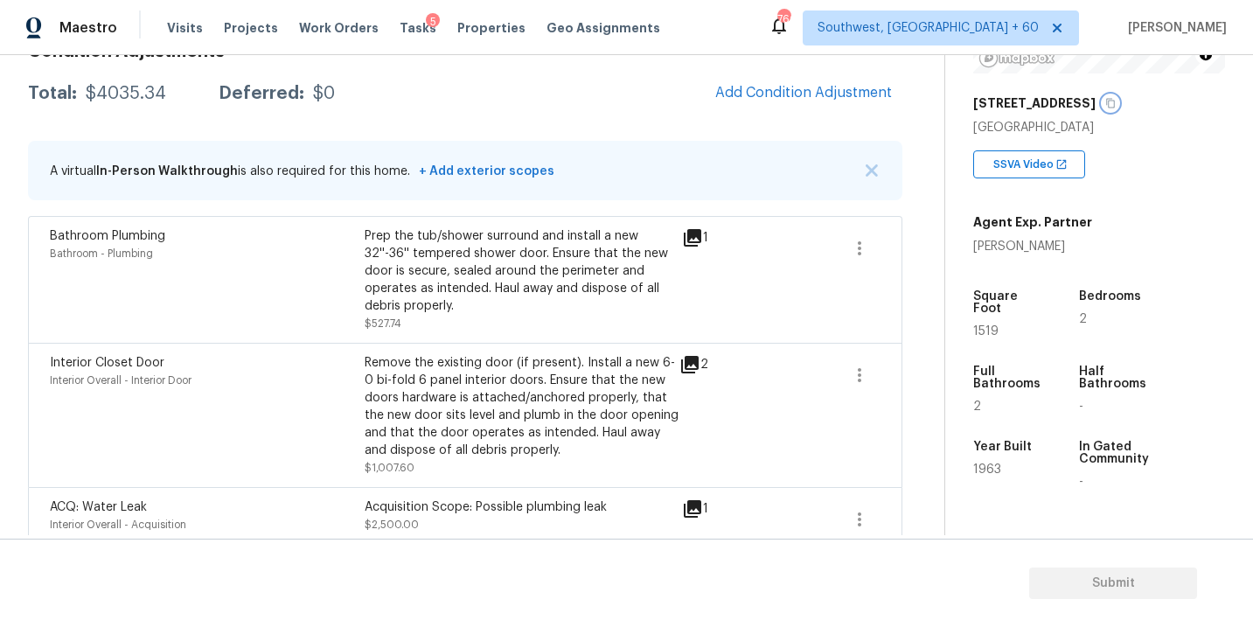
scroll to position [257, 0]
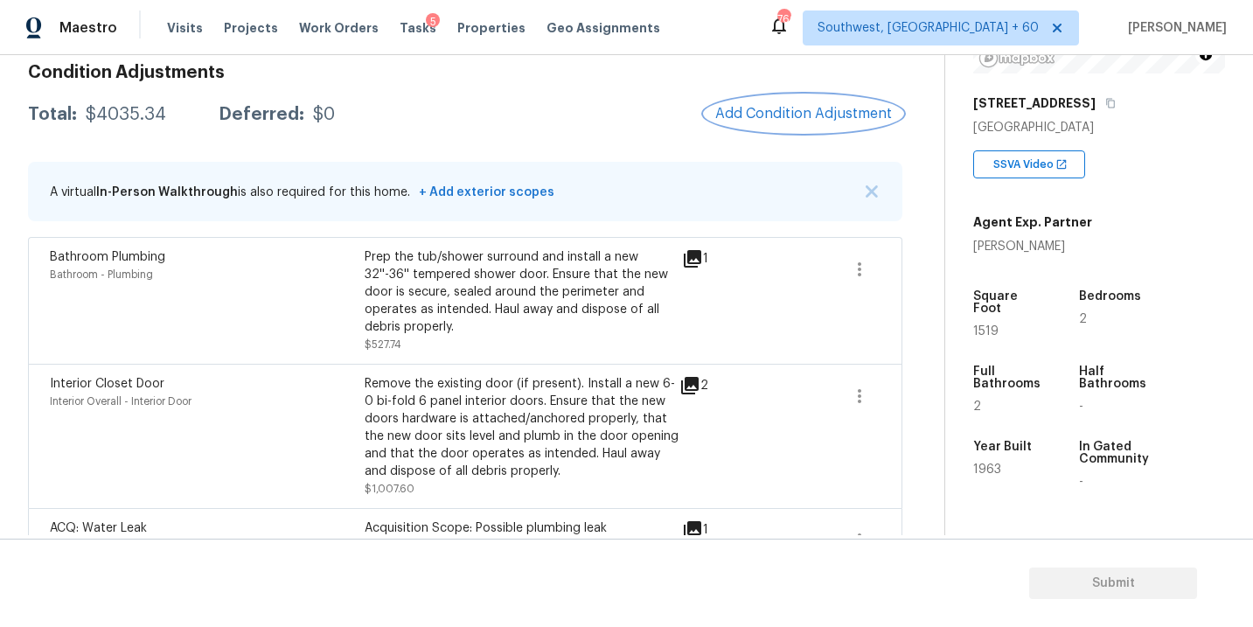
click at [756, 121] on span "Add Condition Adjustment" at bounding box center [803, 114] width 177 height 16
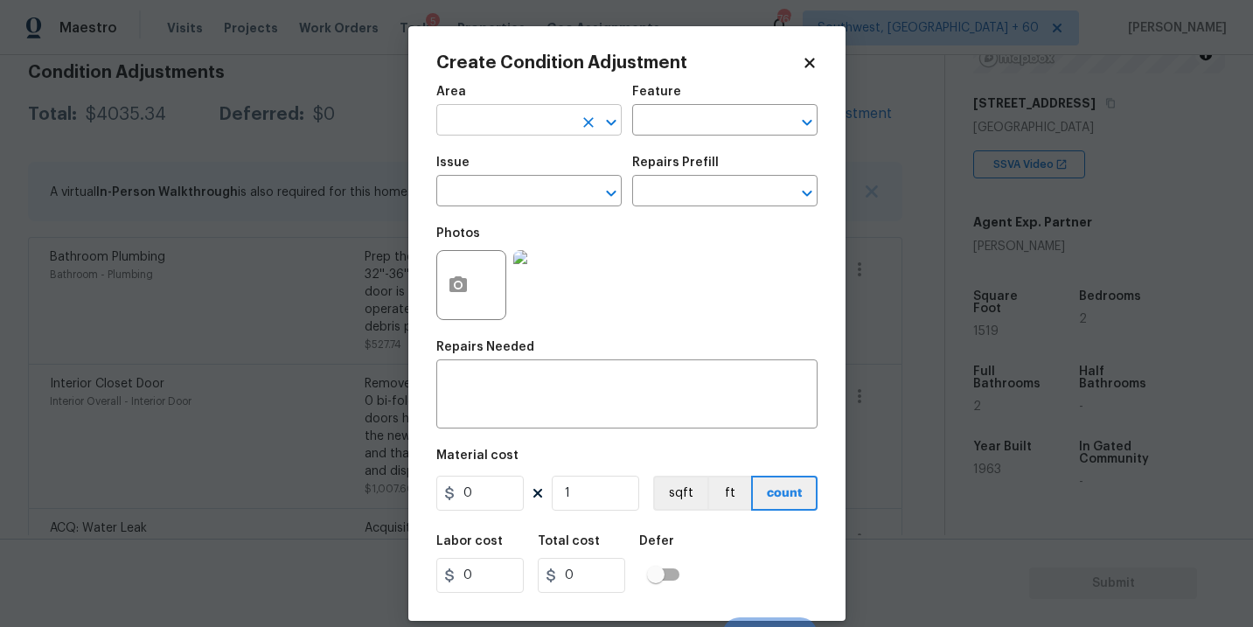
click at [507, 111] on input "text" at bounding box center [504, 121] width 136 height 27
click at [503, 142] on ul "HVAC" at bounding box center [528, 161] width 185 height 43
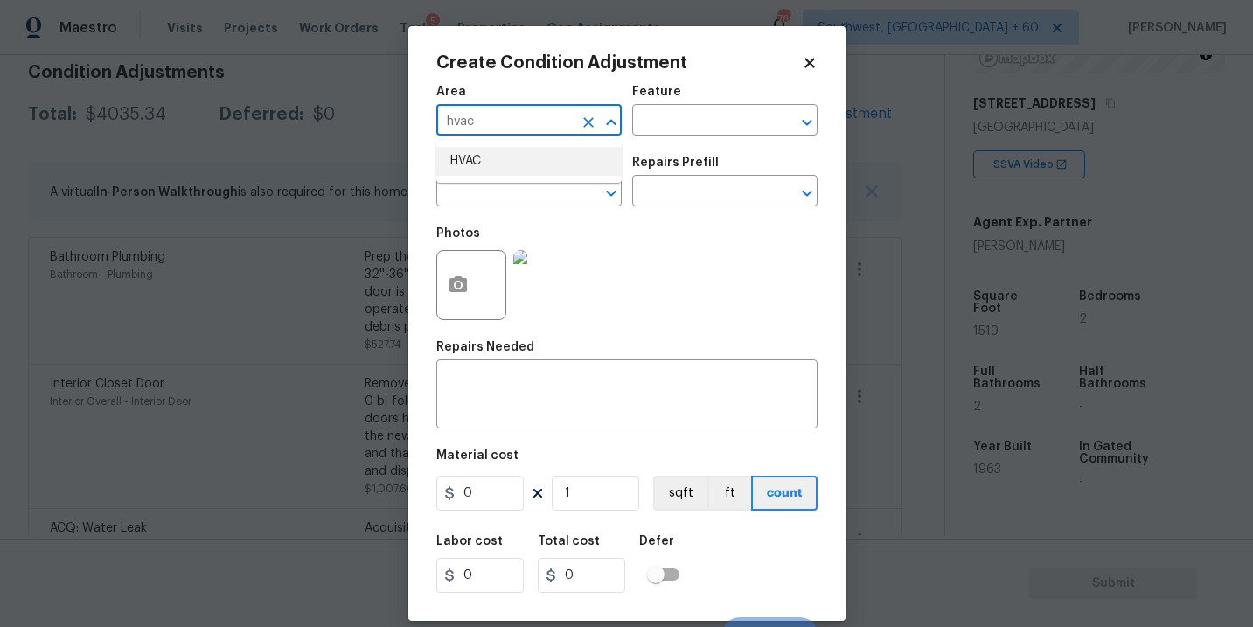
click at [498, 159] on li "HVAC" at bounding box center [528, 161] width 185 height 29
type input "HVAC"
click at [642, 126] on input "text" at bounding box center [700, 121] width 136 height 27
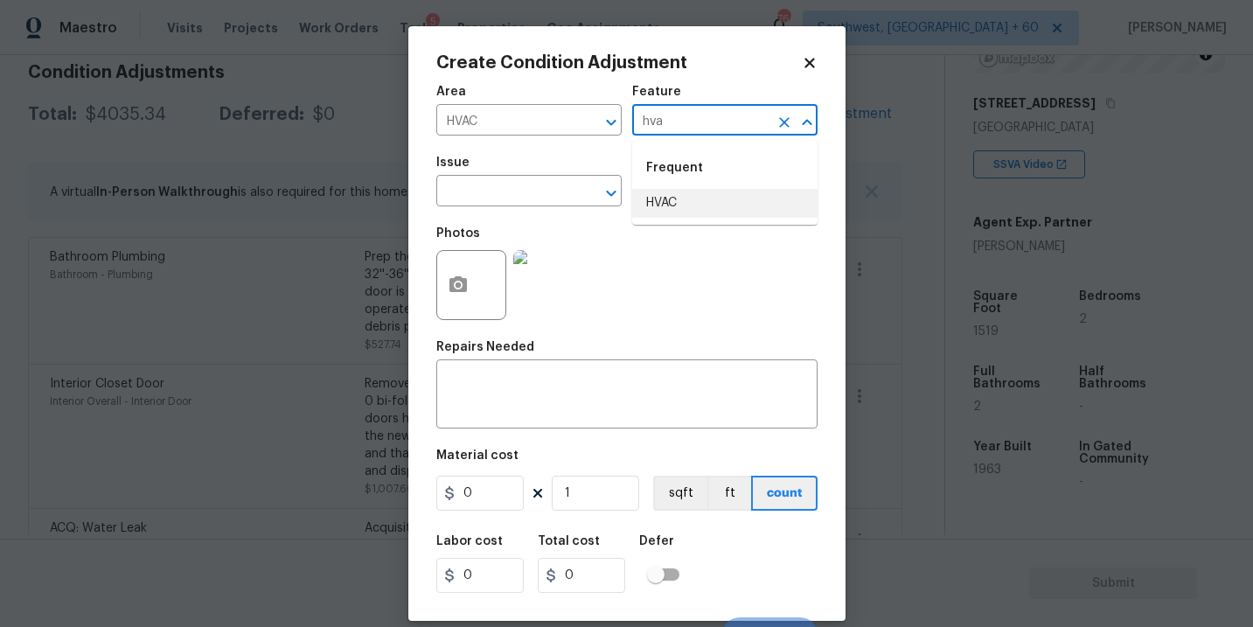
click at [665, 197] on li "HVAC" at bounding box center [724, 203] width 185 height 29
click at [560, 194] on div "​" at bounding box center [528, 192] width 185 height 27
type input "HVAC"
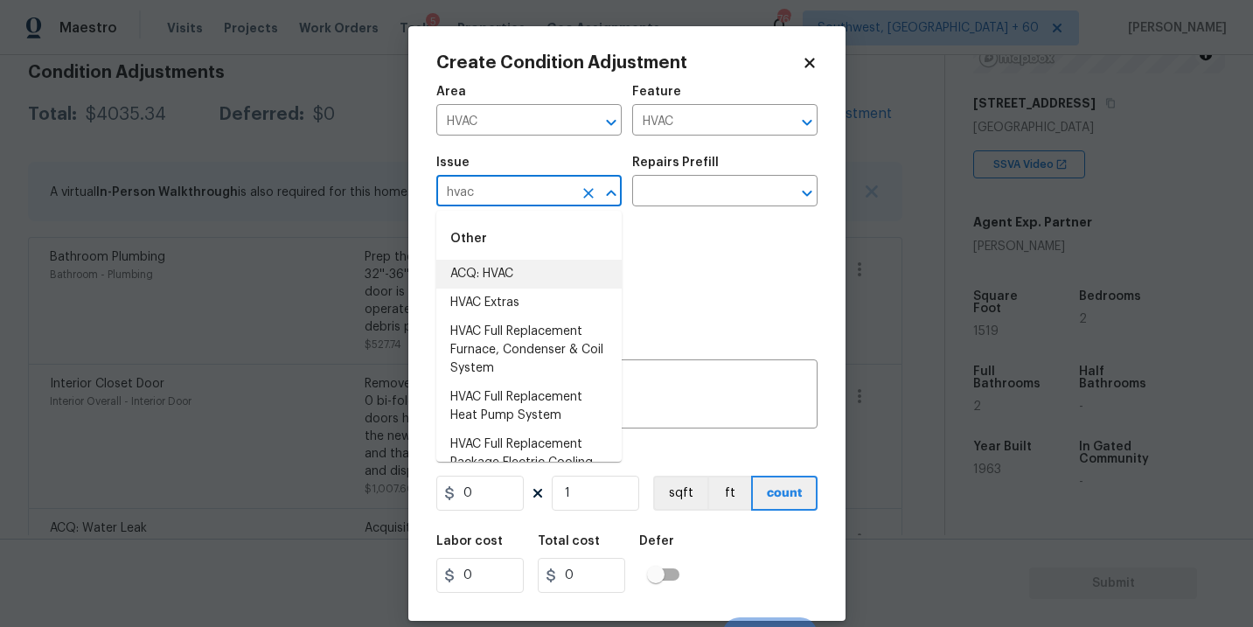
click at [537, 276] on li "ACQ: HVAC" at bounding box center [528, 274] width 185 height 29
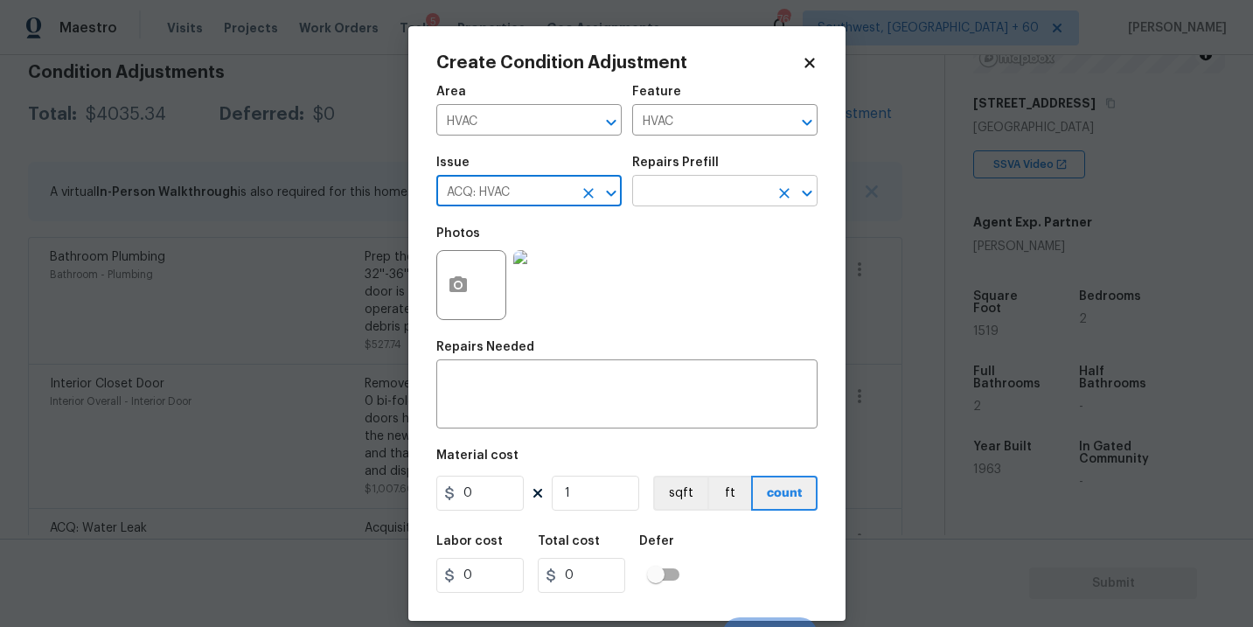
type input "ACQ: HVAC"
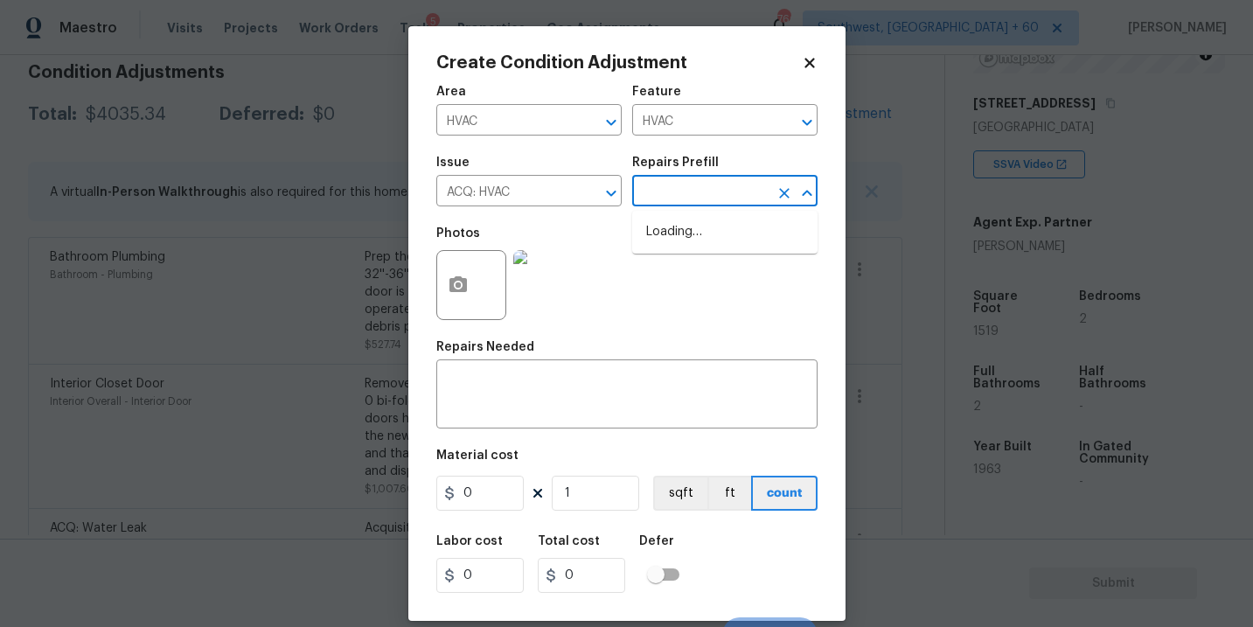
click at [697, 194] on input "text" at bounding box center [700, 192] width 136 height 27
click at [700, 224] on li "Non-Functional HVAC. Full System Replacement $8,970.00" at bounding box center [724, 251] width 185 height 66
type input "Acquisition"
type textarea "Acquisition Scope: Full System Replacement"
type input "8970"
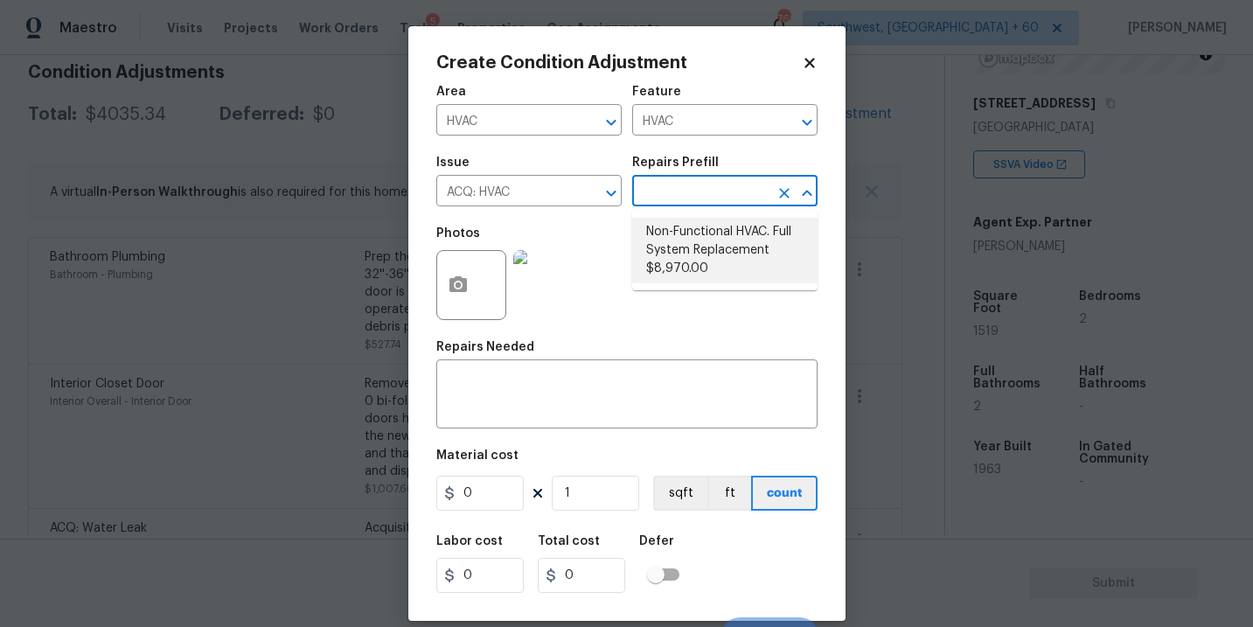
type input "8970"
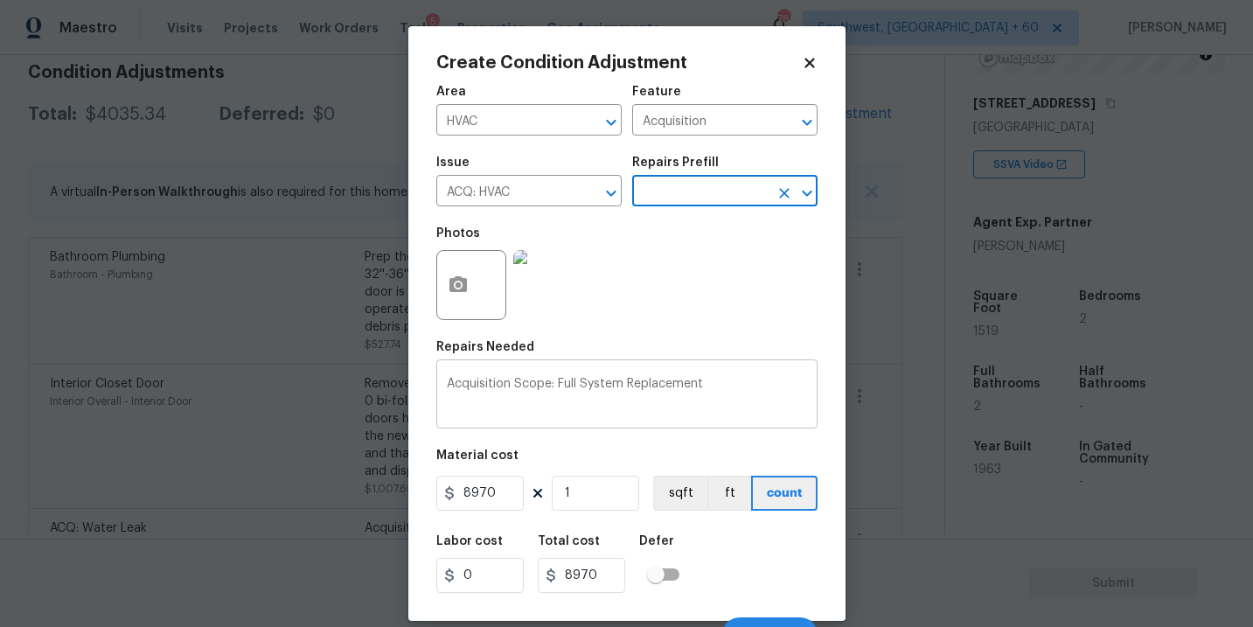
scroll to position [26, 0]
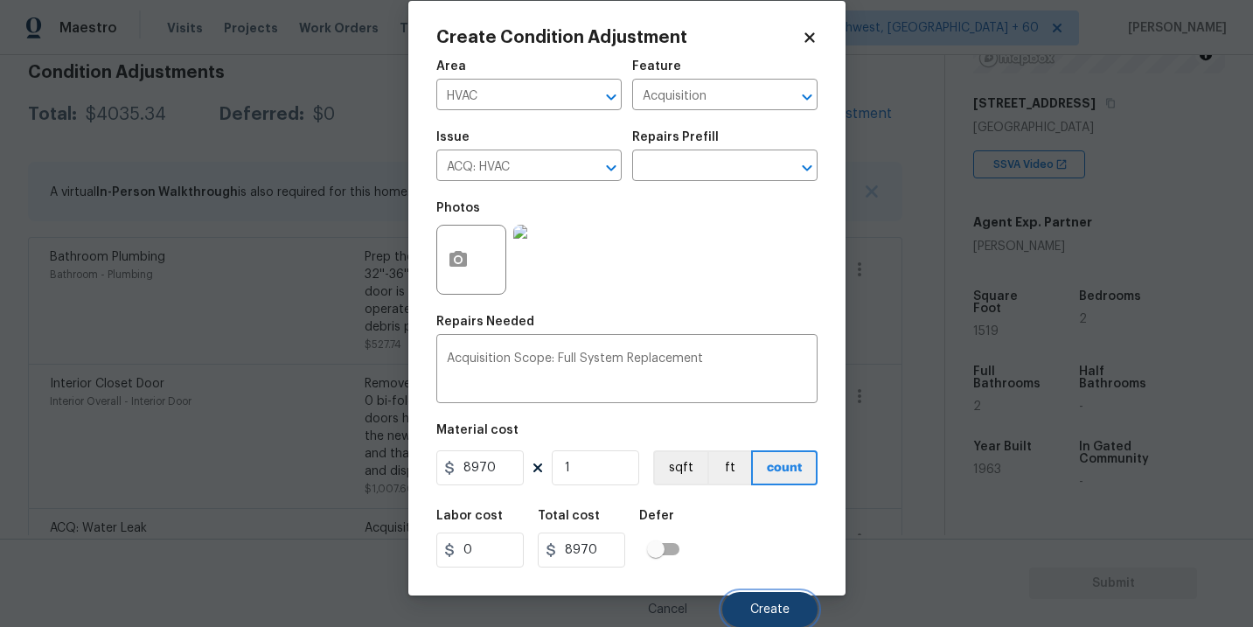
click at [774, 609] on span "Create" at bounding box center [769, 609] width 39 height 13
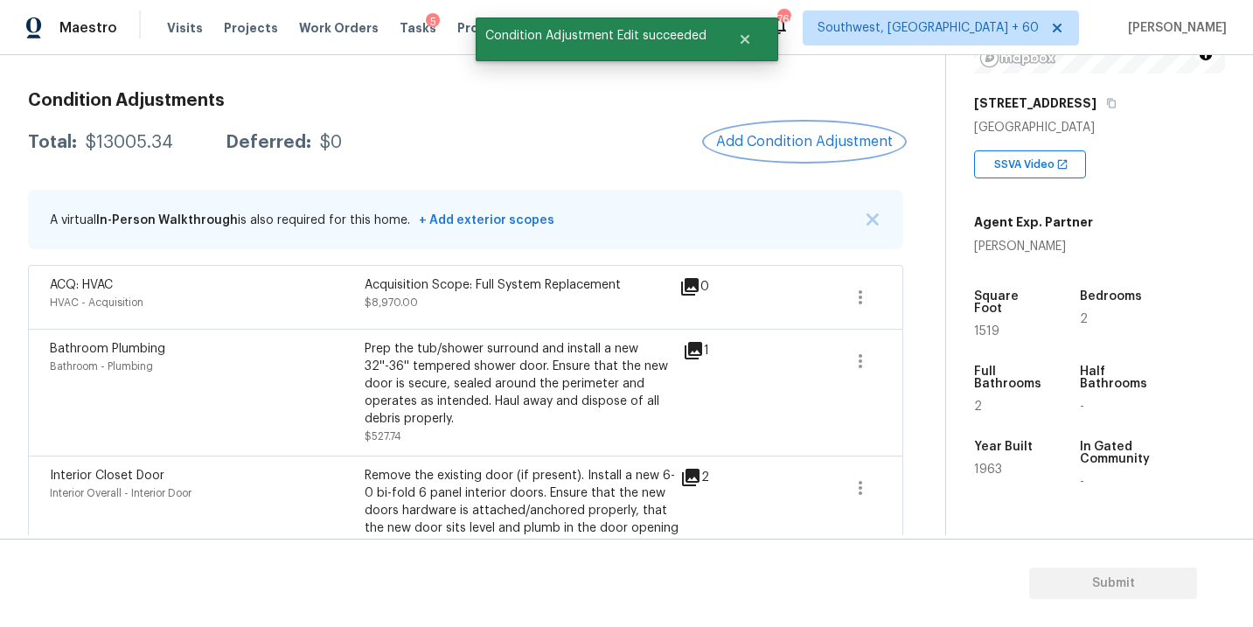
scroll to position [219, 0]
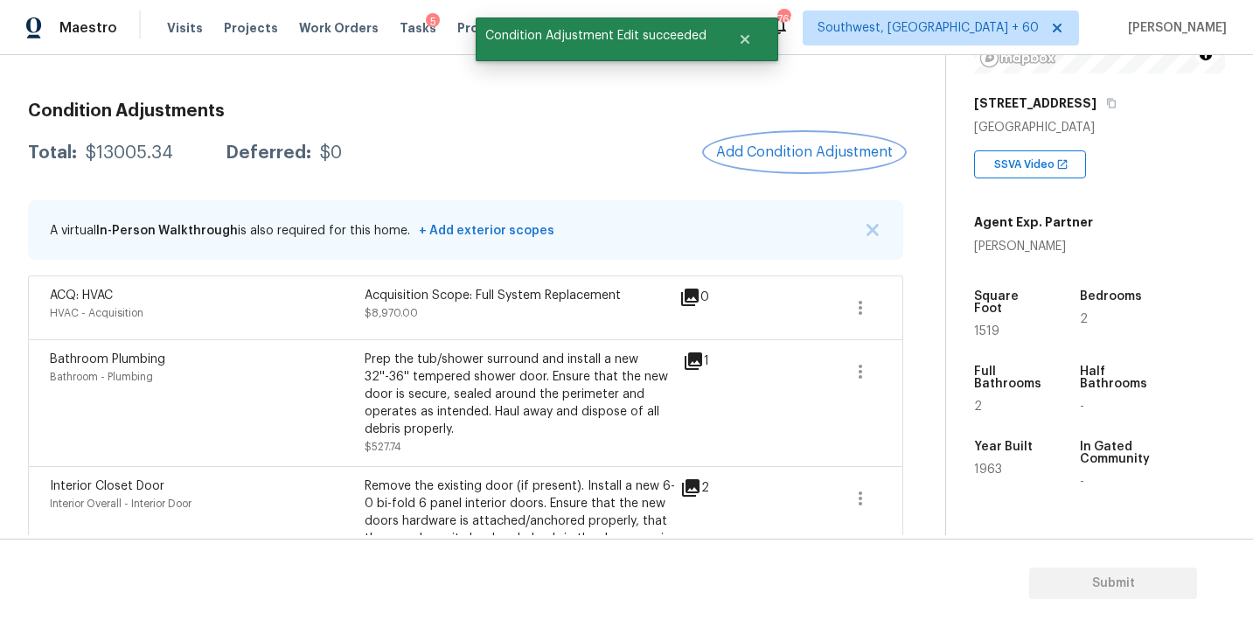
click at [782, 154] on span "Add Condition Adjustment" at bounding box center [804, 152] width 177 height 16
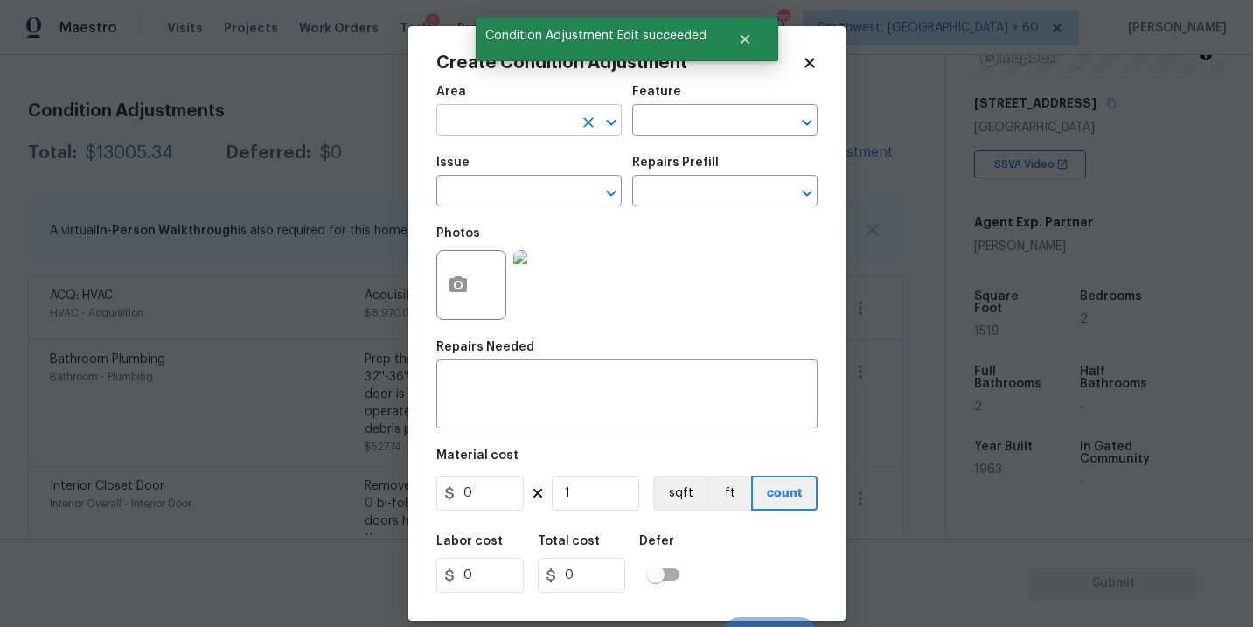
click at [472, 122] on input "text" at bounding box center [504, 121] width 136 height 27
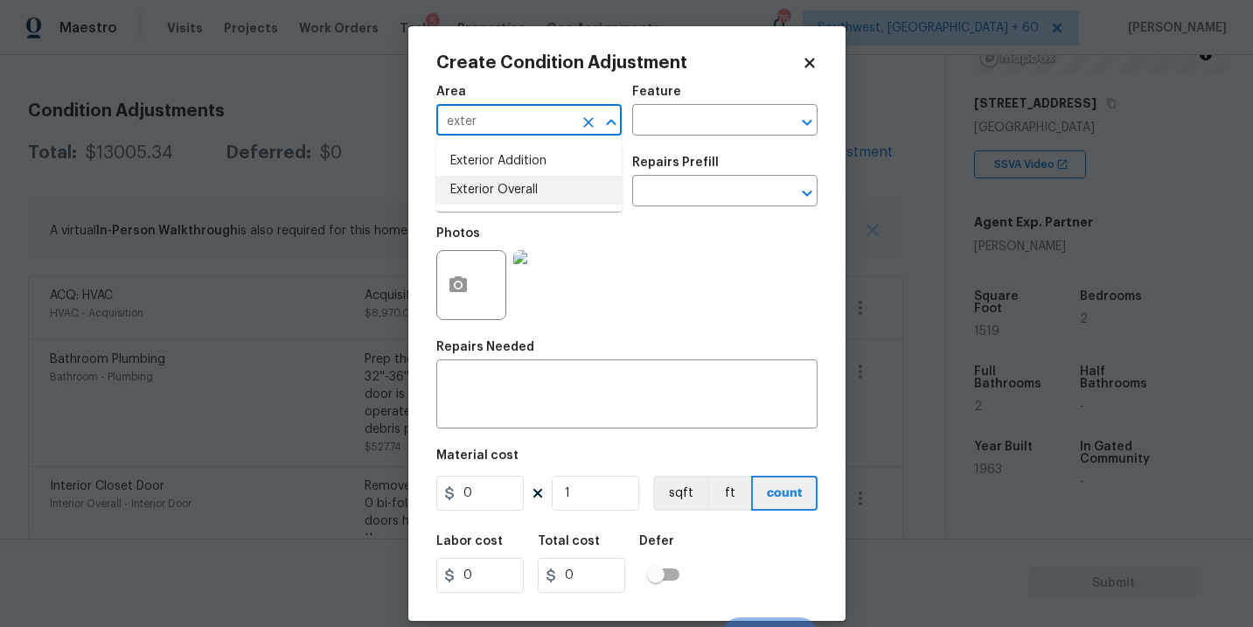
click at [498, 191] on li "Exterior Overall" at bounding box center [528, 190] width 185 height 29
type input "Exterior Overall"
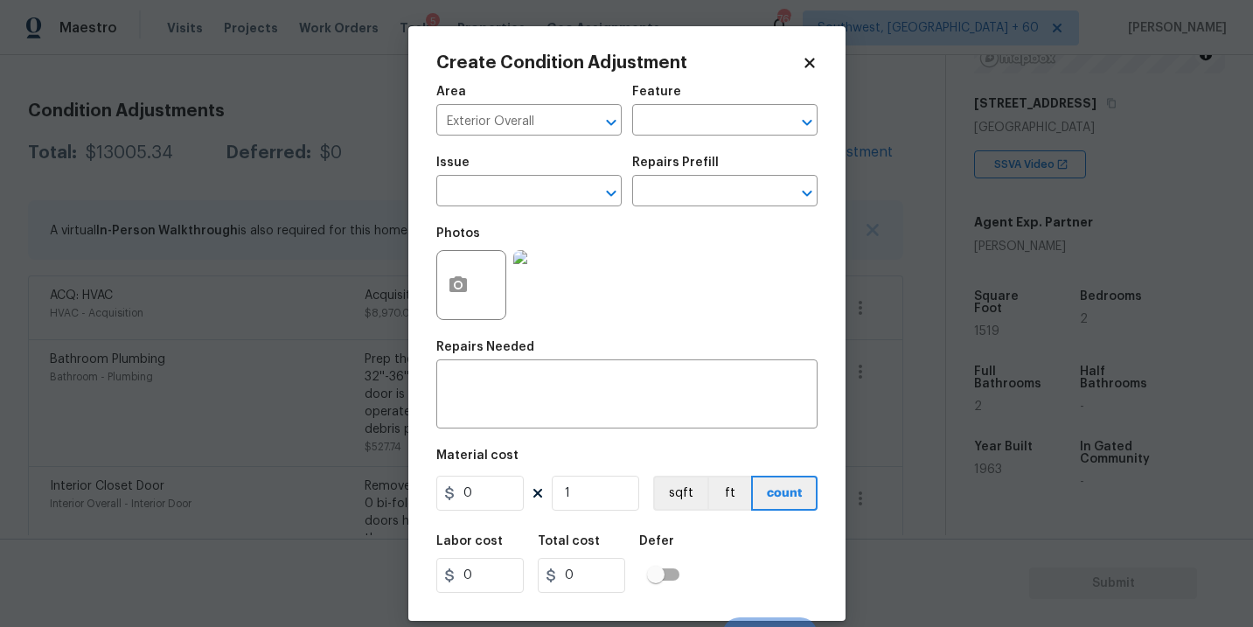
click at [732, 91] on div "Feature" at bounding box center [724, 97] width 185 height 23
click at [700, 115] on input "text" at bounding box center [700, 121] width 136 height 27
click at [694, 201] on li "Siding" at bounding box center [724, 203] width 185 height 29
drag, startPoint x: 605, startPoint y: 195, endPoint x: 576, endPoint y: 196, distance: 28.9
click at [576, 196] on div at bounding box center [598, 193] width 45 height 24
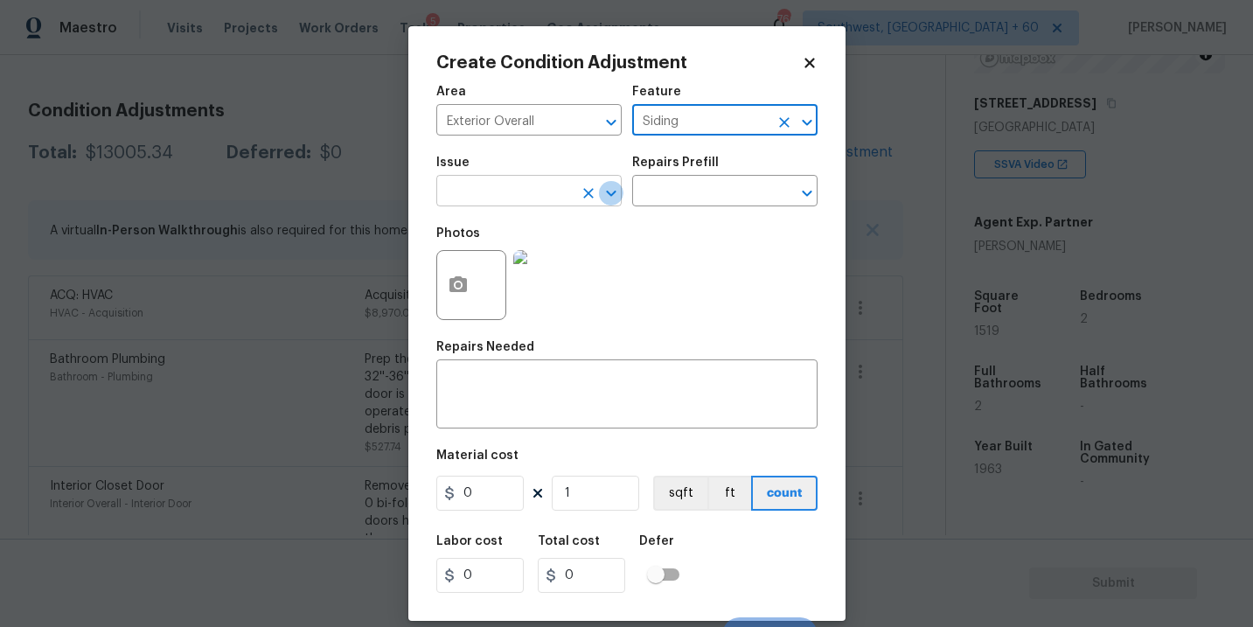
type input "Siding"
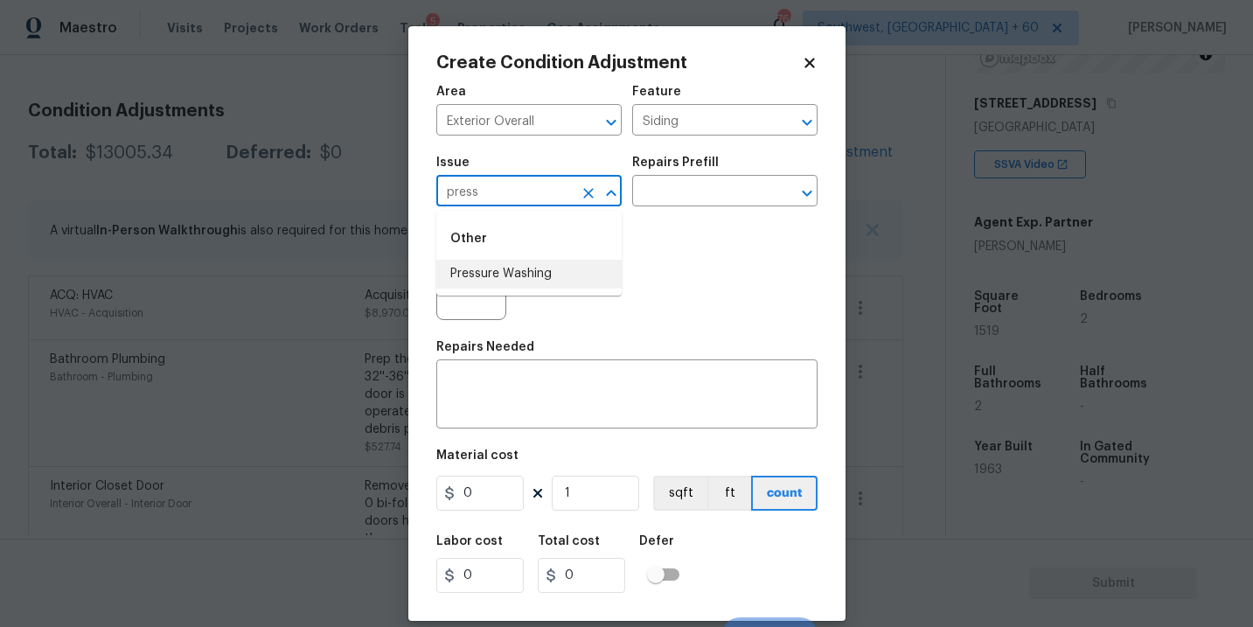
click at [533, 271] on li "Pressure Washing" at bounding box center [528, 274] width 185 height 29
type input "Pressure Washing"
click at [693, 191] on input "text" at bounding box center [700, 192] width 136 height 27
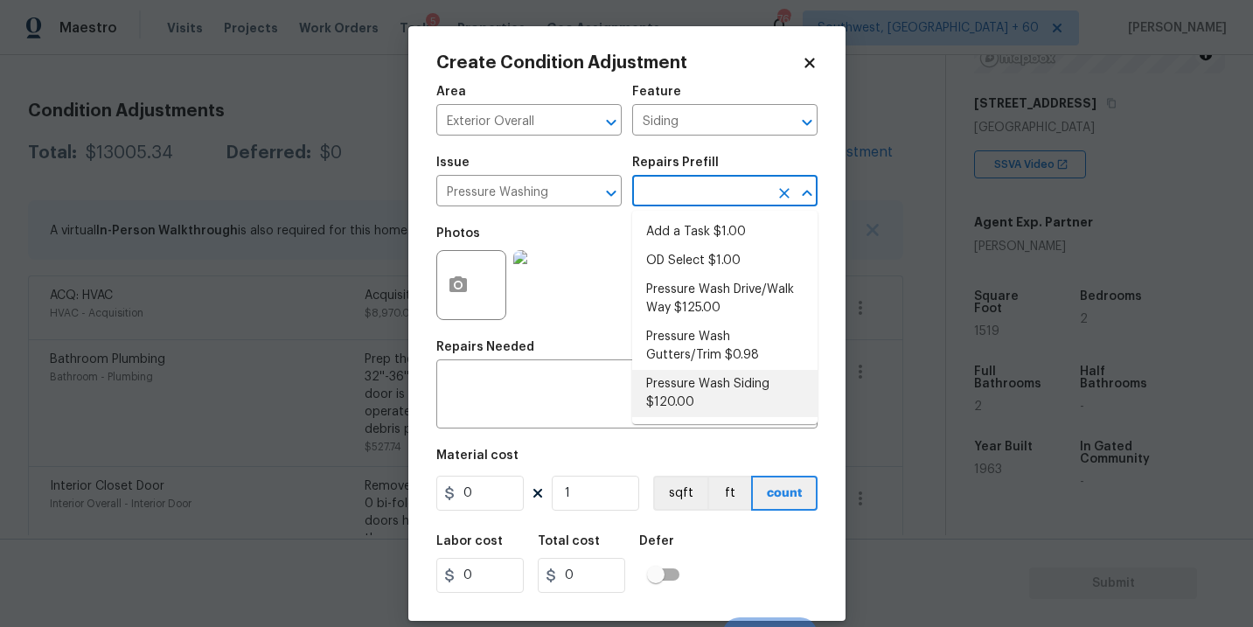
click at [686, 392] on li "Pressure Wash Siding $120.00" at bounding box center [724, 393] width 185 height 47
type textarea "Protect areas as needed for pressure washing. Pressure wash the siding on the h…"
type input "120"
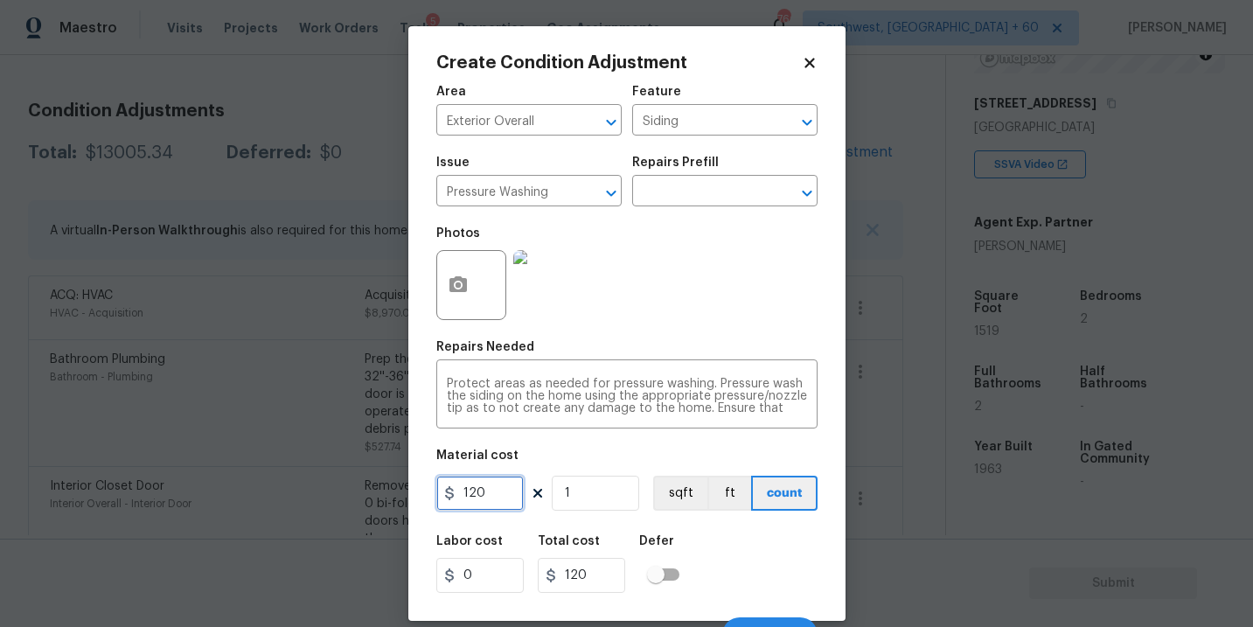
drag, startPoint x: 508, startPoint y: 494, endPoint x: 361, endPoint y: 488, distance: 147.0
click at [375, 492] on div "Create Condition Adjustment Area Exterior Overall ​ Feature Siding ​ Issue Pres…" at bounding box center [626, 313] width 1253 height 627
type input "200"
click at [470, 272] on button "button" at bounding box center [458, 285] width 42 height 68
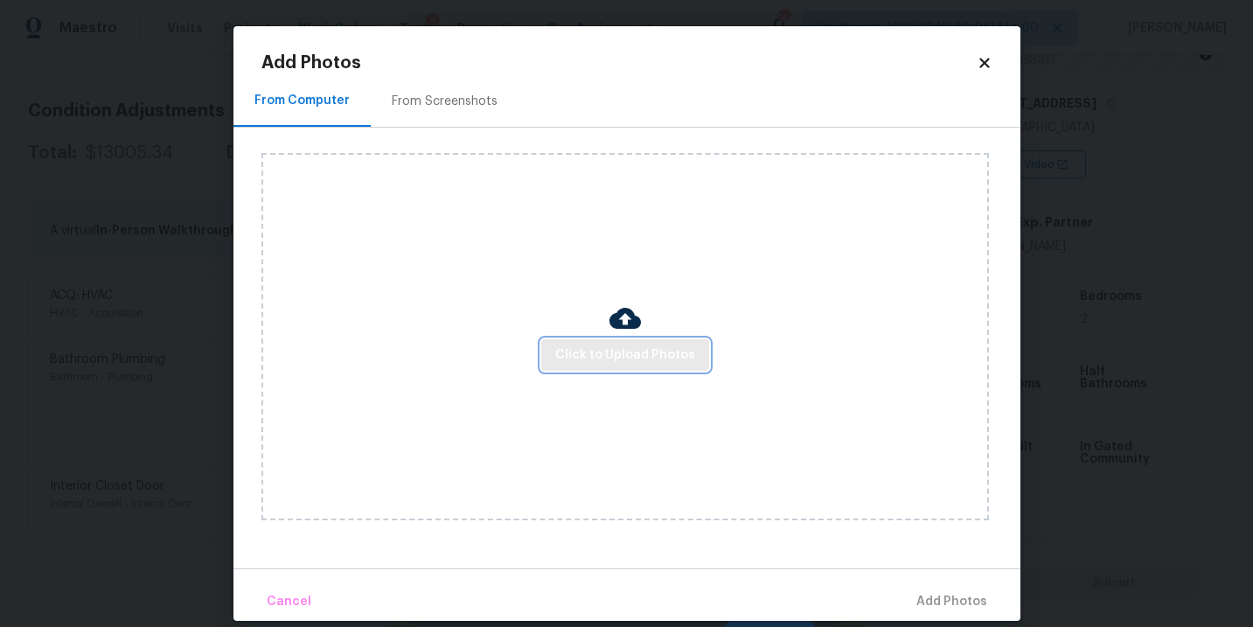
click at [629, 365] on span "Click to Upload Photos" at bounding box center [625, 356] width 140 height 22
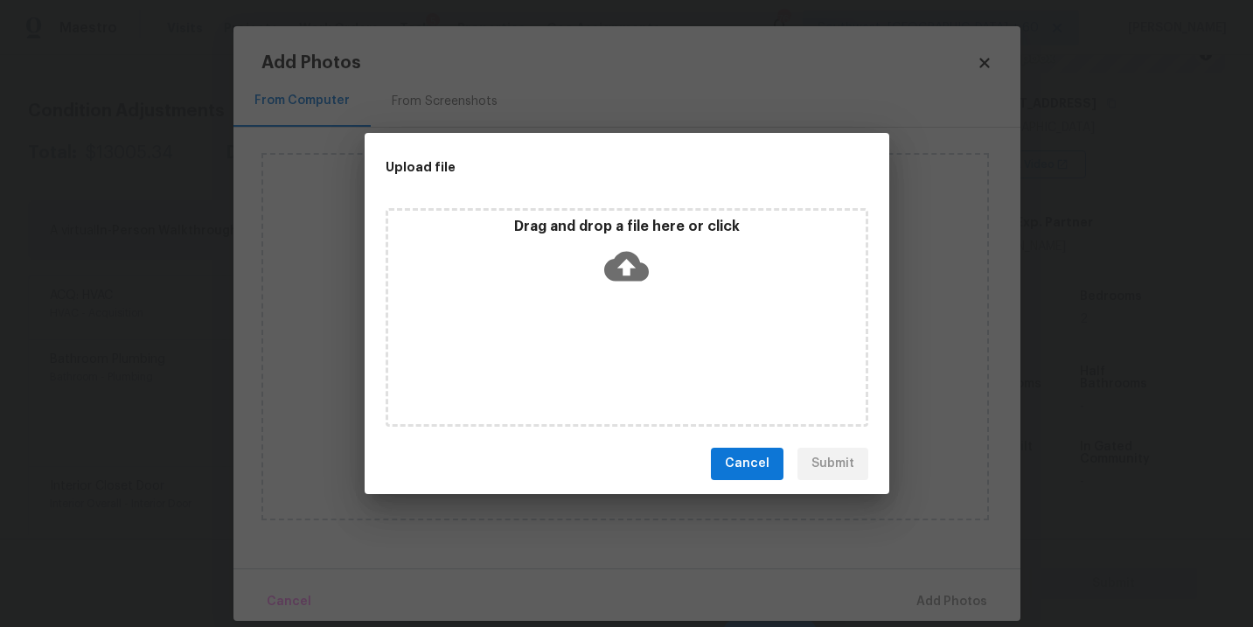
click at [642, 303] on div "Drag and drop a file here or click" at bounding box center [627, 317] width 483 height 219
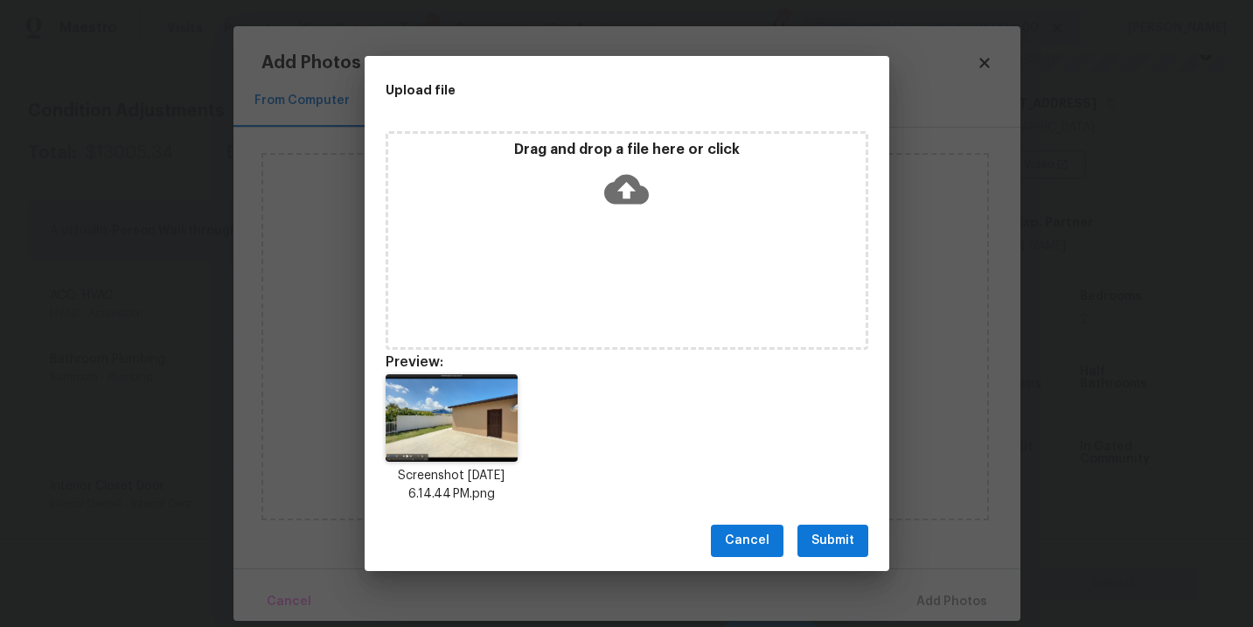
click at [834, 547] on span "Submit" at bounding box center [832, 541] width 43 height 22
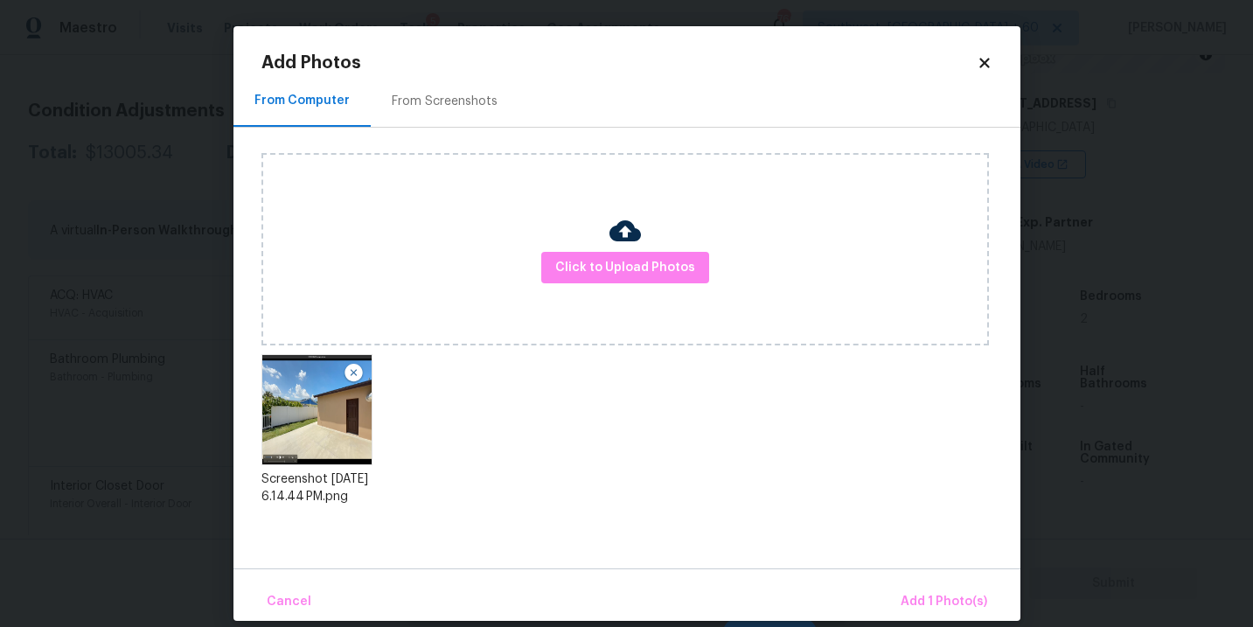
click at [912, 577] on div "Cancel Add 1 Photo(s)" at bounding box center [626, 594] width 787 height 52
click at [916, 589] on button "Add 1 Photo(s)" at bounding box center [944, 602] width 101 height 38
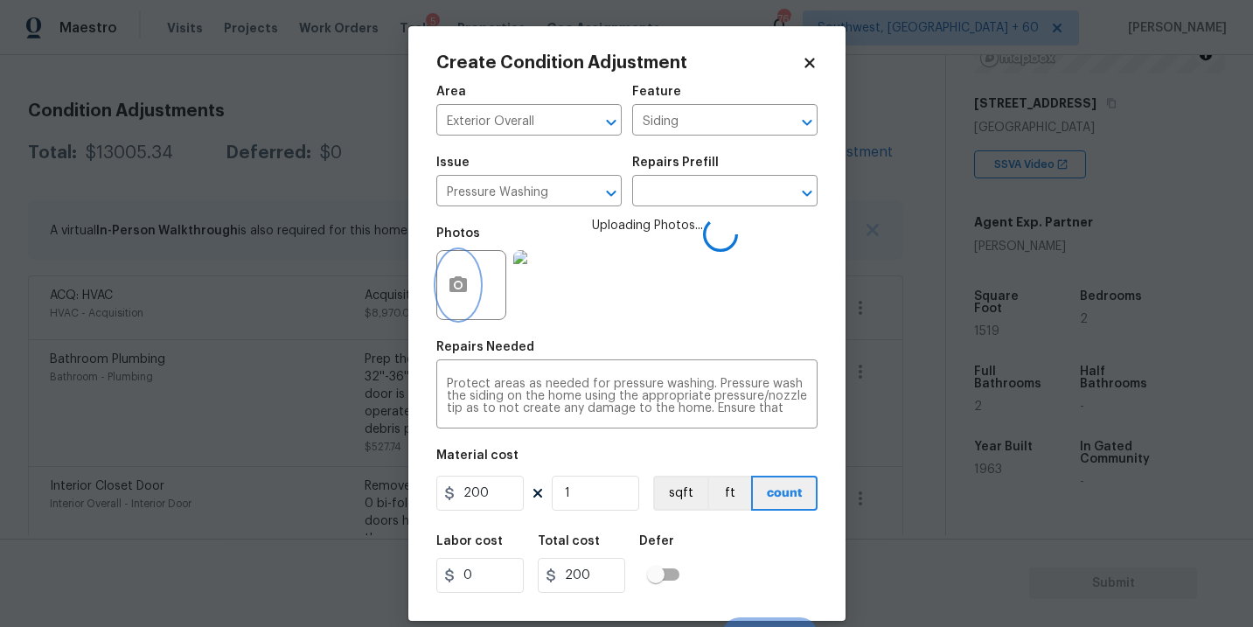
scroll to position [26, 0]
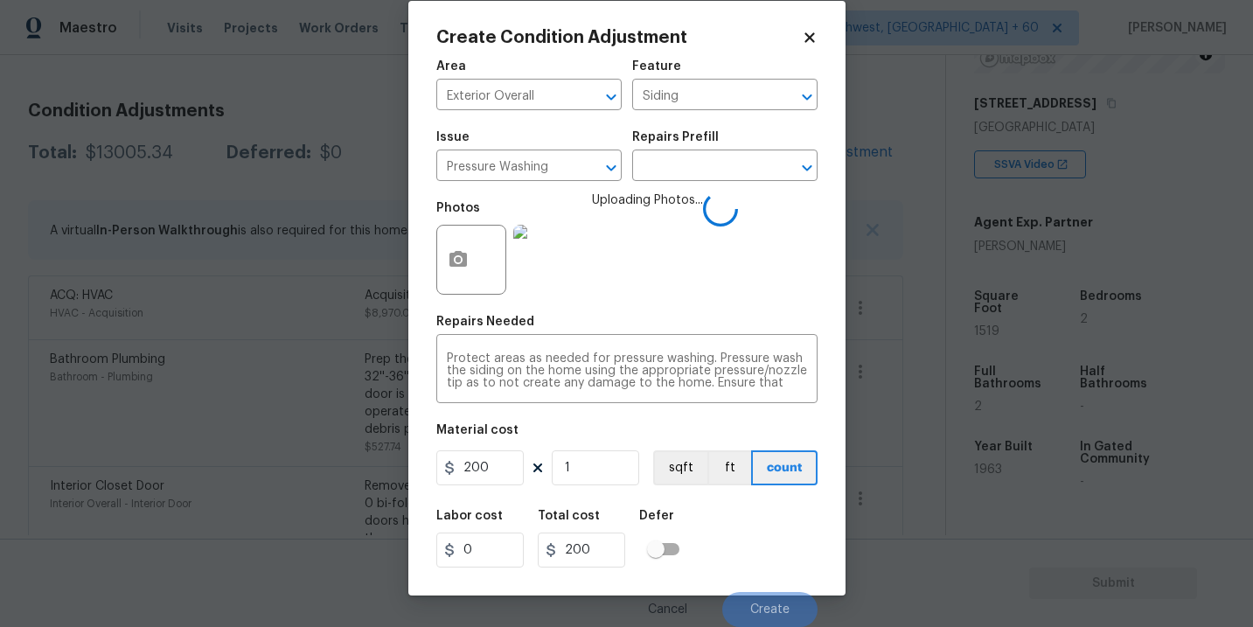
click at [748, 556] on div "Labor cost 0 Total cost 200 Defer" at bounding box center [626, 538] width 381 height 79
click at [758, 553] on div "Labor cost 0 Total cost 200 Defer" at bounding box center [626, 538] width 381 height 79
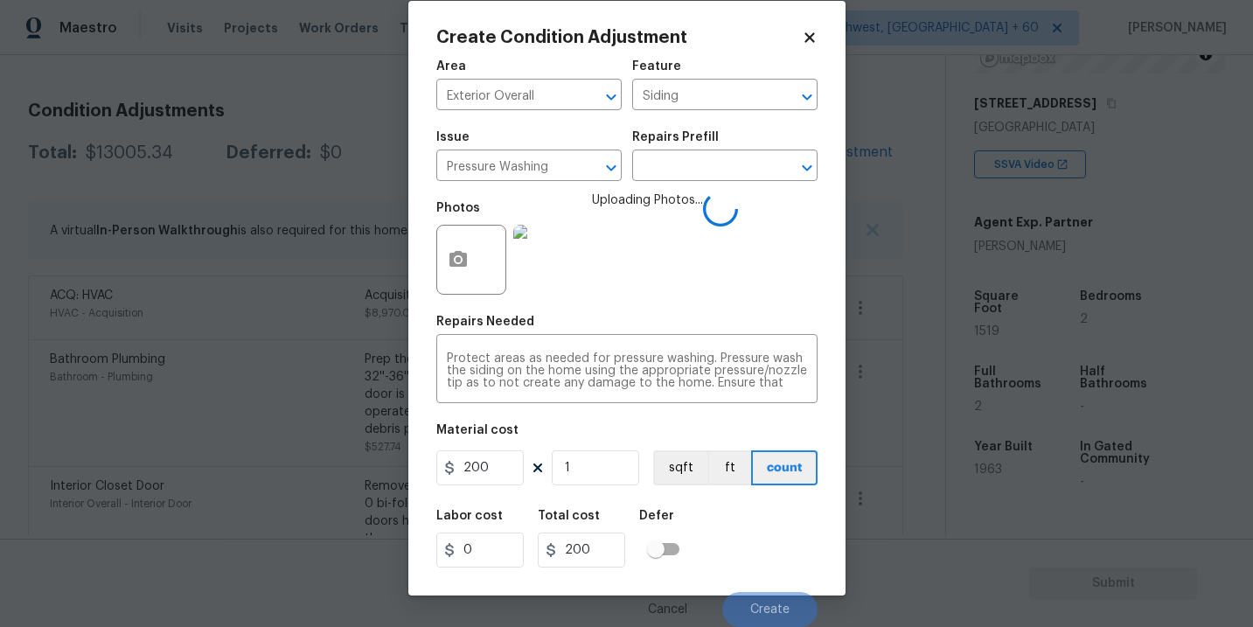
click at [760, 568] on div "Labor cost 0 Total cost 200 Defer" at bounding box center [626, 538] width 381 height 79
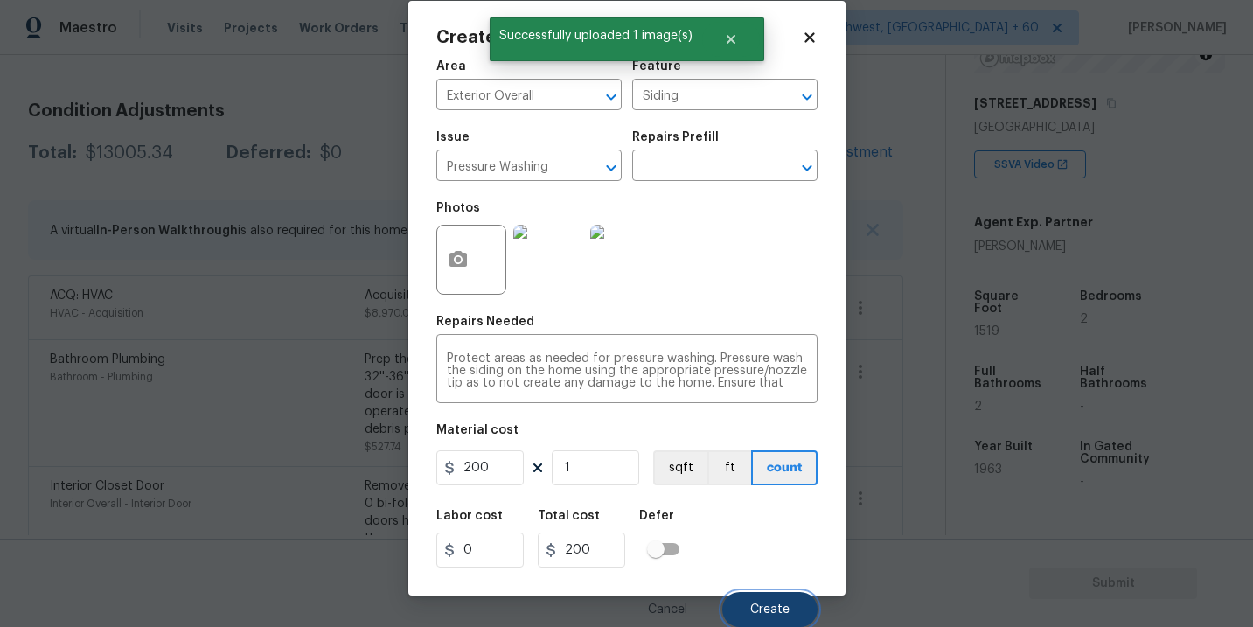
click at [769, 595] on button "Create" at bounding box center [769, 609] width 95 height 35
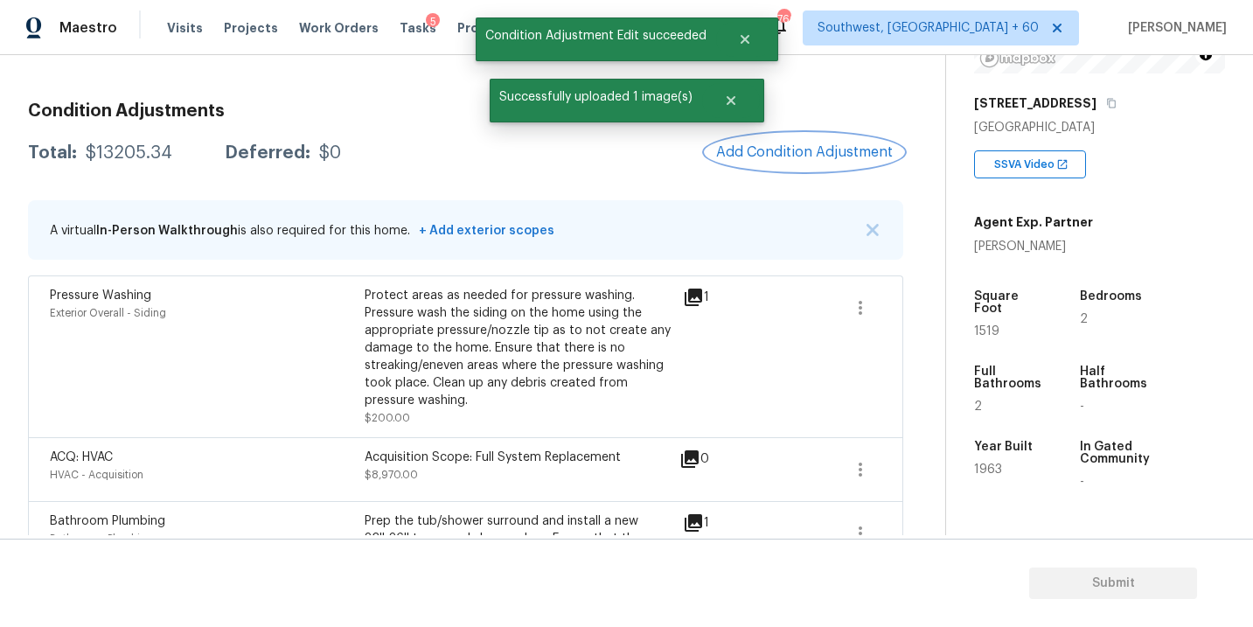
scroll to position [0, 0]
click at [782, 157] on span "Add Condition Adjustment" at bounding box center [804, 152] width 177 height 16
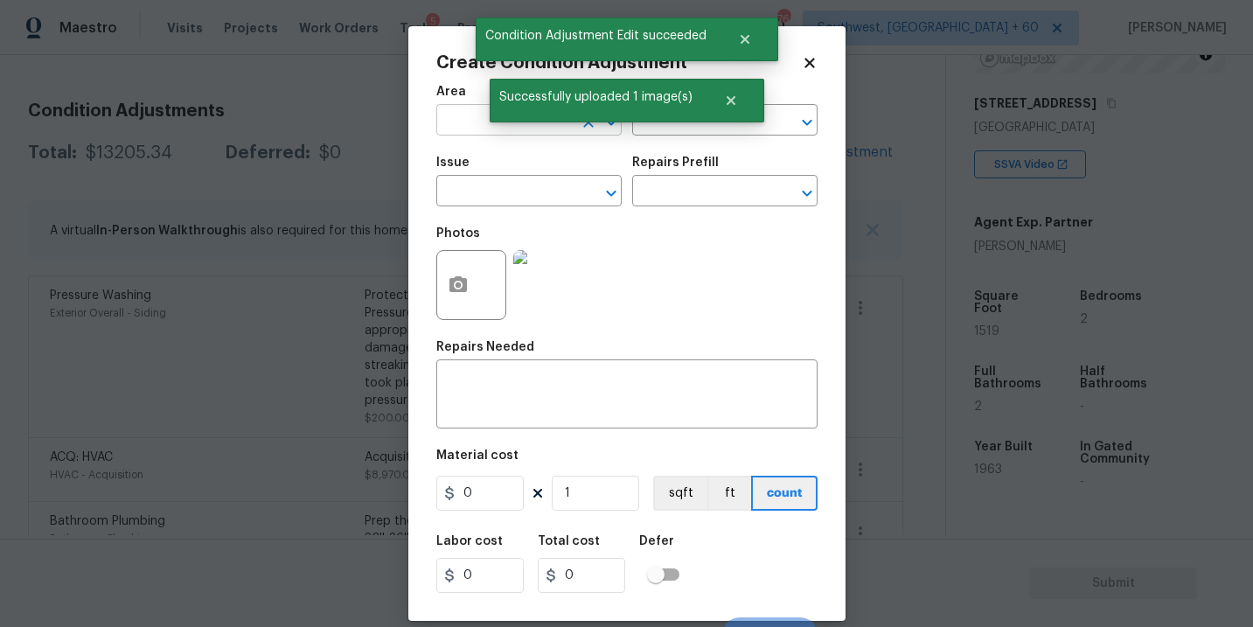
click at [476, 125] on input "text" at bounding box center [504, 121] width 136 height 27
click at [504, 190] on li "Exterior Overall" at bounding box center [528, 190] width 185 height 29
type input "Exterior Overall"
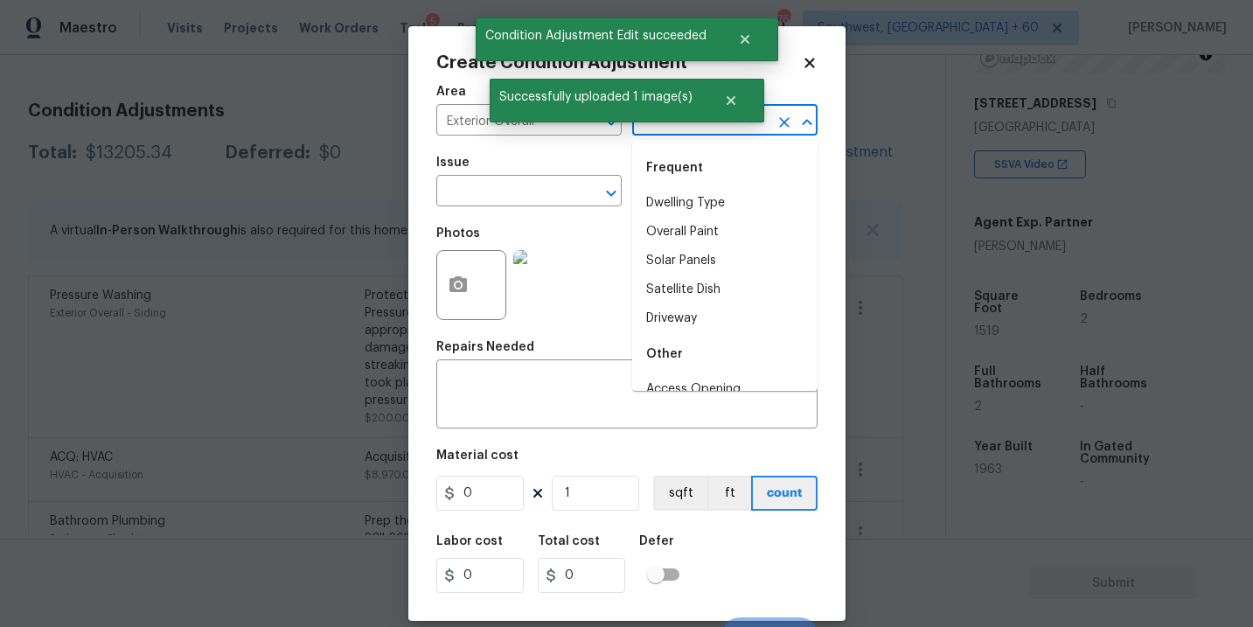
click at [697, 132] on input "text" at bounding box center [700, 121] width 136 height 27
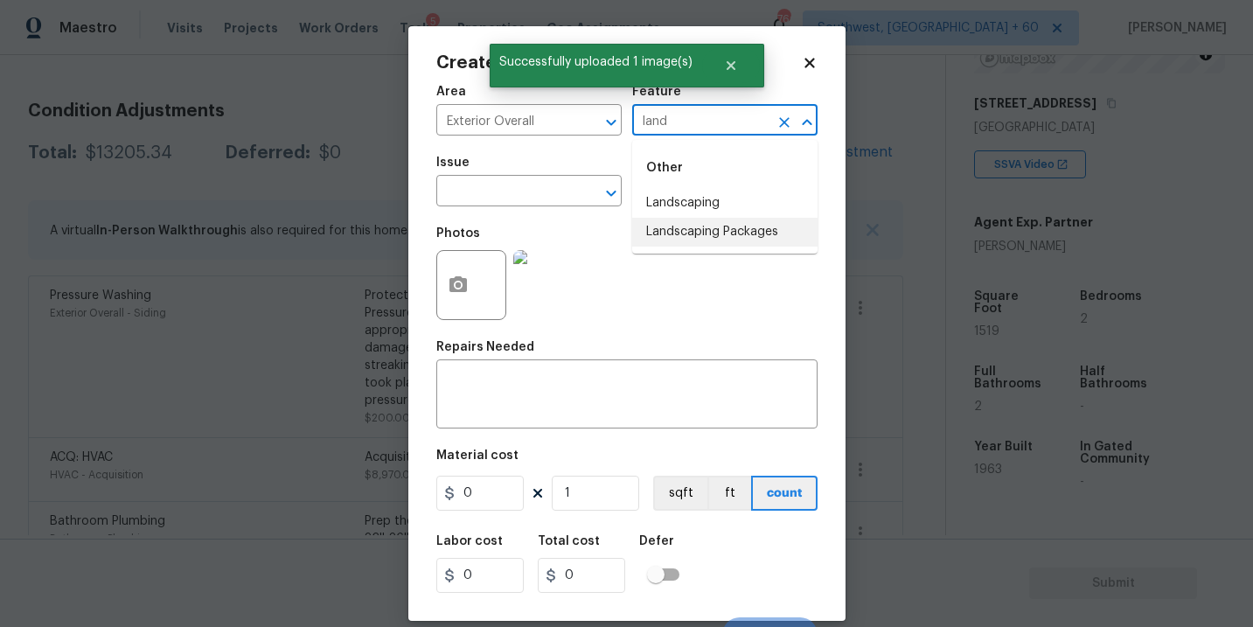
click at [715, 227] on li "Landscaping Packages" at bounding box center [724, 232] width 185 height 29
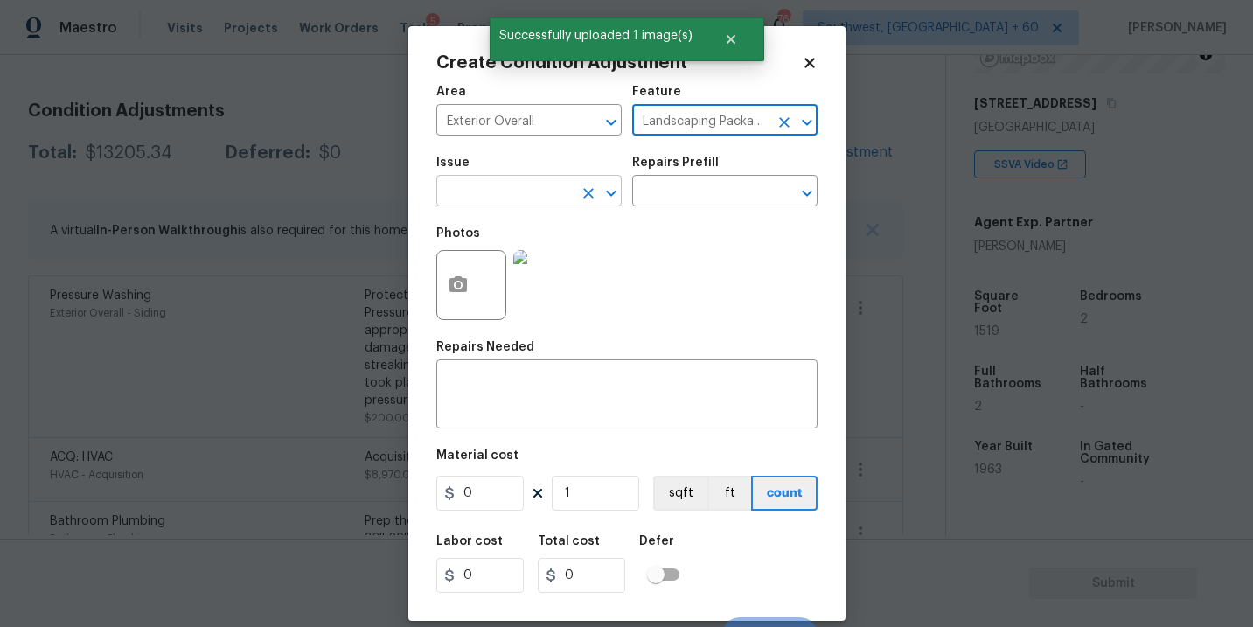
click at [561, 205] on div "​" at bounding box center [528, 192] width 185 height 27
type input "Landscaping Packages"
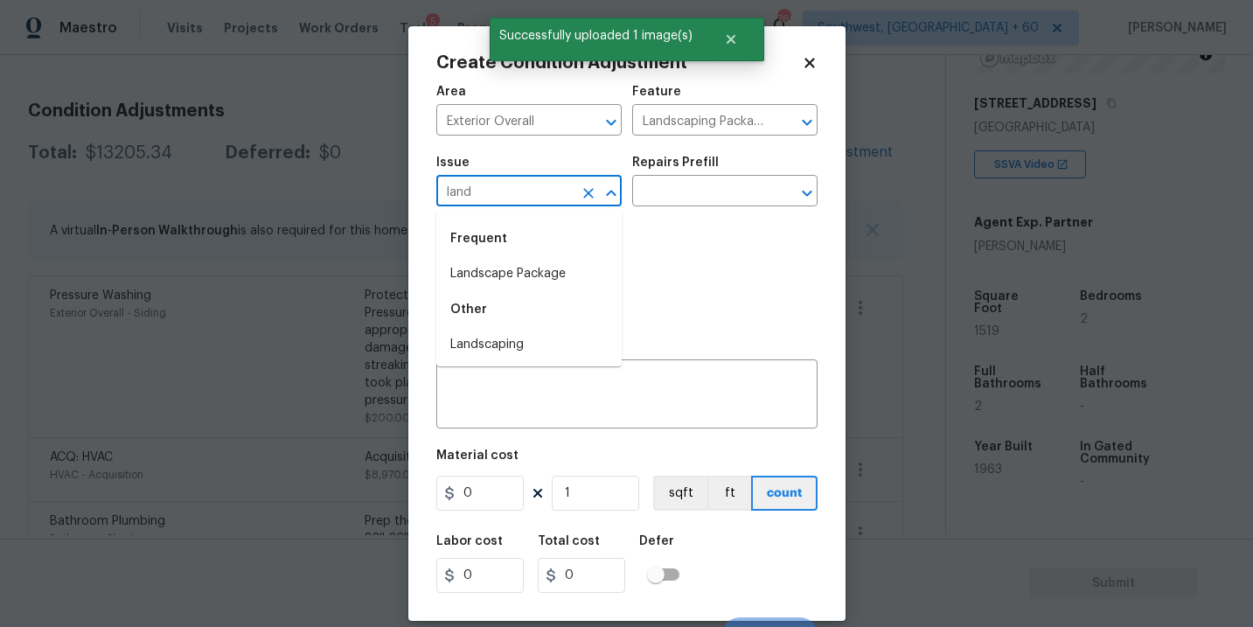
click at [559, 268] on li "Landscape Package" at bounding box center [528, 274] width 185 height 29
type input "Landscape Package"
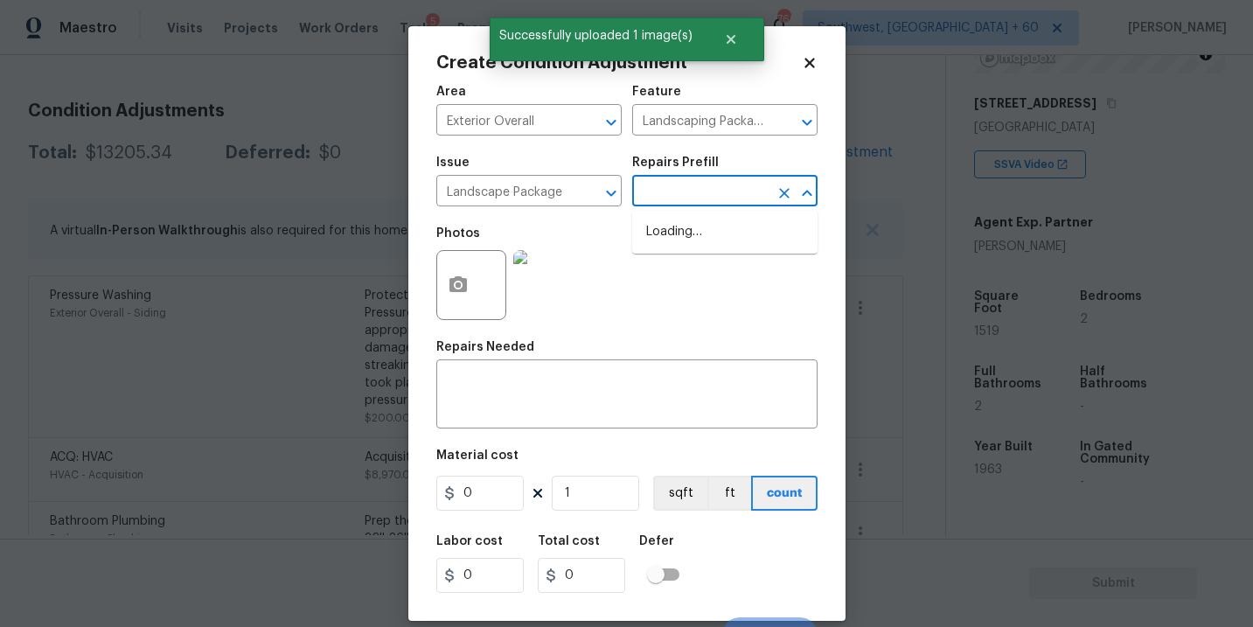
click at [692, 188] on input "text" at bounding box center [700, 192] width 136 height 27
click at [694, 242] on li "Initial landscaping package $300.00" at bounding box center [724, 241] width 185 height 47
type input "Home Readiness Packages"
type textarea "Mowing of grass up to 6" in height. Mow, edge along driveways & sidewalks, trim…"
type input "300"
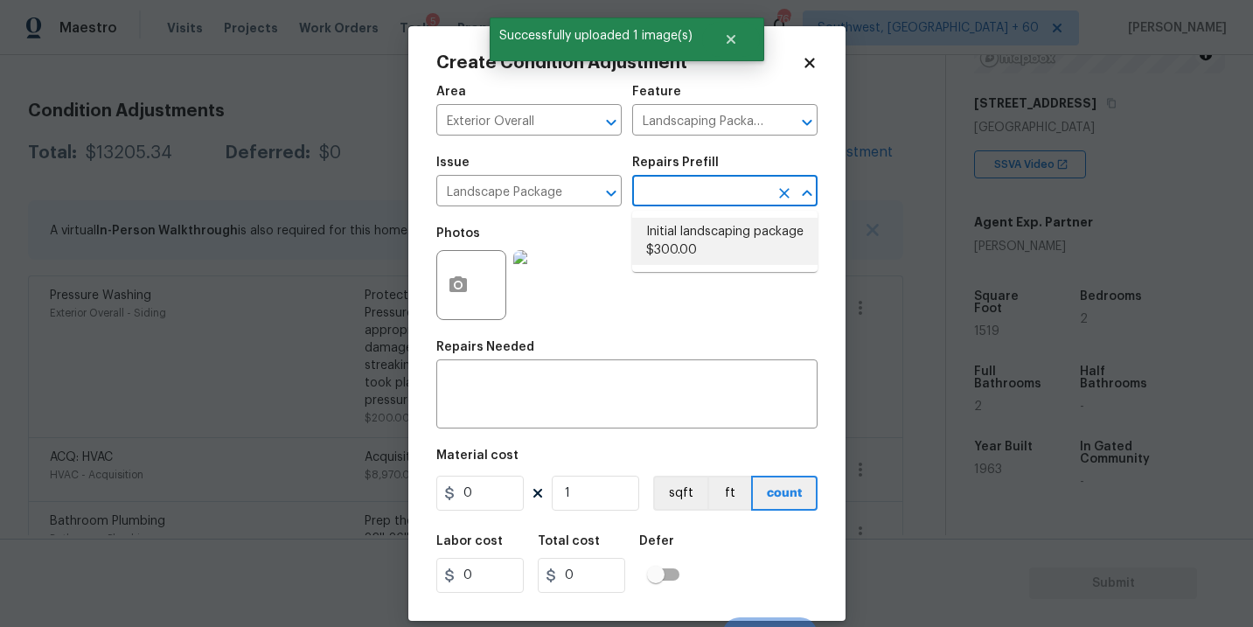
type input "300"
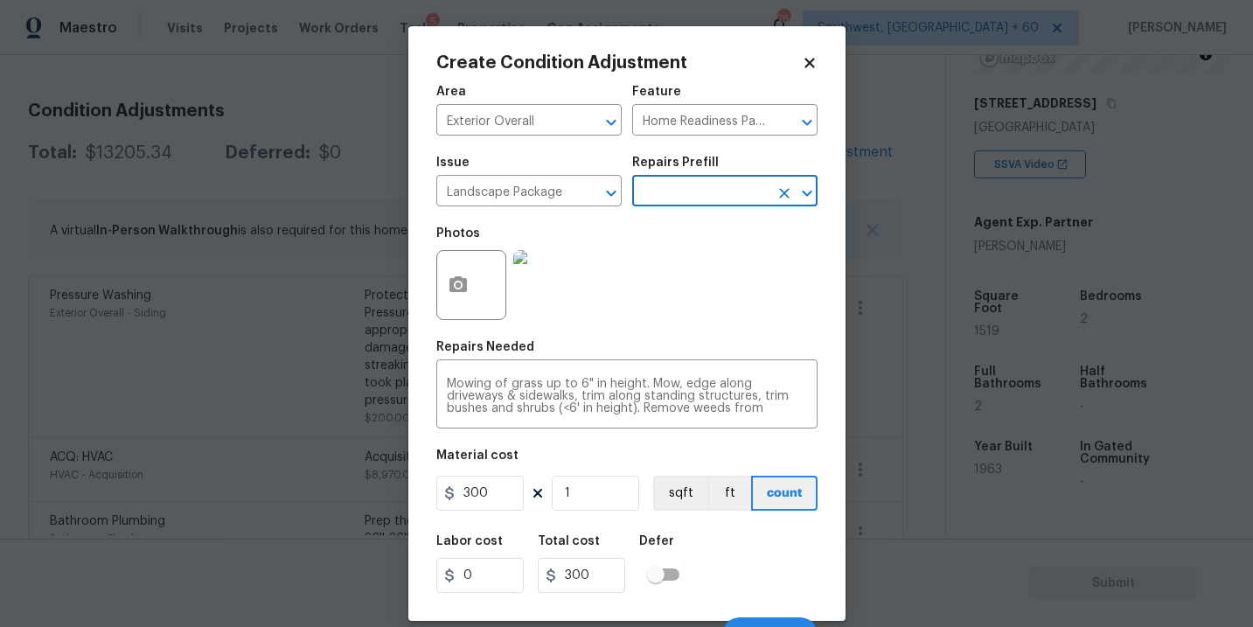
click at [476, 306] on div at bounding box center [471, 285] width 70 height 70
click at [580, 345] on div "Repairs Needed" at bounding box center [626, 352] width 381 height 23
click at [449, 303] on button "button" at bounding box center [458, 285] width 42 height 68
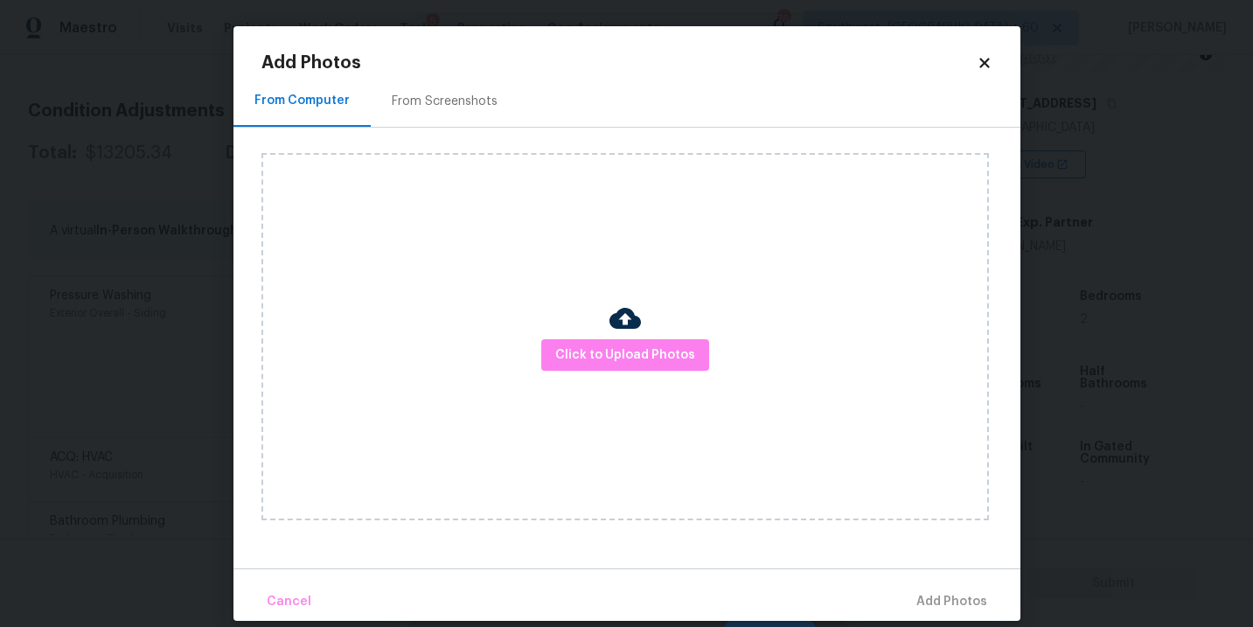
click at [577, 336] on div "Click to Upload Photos" at bounding box center [625, 336] width 728 height 367
click at [611, 347] on span "Click to Upload Photos" at bounding box center [625, 356] width 140 height 22
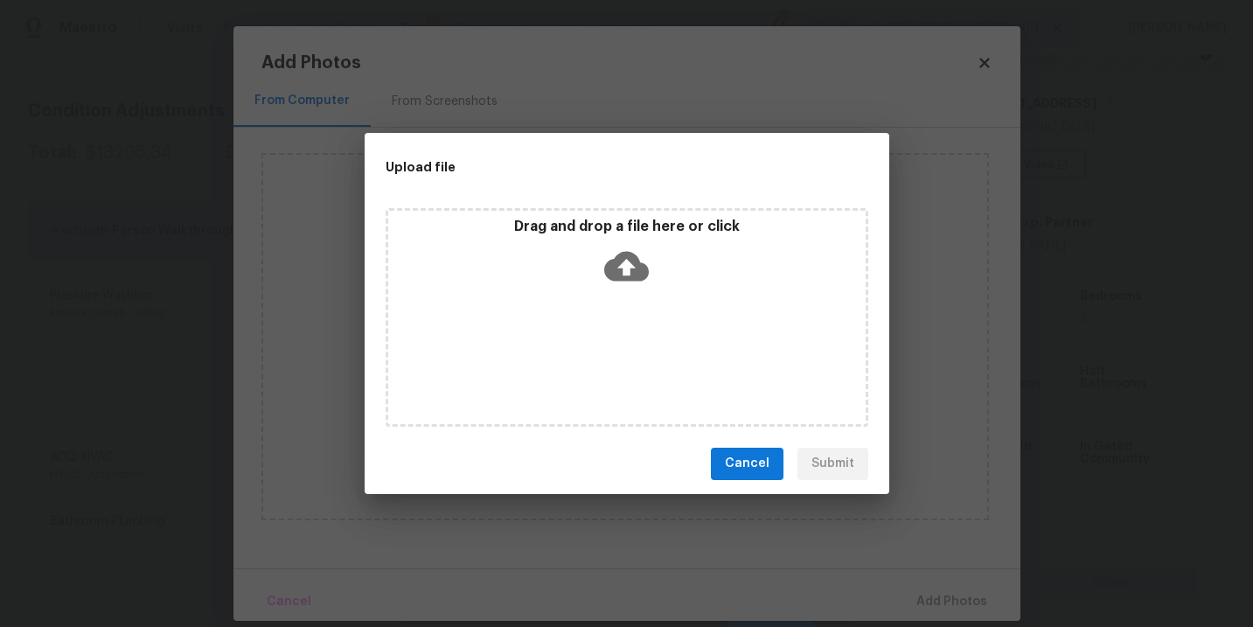
click at [621, 285] on icon at bounding box center [626, 266] width 45 height 45
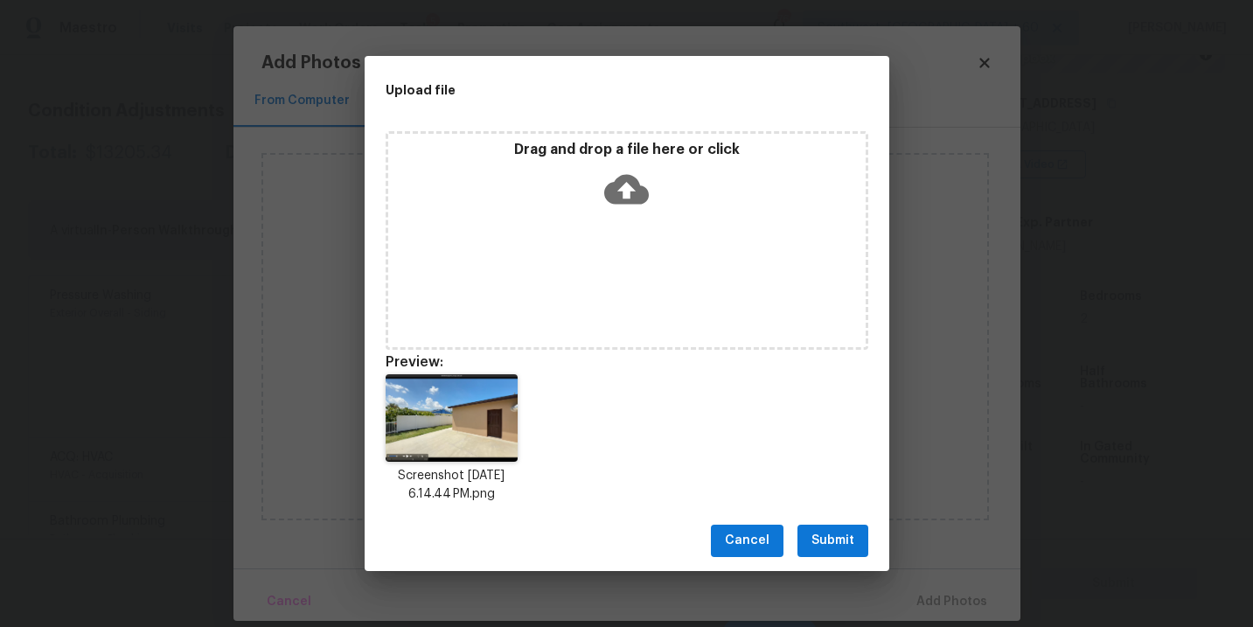
click at [847, 542] on span "Submit" at bounding box center [832, 541] width 43 height 22
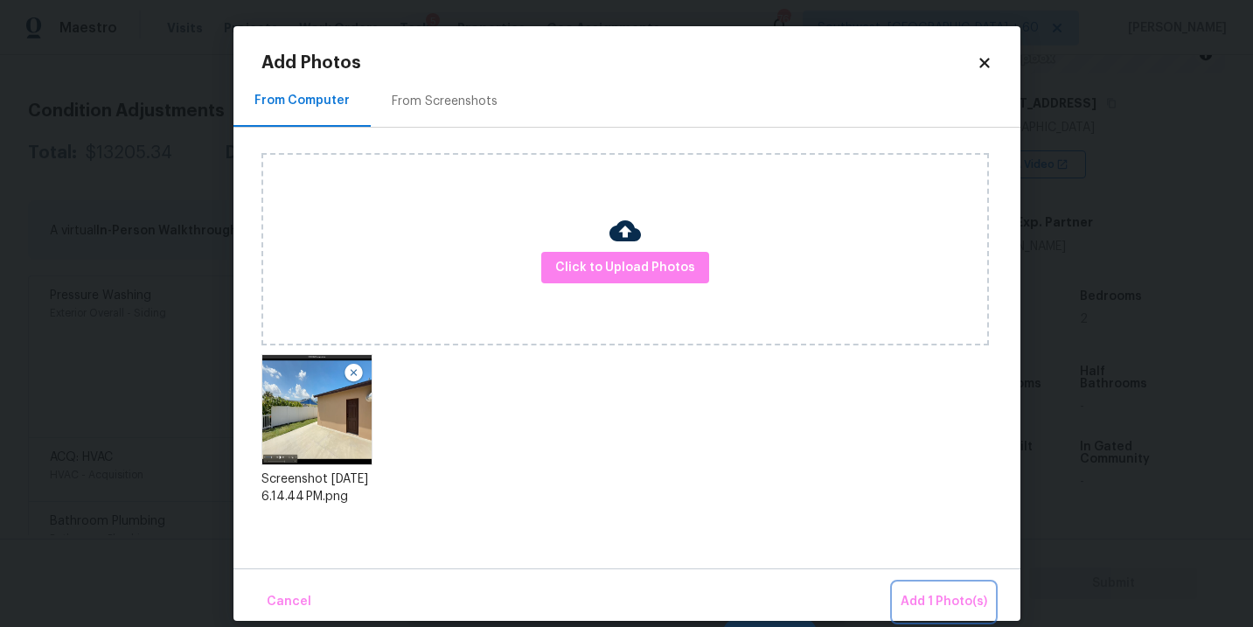
click at [911, 602] on span "Add 1 Photo(s)" at bounding box center [944, 602] width 87 height 22
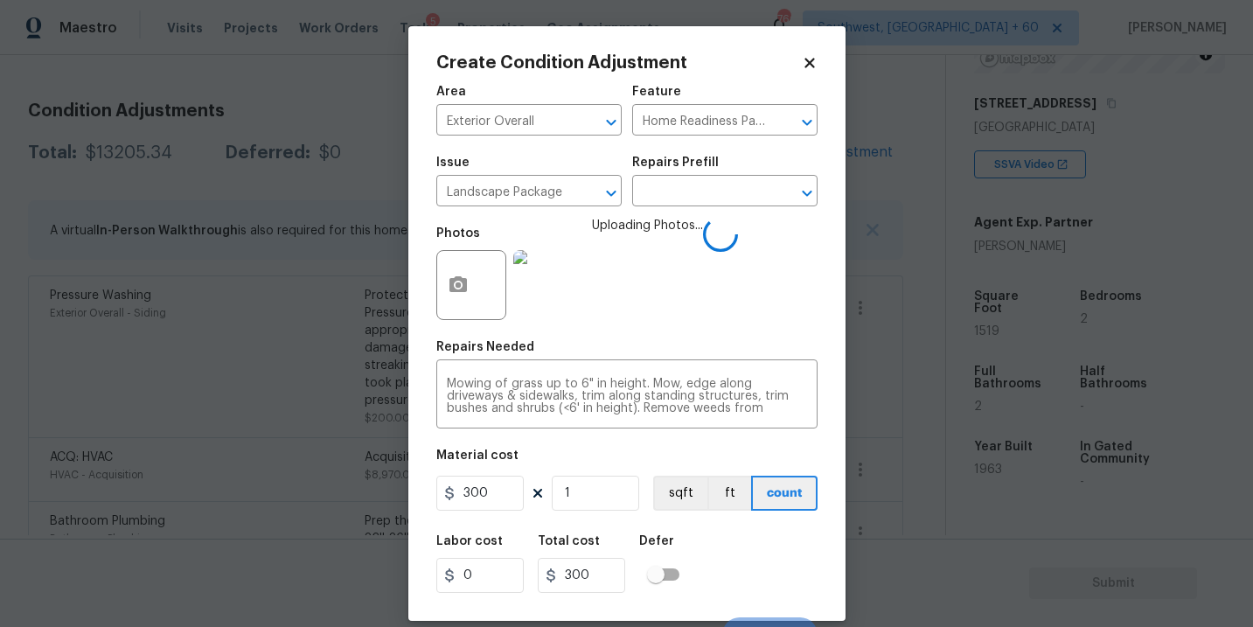
click at [713, 549] on div "Labor cost 0 Total cost 300 Defer" at bounding box center [626, 564] width 381 height 79
click at [756, 561] on div "Labor cost 0 Total cost 300 Defer" at bounding box center [626, 564] width 381 height 79
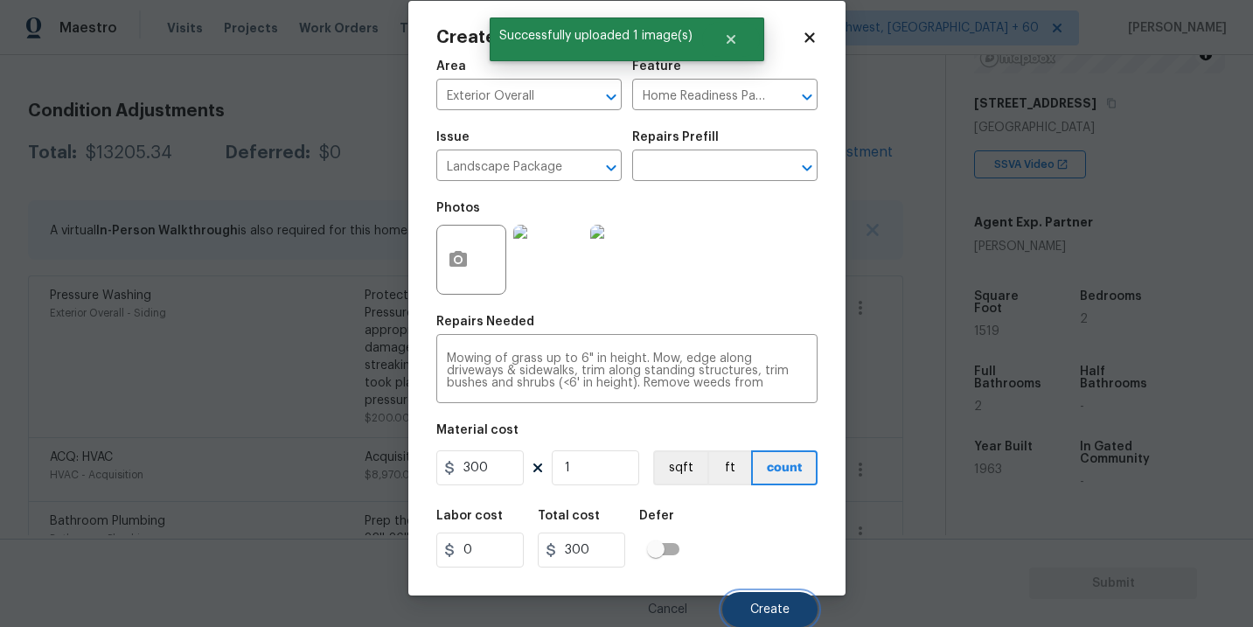
click at [767, 600] on button "Create" at bounding box center [769, 609] width 95 height 35
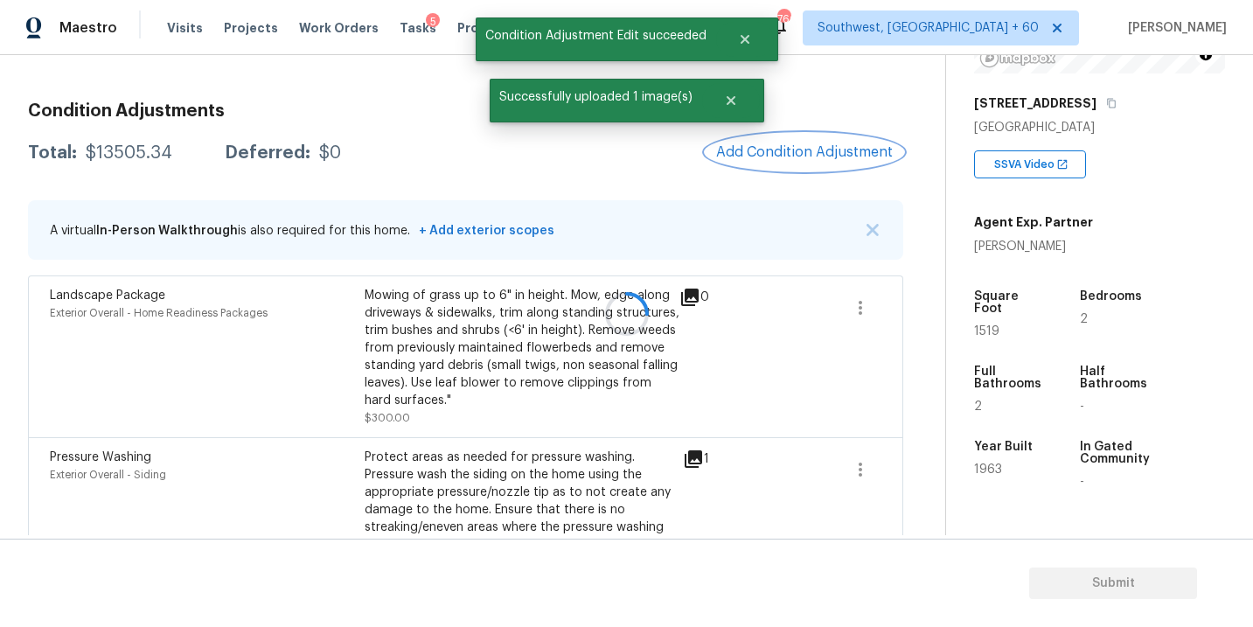
scroll to position [0, 0]
click at [794, 143] on button "Add Condition Adjustment" at bounding box center [805, 152] width 198 height 37
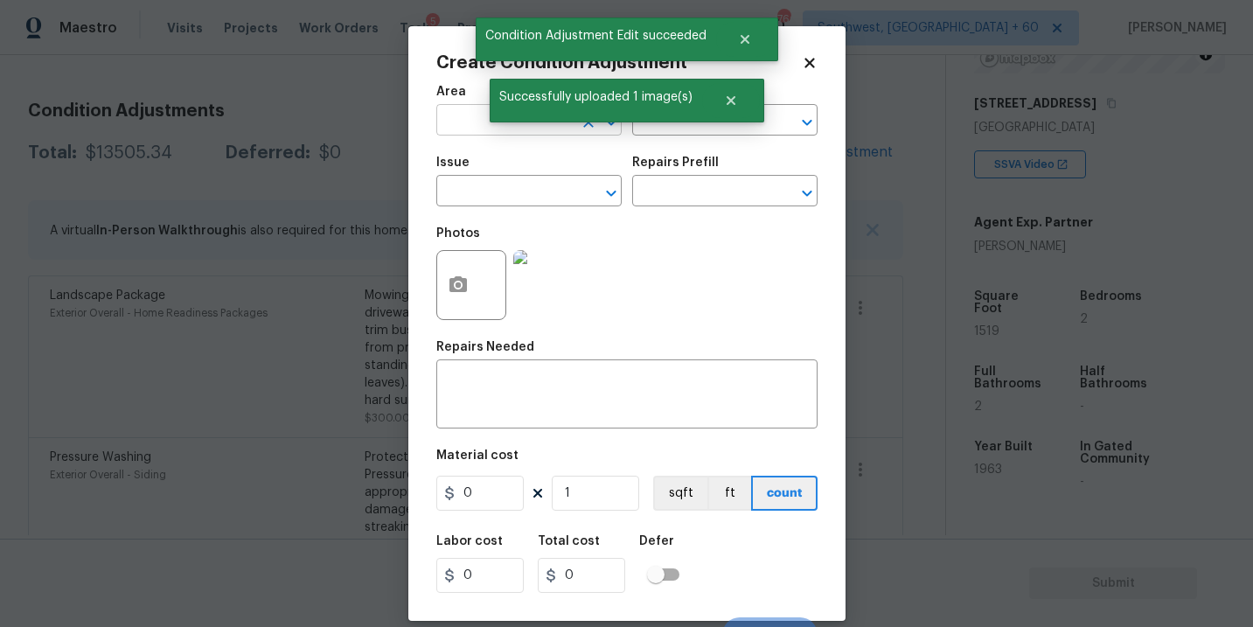
click at [455, 122] on input "text" at bounding box center [504, 121] width 136 height 27
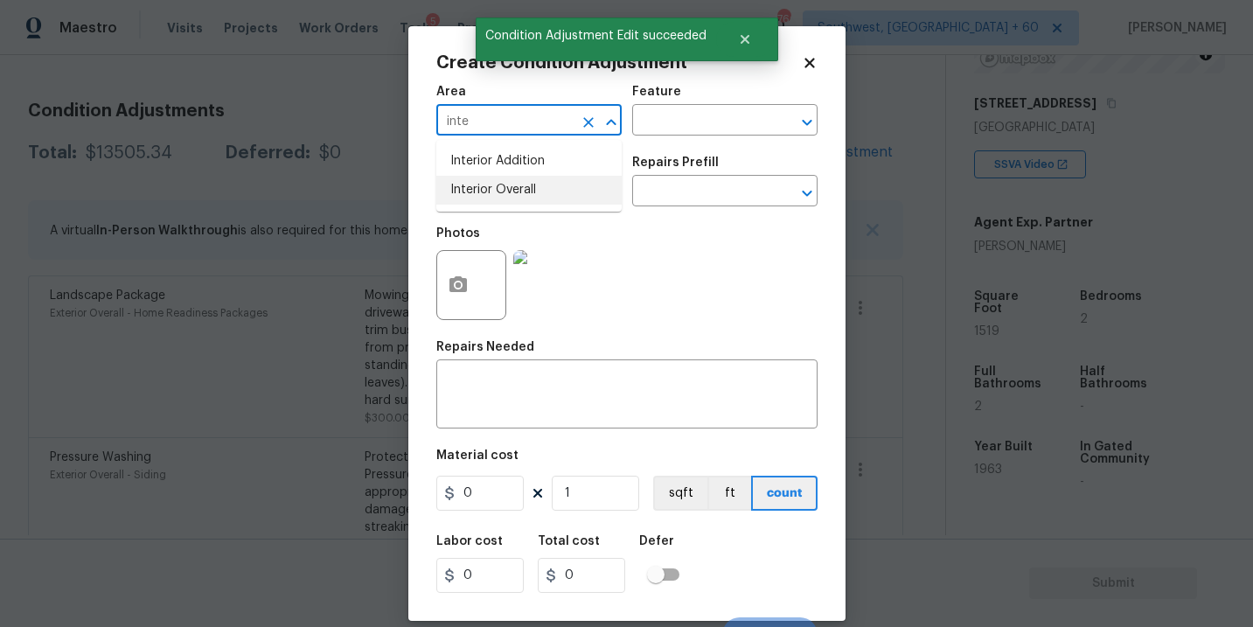
click at [487, 182] on li "Interior Overall" at bounding box center [528, 190] width 185 height 29
type input "Interior Overall"
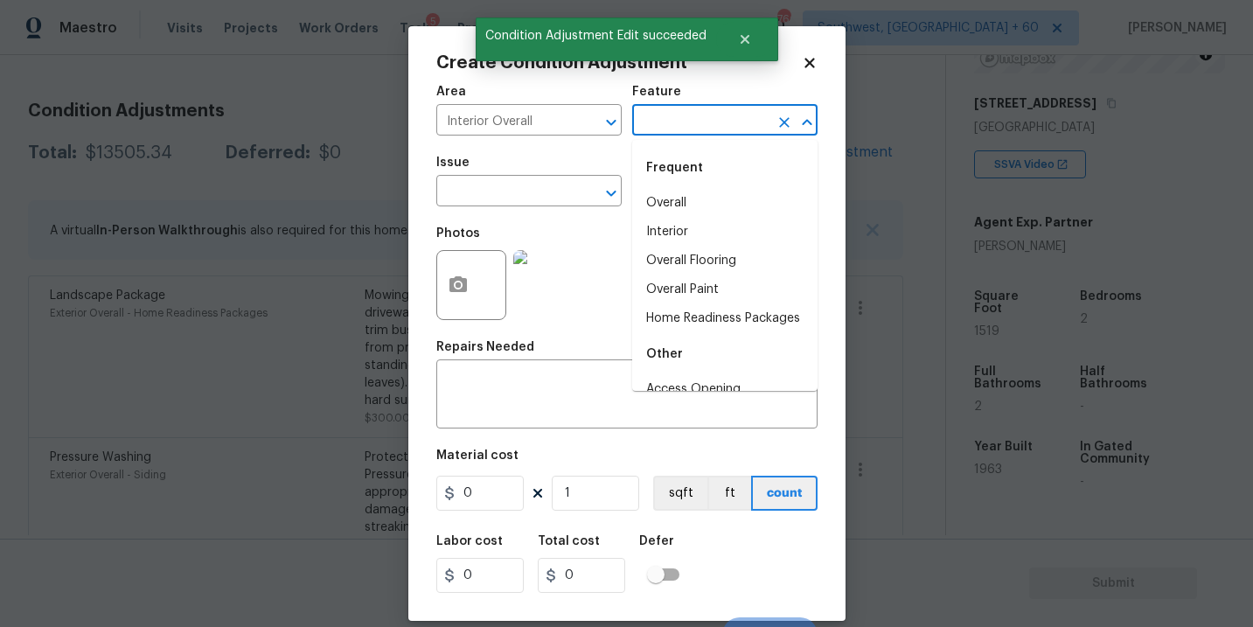
click at [674, 127] on input "text" at bounding box center [700, 121] width 136 height 27
click at [700, 277] on li "Overall Paint" at bounding box center [724, 289] width 185 height 29
type input "Overall Paint"
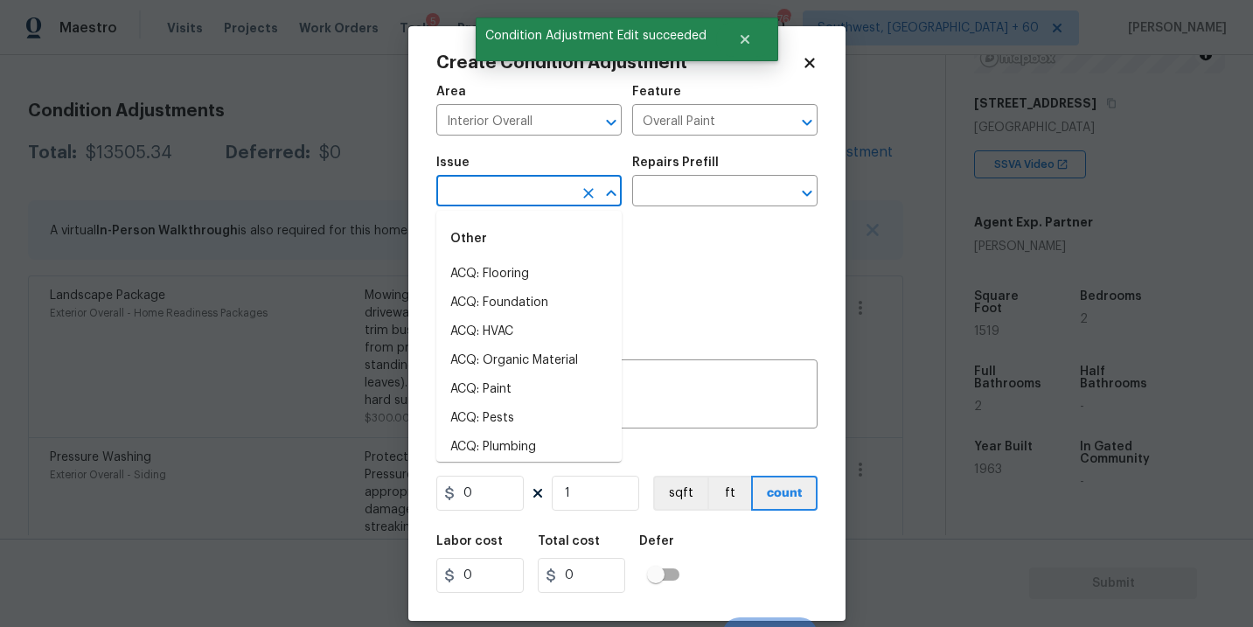
click at [483, 200] on input "text" at bounding box center [504, 192] width 136 height 27
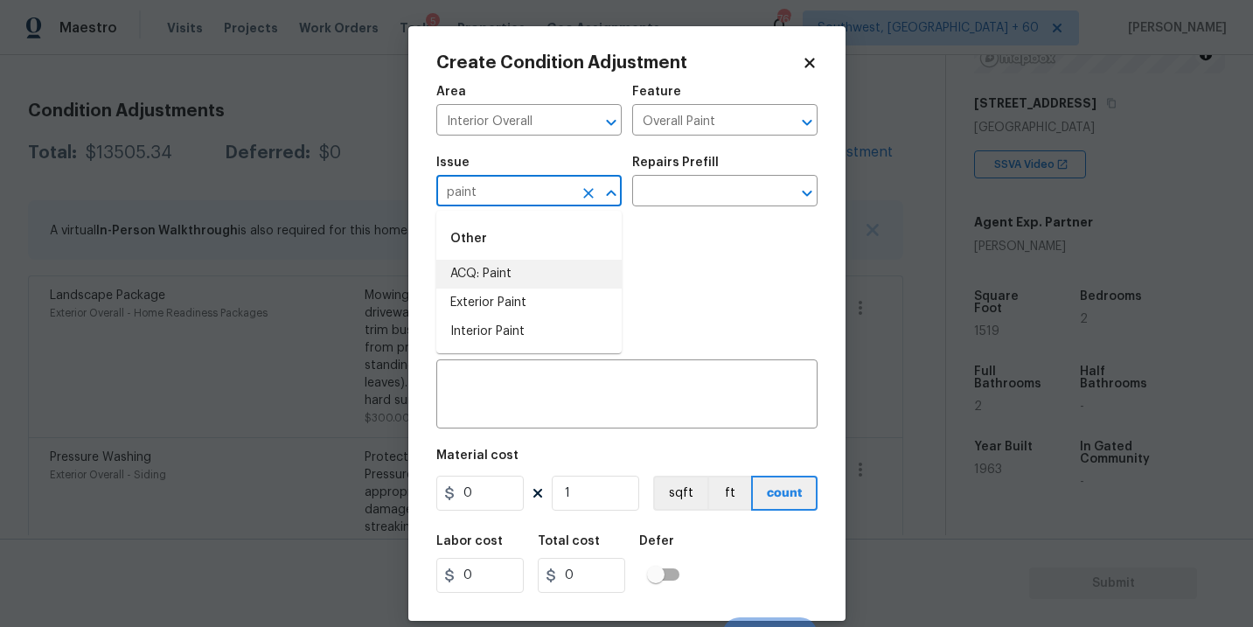
click at [475, 267] on li "ACQ: Paint" at bounding box center [528, 274] width 185 height 29
type input "ACQ: Paint"
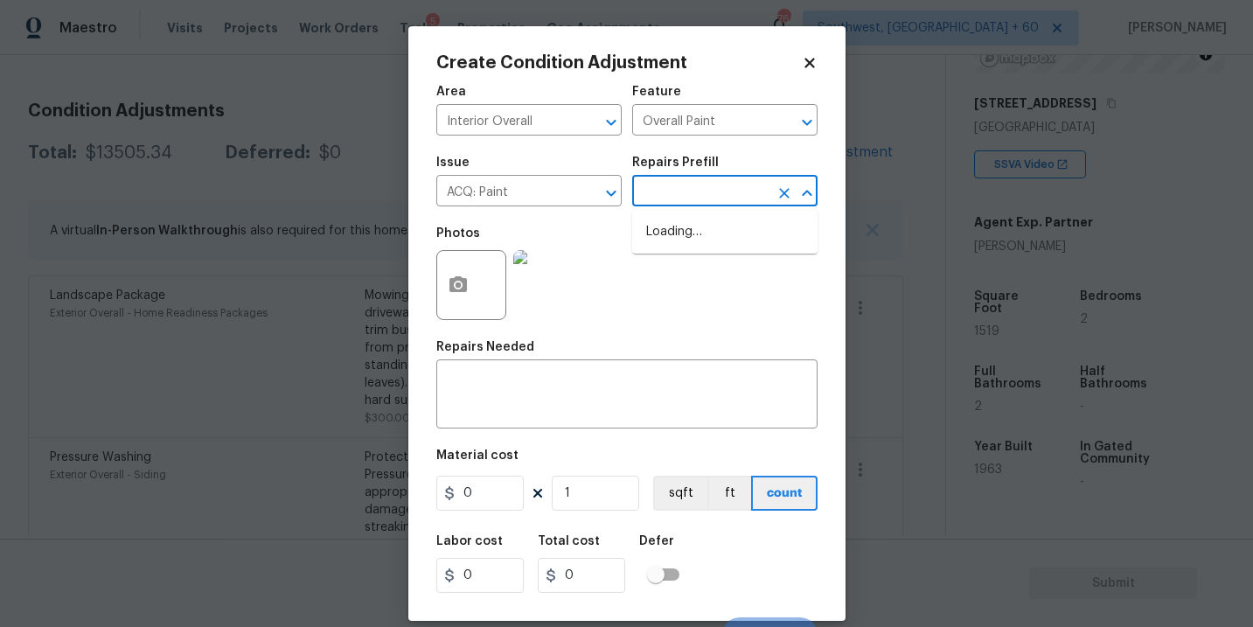
click at [682, 186] on input "text" at bounding box center [700, 192] width 136 height 27
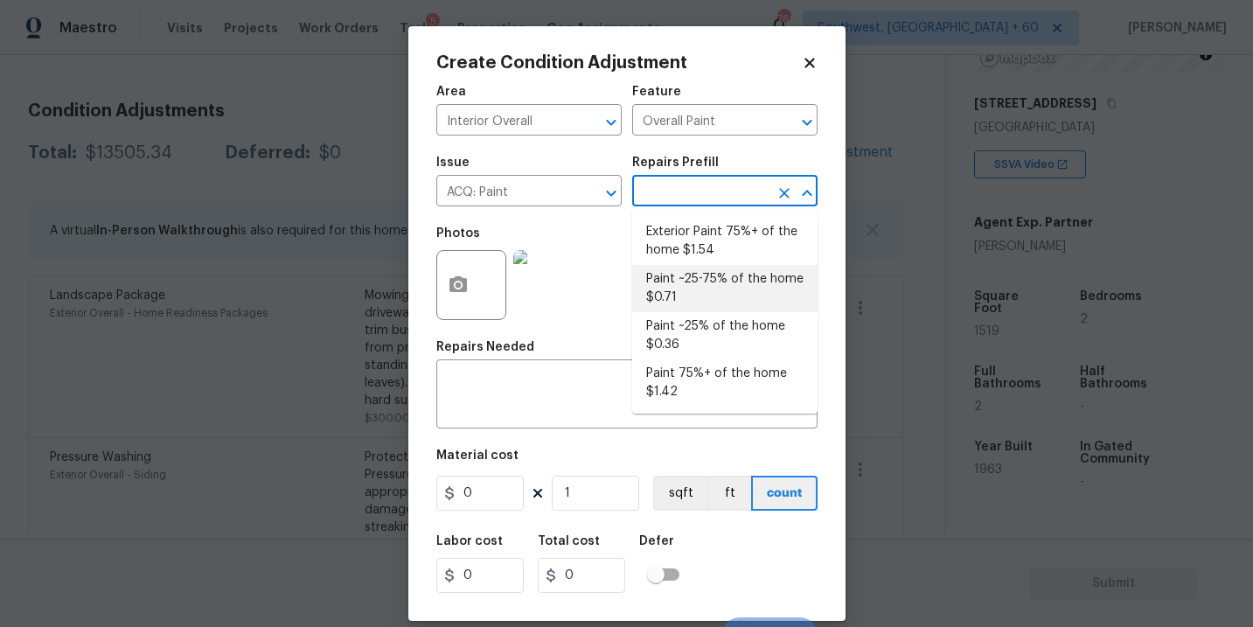
click at [700, 302] on li "Paint ~25-75% of the home $0.71" at bounding box center [724, 288] width 185 height 47
type input "Acquisition"
type textarea "Acquisition Scope: ~25 - 75% of the home needs interior paint"
type input "0.71"
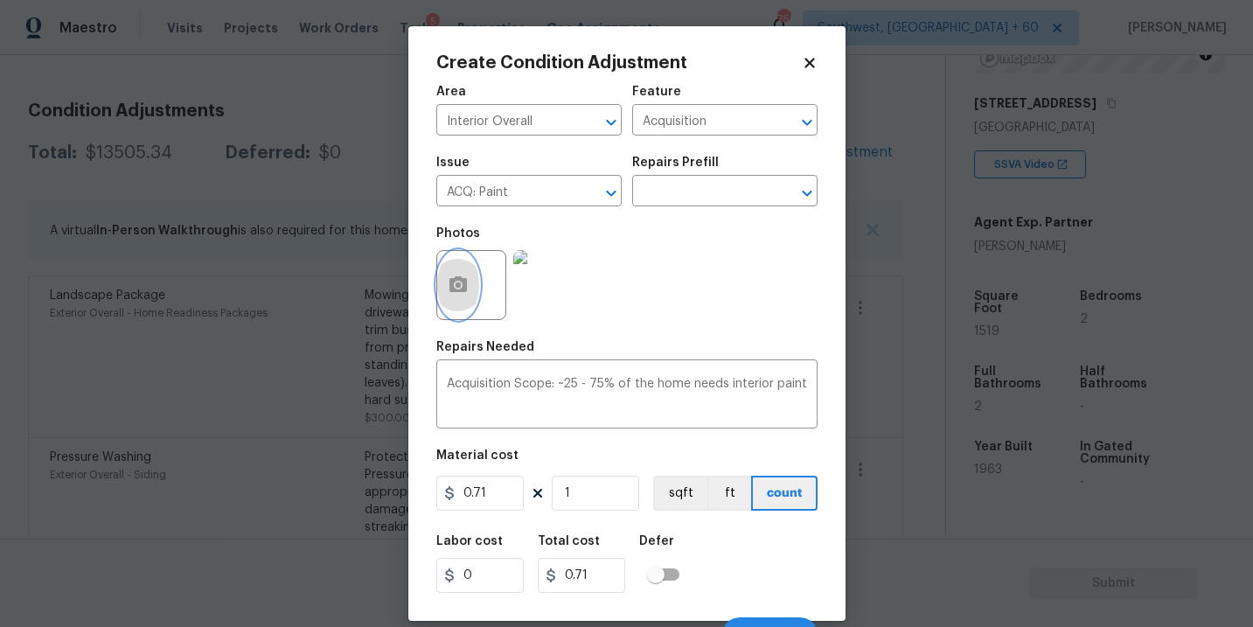
click at [449, 304] on button "button" at bounding box center [458, 285] width 42 height 68
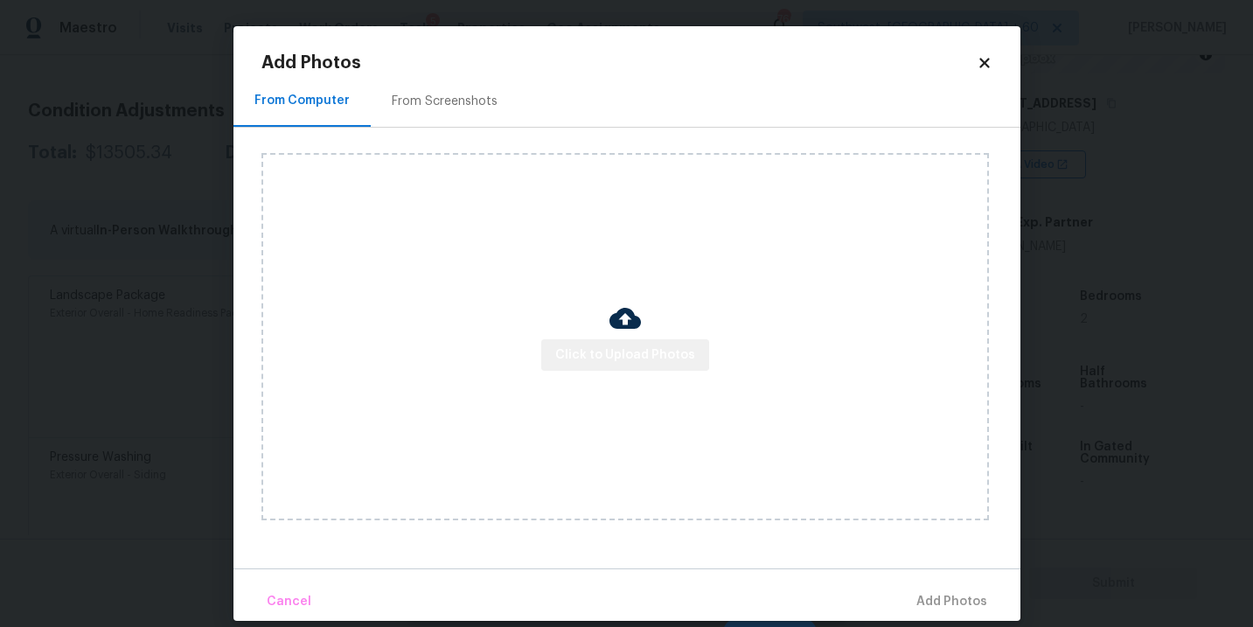
click at [639, 359] on span "Click to Upload Photos" at bounding box center [625, 356] width 140 height 22
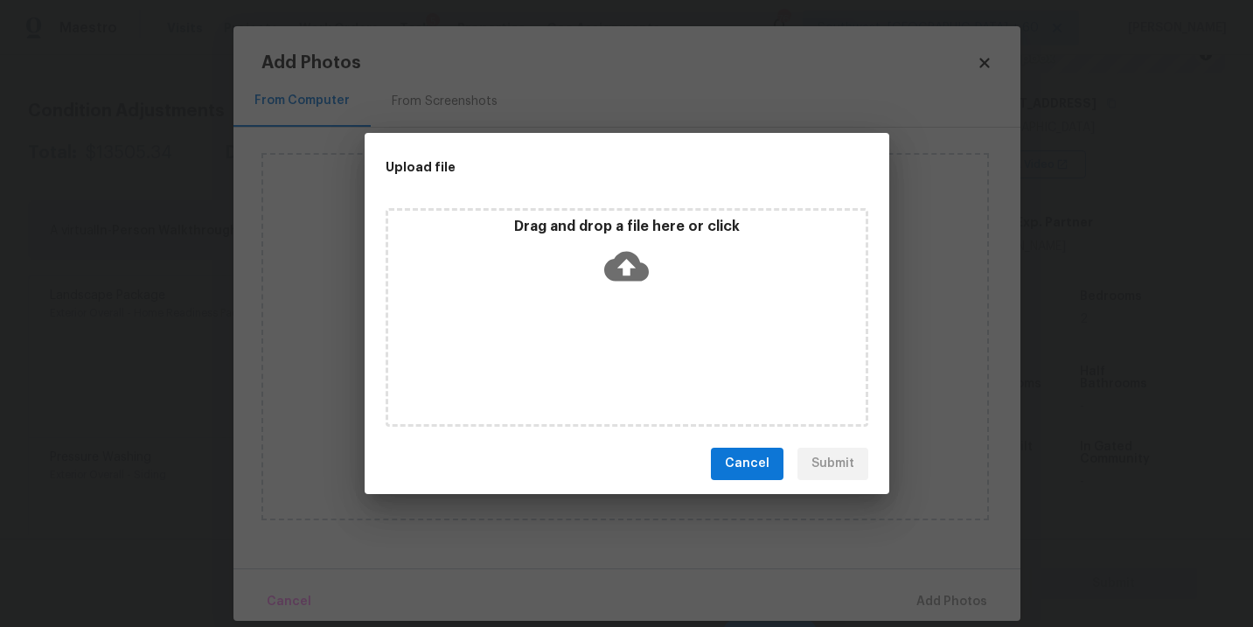
click at [630, 296] on div "Drag and drop a file here or click" at bounding box center [627, 317] width 483 height 219
